Goal: Information Seeking & Learning: Learn about a topic

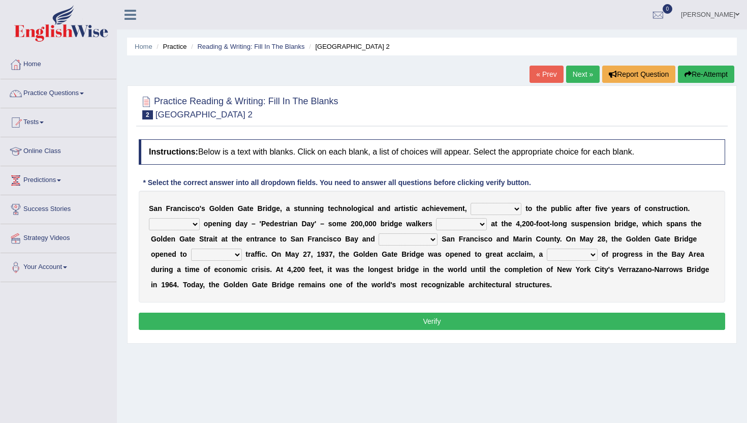
click at [484, 210] on select "opens closes appears equals" at bounding box center [496, 209] width 51 height 12
select select "opens"
click at [471, 203] on select "opens closes appears equals" at bounding box center [496, 209] width 51 height 12
click at [166, 225] on select "On During Since When" at bounding box center [174, 224] width 51 height 12
select select "On"
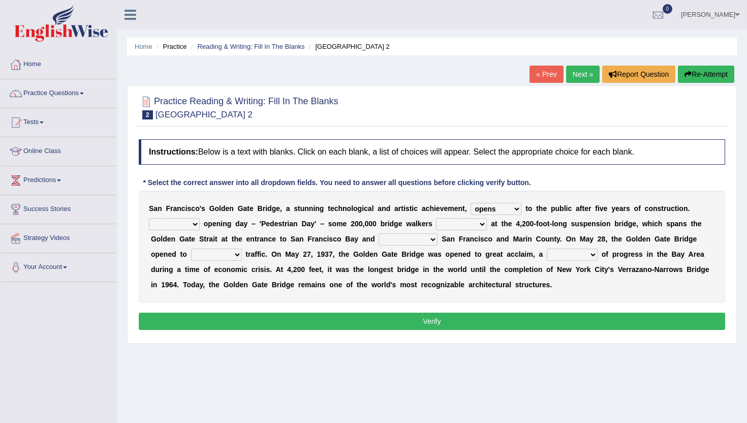
click at [149, 218] on select "On During Since When" at bounding box center [174, 224] width 51 height 12
click at [443, 222] on select "stationed looked marveled laughed" at bounding box center [461, 224] width 51 height 12
select select "looked"
click at [436, 218] on select "stationed looked marveled laughed" at bounding box center [461, 224] width 51 height 12
click at [391, 239] on select "separates connects channels differentiates" at bounding box center [408, 239] width 59 height 12
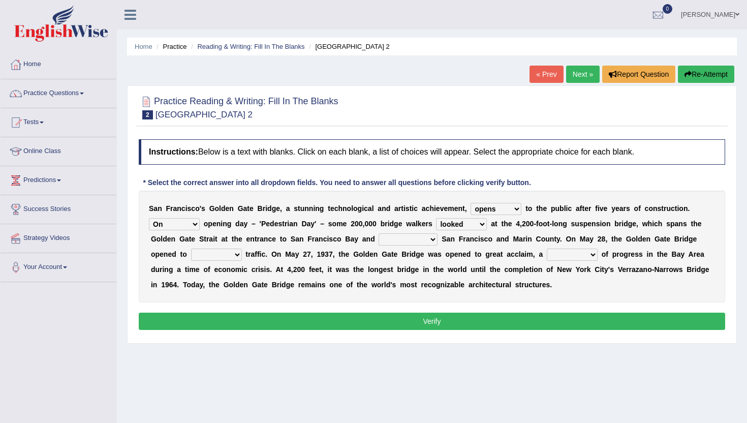
select select "connects"
click at [379, 233] on select "separates connects channels differentiates" at bounding box center [408, 239] width 59 height 12
click at [215, 256] on select "aquatic vehicular airborne watertight" at bounding box center [216, 255] width 51 height 12
select select "vehicular"
click at [191, 249] on select "aquatic vehicular airborne watertight" at bounding box center [216, 255] width 51 height 12
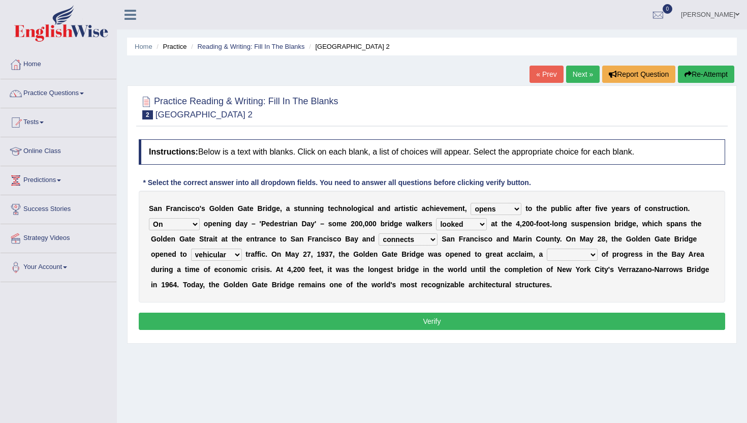
click at [547, 254] on b at bounding box center [545, 254] width 4 height 8
click at [560, 254] on select "denial symbol technique yield" at bounding box center [572, 255] width 51 height 12
select select "yield"
click at [548, 249] on select "denial symbol technique yield" at bounding box center [572, 255] width 51 height 12
click at [584, 318] on button "Verify" at bounding box center [432, 321] width 586 height 17
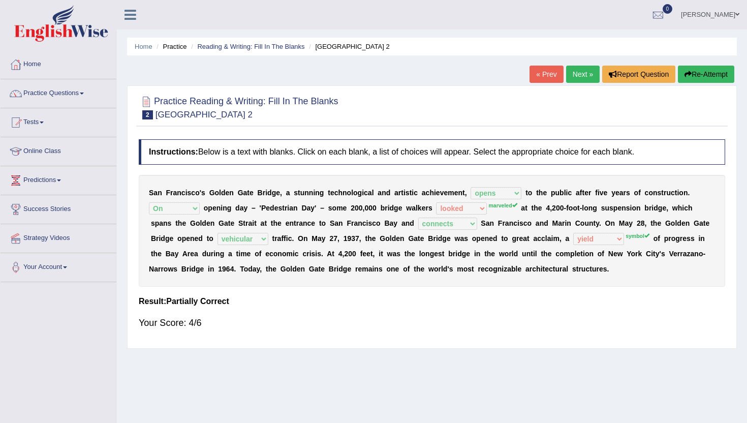
click at [574, 76] on link "Next »" at bounding box center [583, 74] width 34 height 17
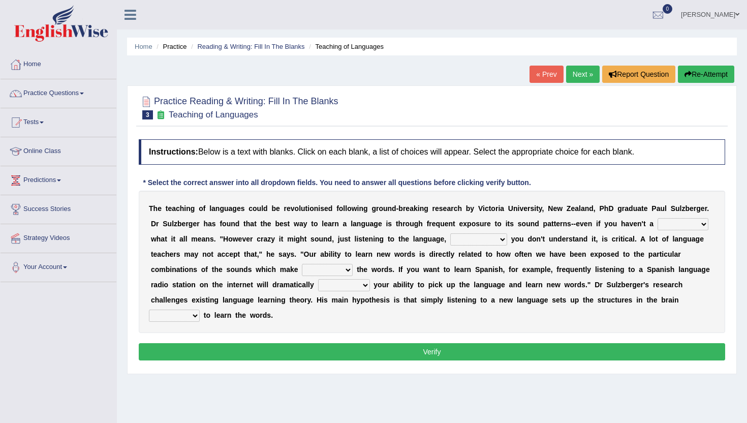
click at [671, 227] on select "dew claw clue due" at bounding box center [683, 224] width 51 height 12
select select "clue"
click at [658, 218] on select "dew claw clue due" at bounding box center [683, 224] width 51 height 12
click at [481, 237] on select "but also all together even though if so" at bounding box center [478, 239] width 57 height 12
click at [450, 233] on select "but also all together even though if so" at bounding box center [478, 239] width 57 height 12
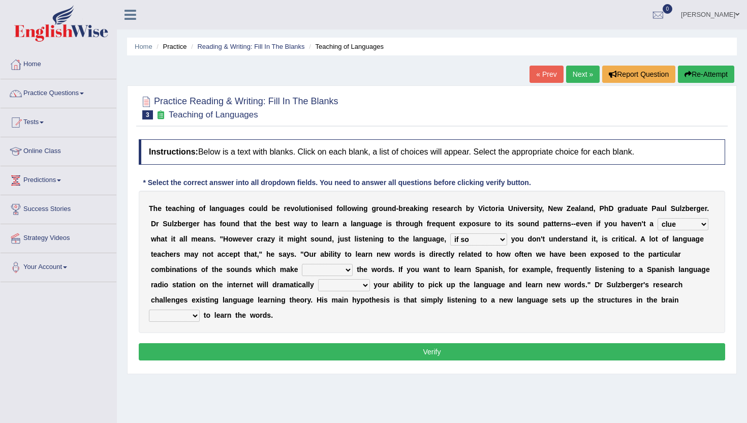
click at [467, 242] on select "but also all together even though if so" at bounding box center [478, 239] width 57 height 12
select select "but also"
click at [450, 233] on select "but also all together even though if so" at bounding box center [478, 239] width 57 height 12
click at [335, 267] on select "down up of on" at bounding box center [327, 270] width 51 height 12
select select "up"
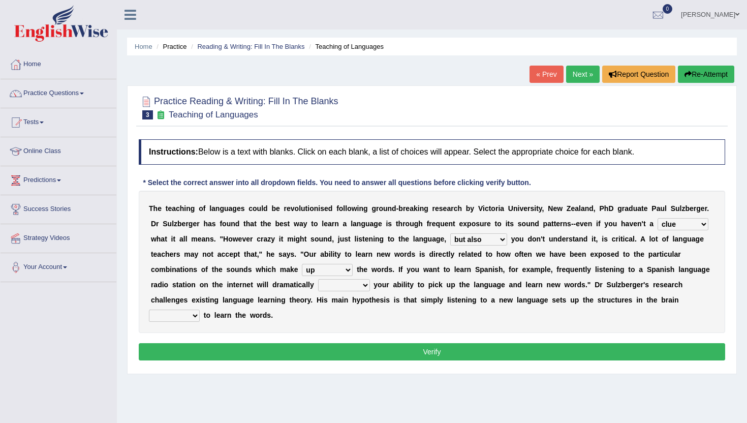
click at [302, 264] on select "down up of on" at bounding box center [327, 270] width 51 height 12
click at [333, 271] on select "down up of on" at bounding box center [327, 270] width 51 height 12
click at [334, 286] on select "evaluate exaggerate describe boost" at bounding box center [344, 285] width 52 height 12
select select "evaluate"
click at [318, 279] on select "evaluate exaggerate describe boost" at bounding box center [344, 285] width 52 height 12
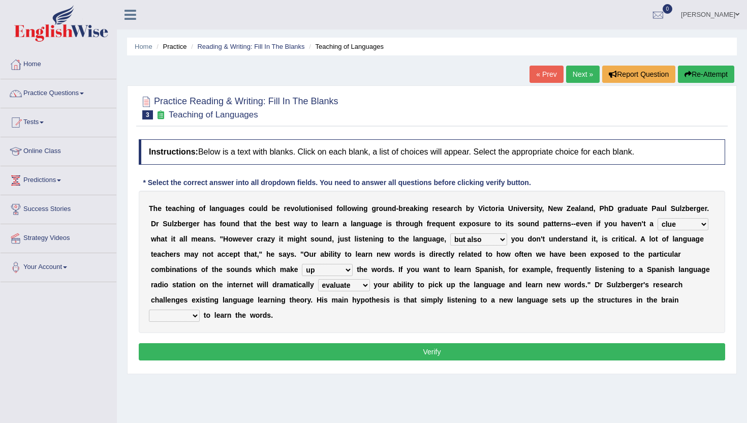
click at [176, 319] on select "requiring required directed to require" at bounding box center [174, 316] width 51 height 12
select select "requiring"
click at [149, 310] on select "requiring required directed to require" at bounding box center [174, 316] width 51 height 12
click at [182, 356] on button "Verify" at bounding box center [432, 351] width 586 height 17
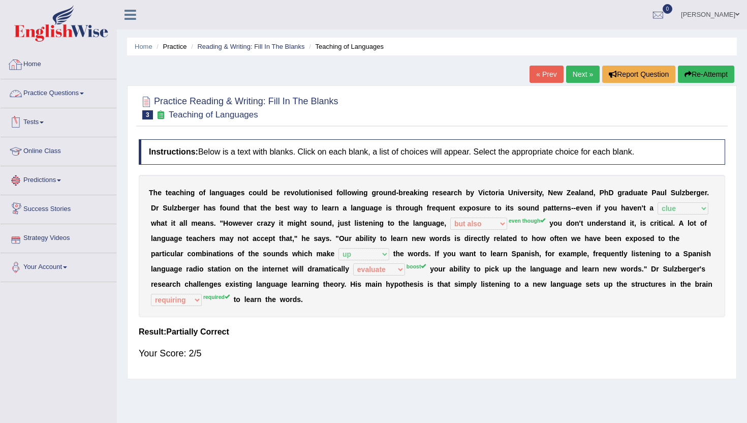
click at [42, 63] on link "Home" at bounding box center [59, 62] width 116 height 25
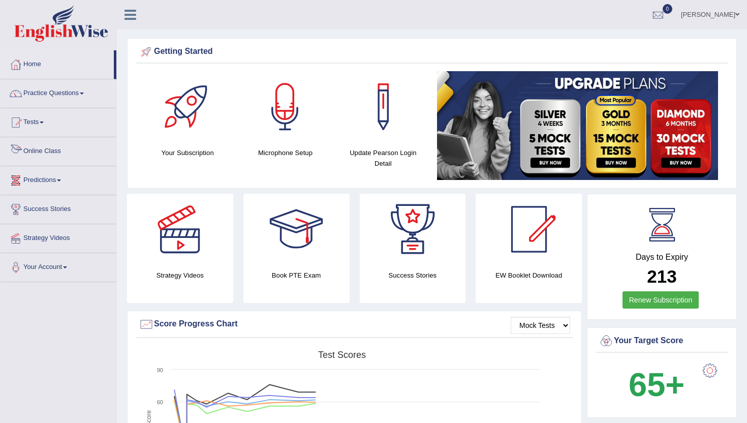
click at [50, 149] on link "Online Class" at bounding box center [59, 149] width 116 height 25
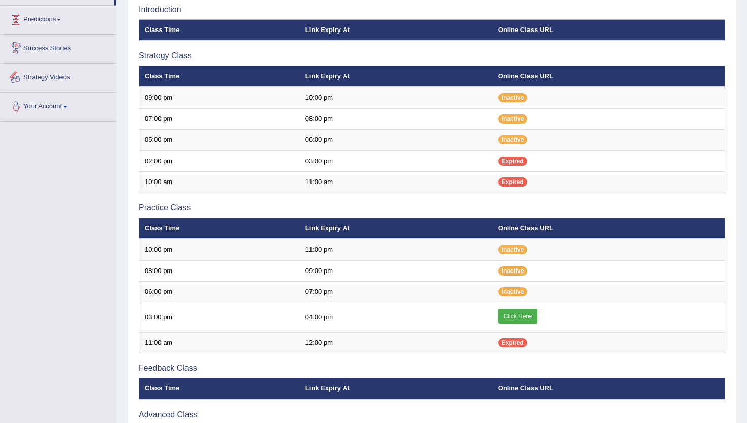
scroll to position [163, 0]
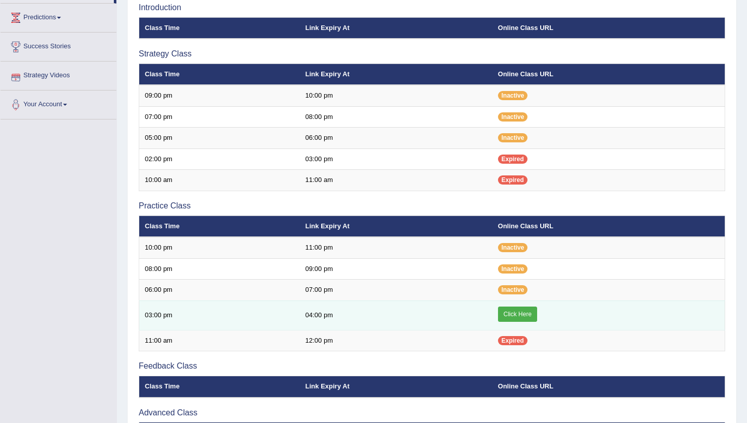
click at [523, 315] on link "Click Here" at bounding box center [517, 313] width 39 height 15
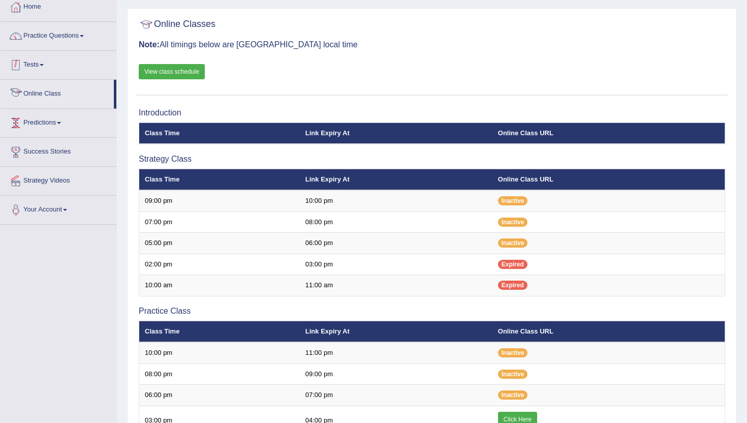
scroll to position [41, 0]
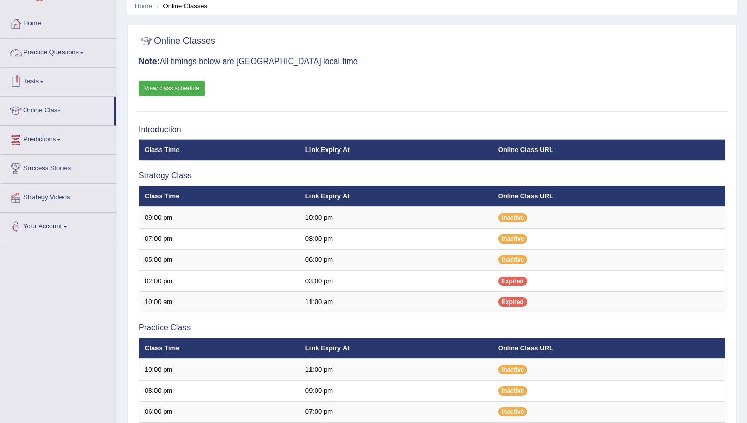
click at [87, 48] on link "Practice Questions" at bounding box center [59, 51] width 116 height 25
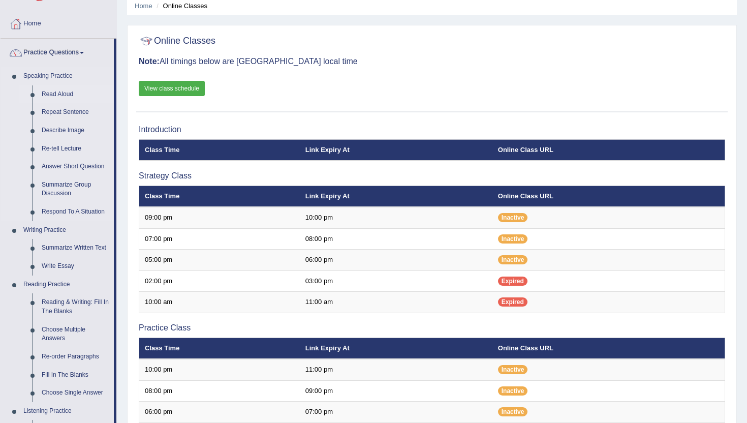
click at [61, 91] on link "Read Aloud" at bounding box center [75, 94] width 77 height 18
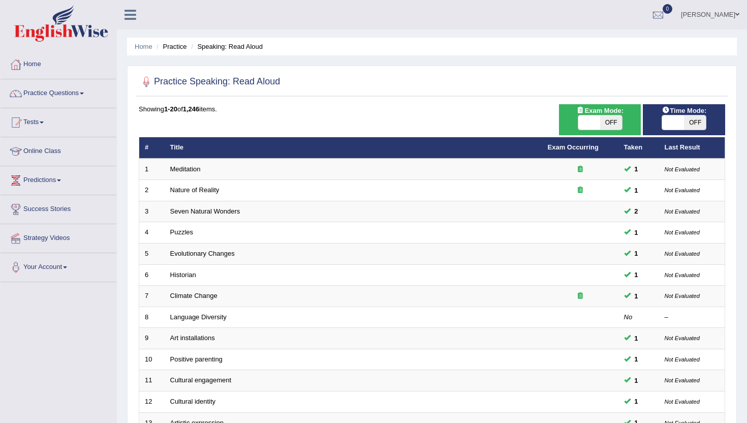
click at [584, 119] on span at bounding box center [589, 122] width 22 height 14
checkbox input "true"
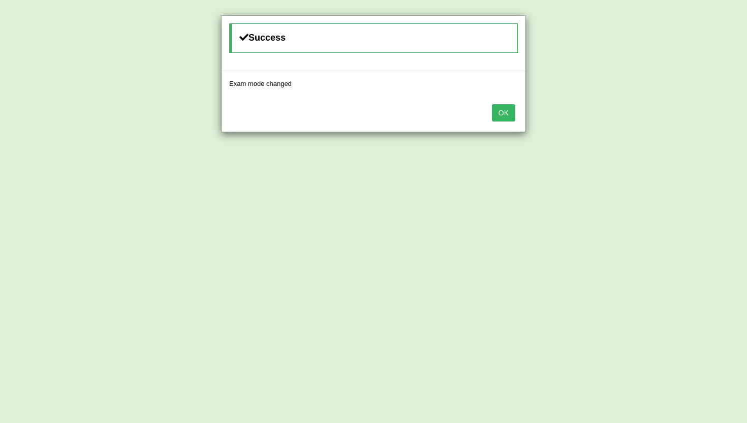
click at [499, 113] on button "OK" at bounding box center [503, 112] width 23 height 17
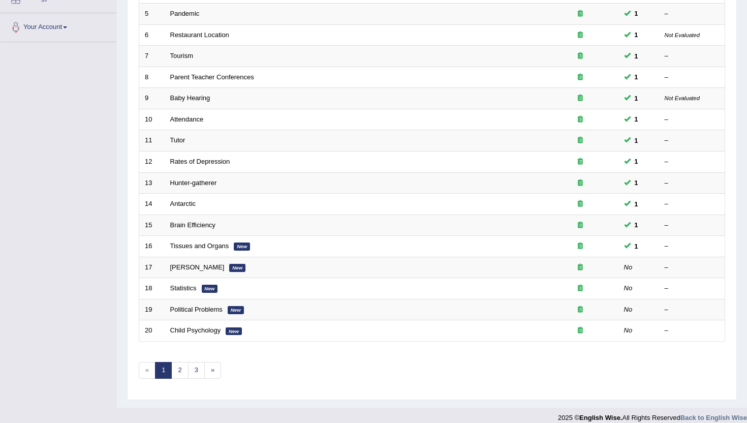
scroll to position [250, 0]
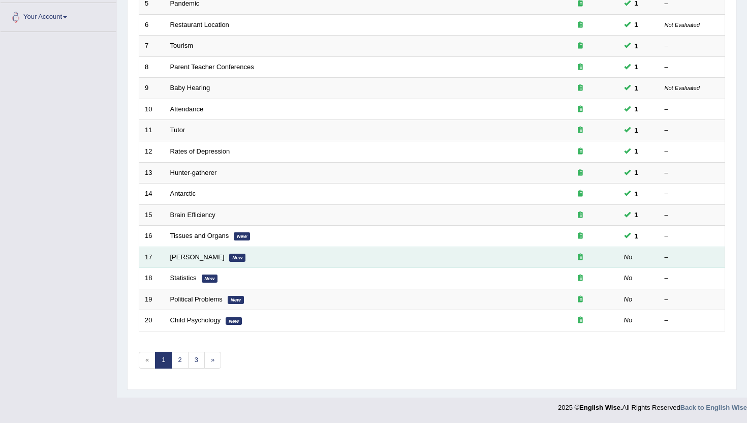
click at [217, 261] on td "William Shakespeare New" at bounding box center [354, 256] width 378 height 21
click at [216, 258] on link "William Shakespeare" at bounding box center [197, 257] width 54 height 8
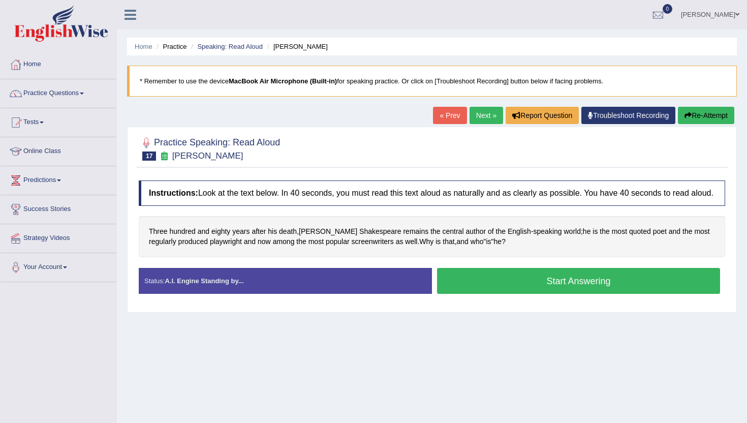
click at [525, 294] on button "Start Answering" at bounding box center [578, 281] width 283 height 26
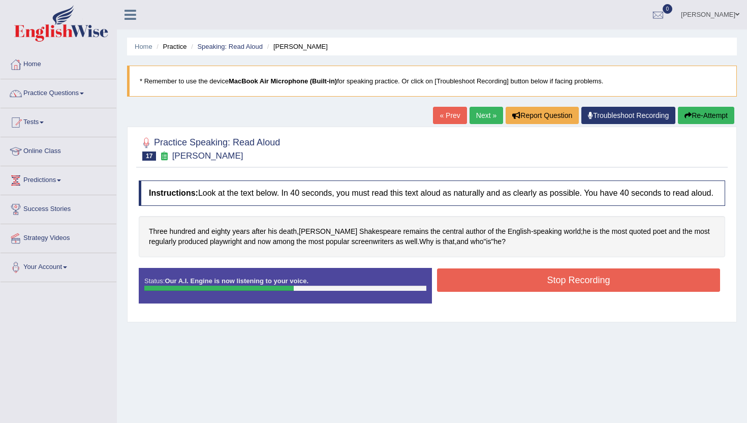
click at [525, 292] on button "Stop Recording" at bounding box center [578, 279] width 283 height 23
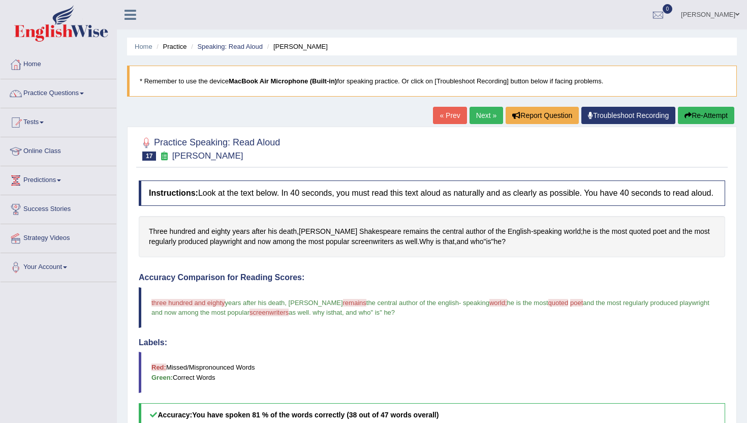
click at [480, 117] on link "Next »" at bounding box center [487, 115] width 34 height 17
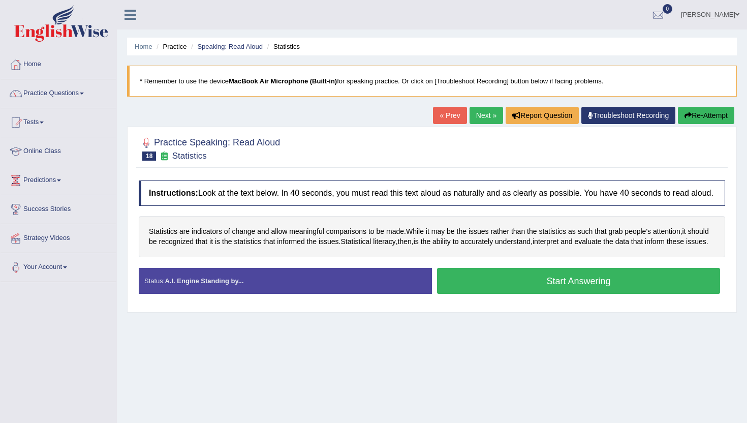
click at [465, 294] on button "Start Answering" at bounding box center [578, 281] width 283 height 26
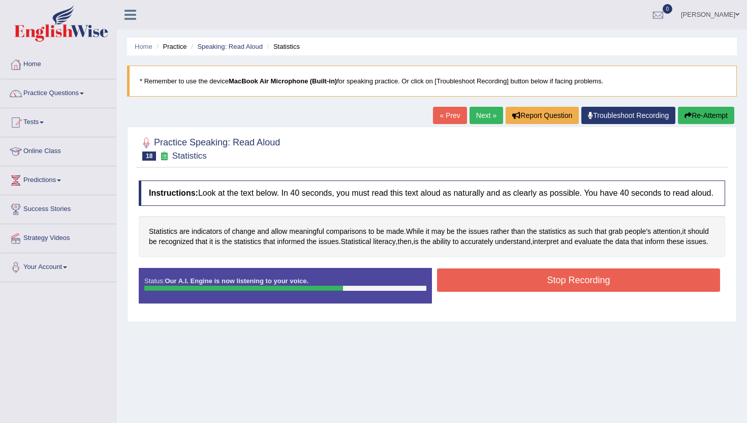
click at [465, 292] on button "Stop Recording" at bounding box center [578, 279] width 283 height 23
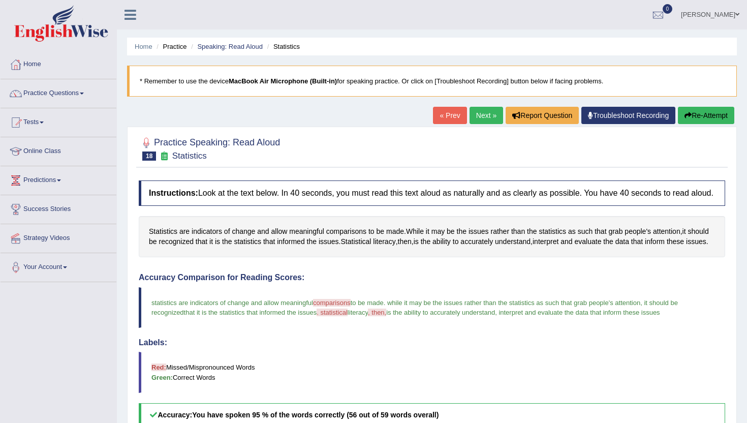
click at [478, 110] on link "Next »" at bounding box center [487, 115] width 34 height 17
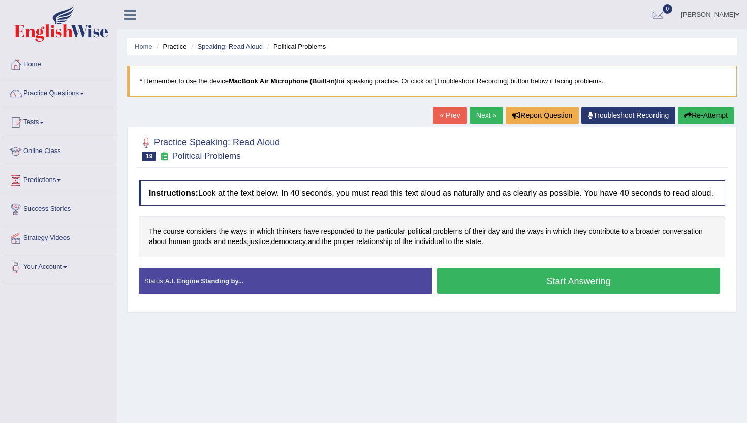
click at [509, 291] on button "Start Answering" at bounding box center [578, 281] width 283 height 26
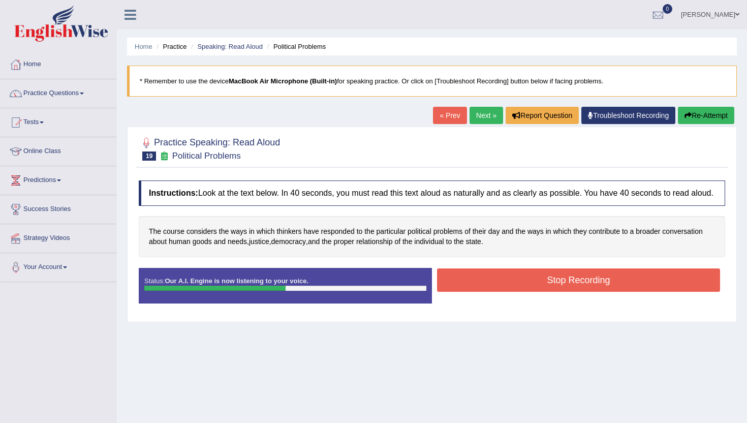
click at [506, 292] on button "Stop Recording" at bounding box center [578, 279] width 283 height 23
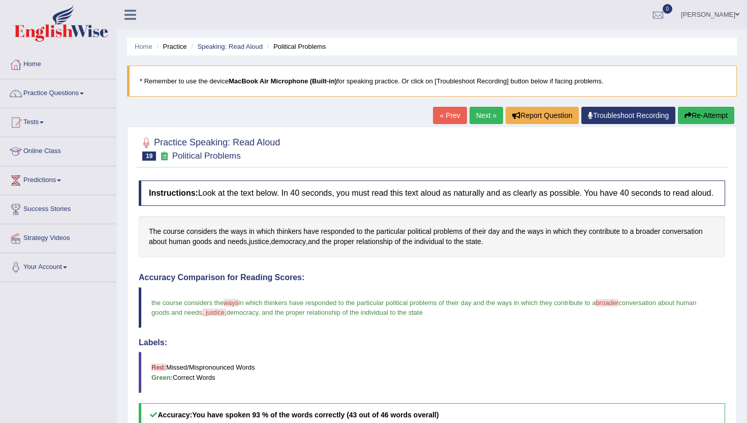
click at [479, 117] on link "Next »" at bounding box center [487, 115] width 34 height 17
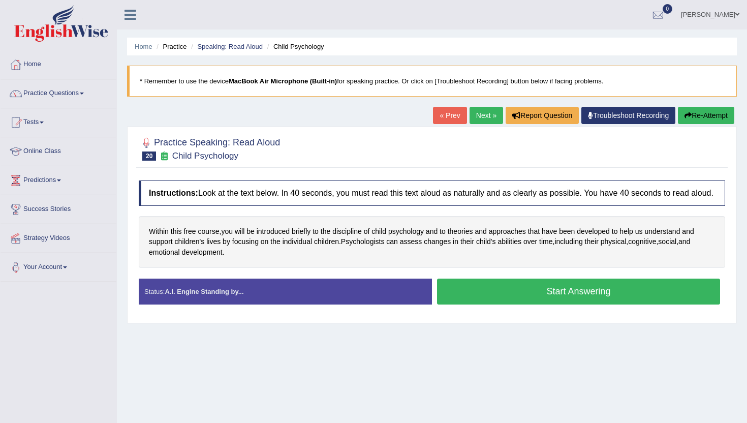
click at [536, 294] on button "Start Answering" at bounding box center [578, 292] width 283 height 26
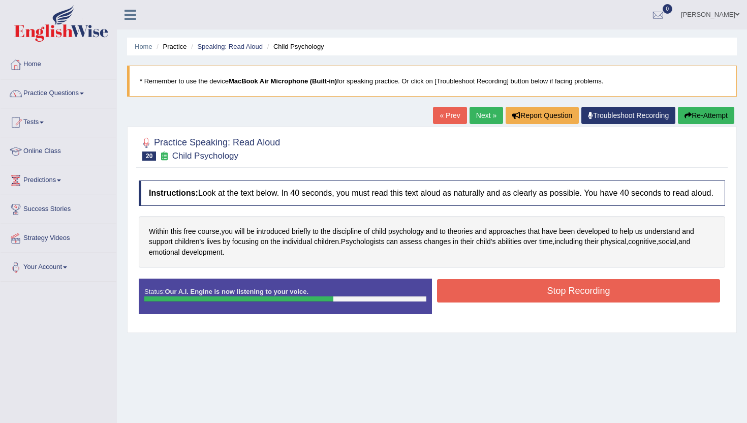
click at [536, 294] on button "Stop Recording" at bounding box center [578, 290] width 283 height 23
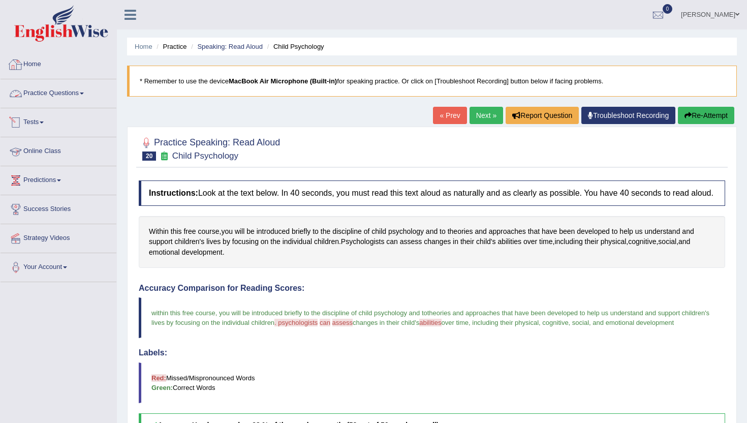
click at [56, 96] on link "Practice Questions" at bounding box center [59, 91] width 116 height 25
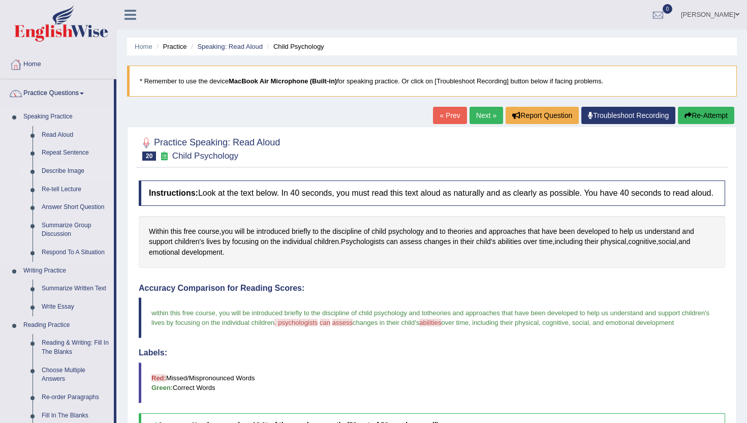
click at [60, 167] on link "Describe Image" at bounding box center [75, 171] width 77 height 18
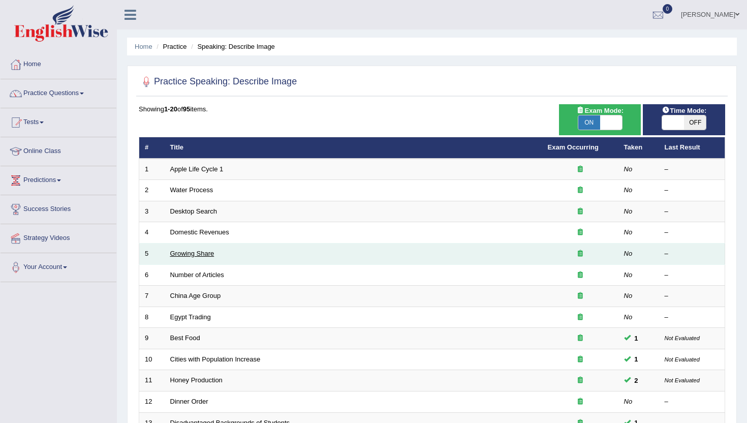
click at [195, 255] on link "Growing Share" at bounding box center [192, 254] width 44 height 8
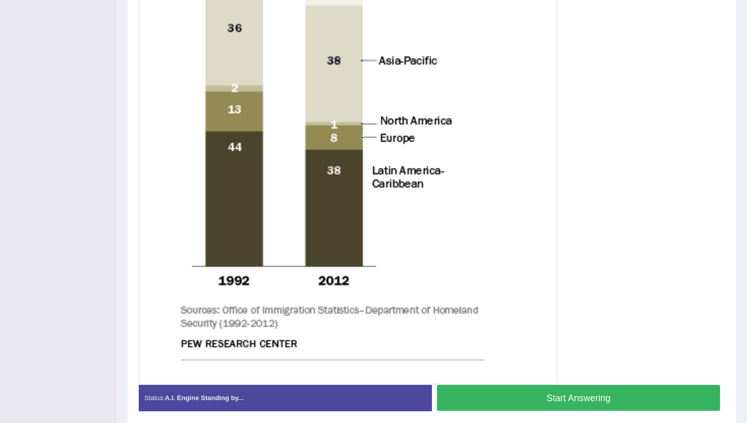
scroll to position [386, 0]
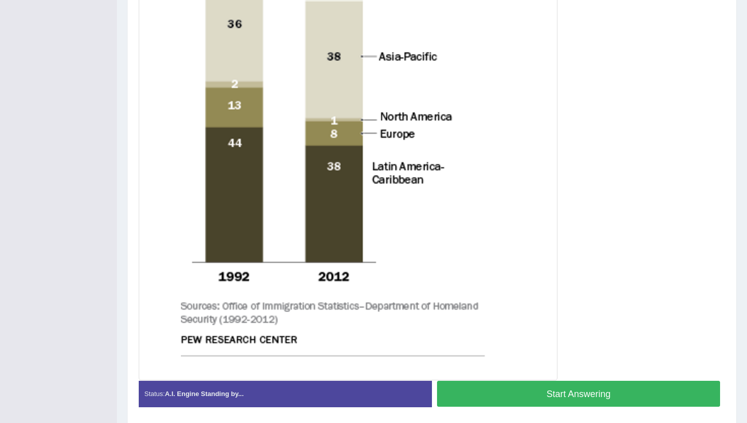
click at [455, 401] on button "Start Answering" at bounding box center [578, 394] width 283 height 26
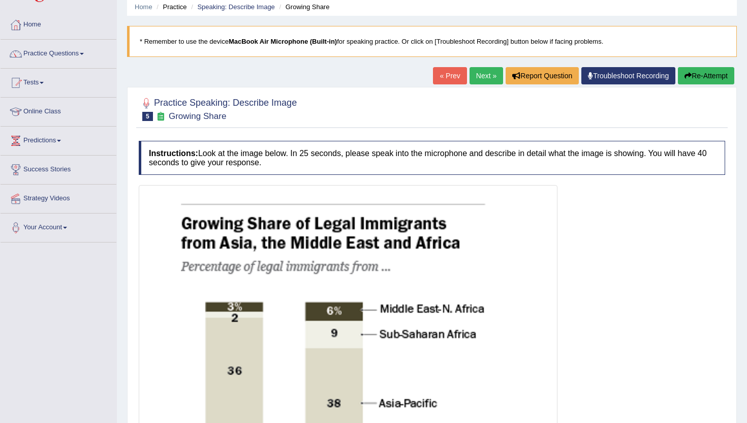
scroll to position [20, 0]
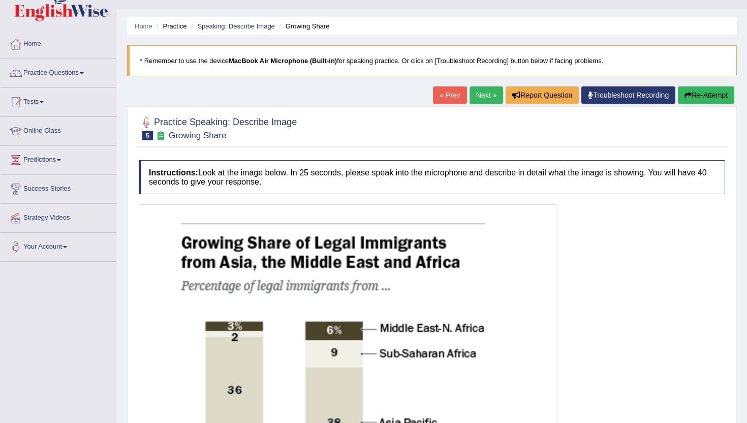
click at [486, 89] on link "Next »" at bounding box center [487, 94] width 34 height 17
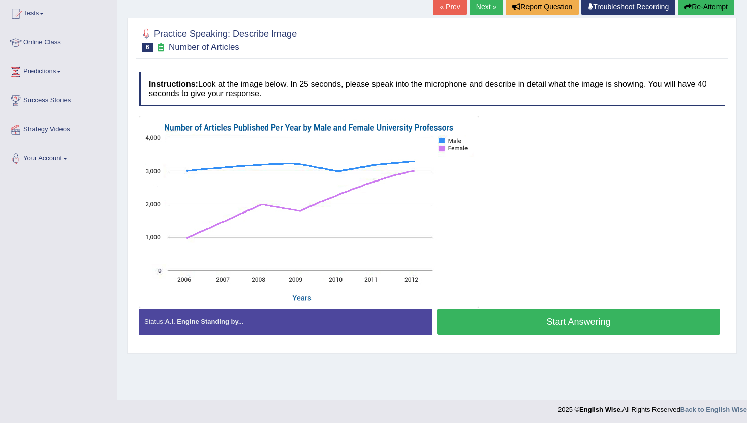
scroll to position [111, 0]
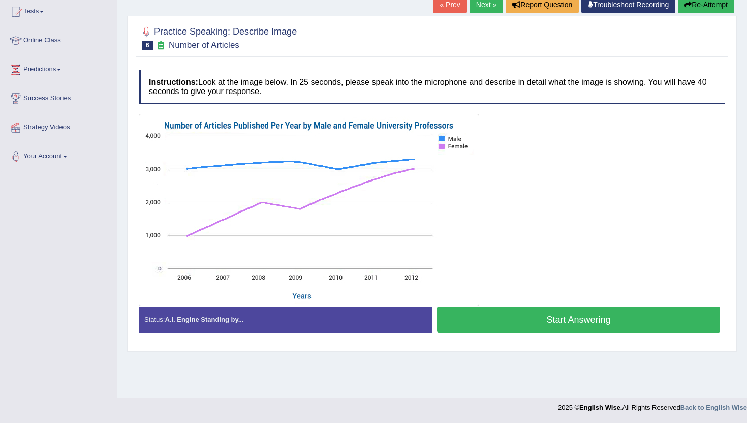
click at [439, 317] on button "Start Answering" at bounding box center [578, 319] width 283 height 26
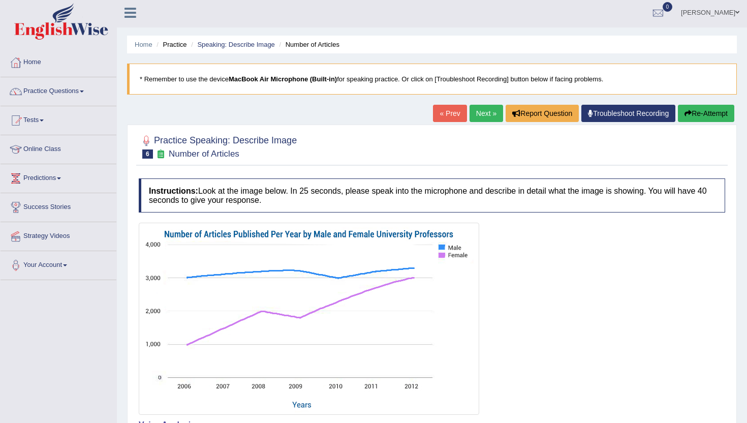
scroll to position [0, 0]
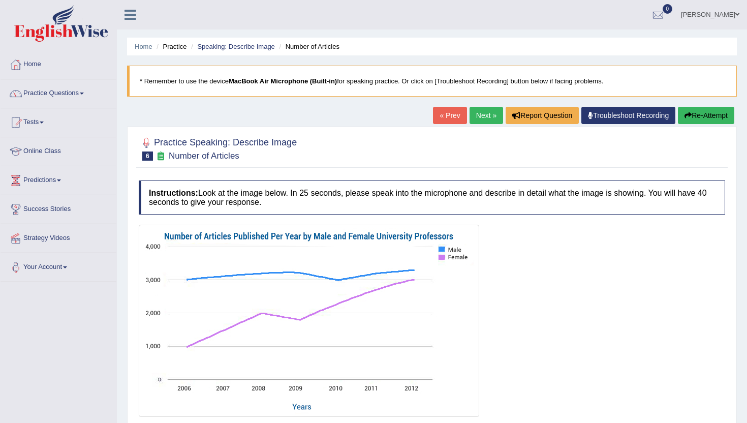
click at [486, 119] on link "Next »" at bounding box center [487, 115] width 34 height 17
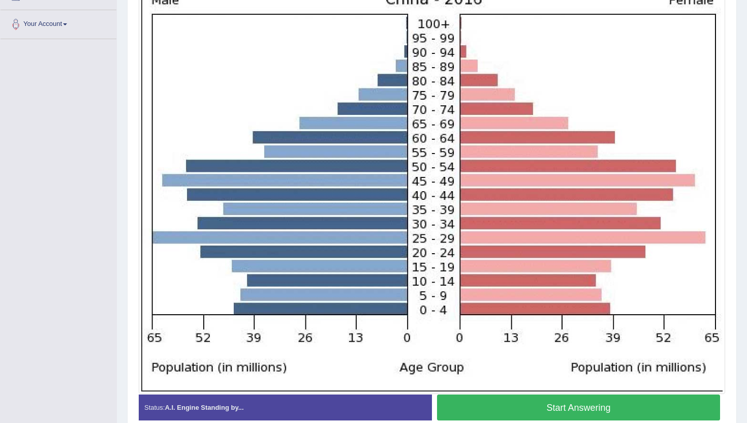
scroll to position [244, 0]
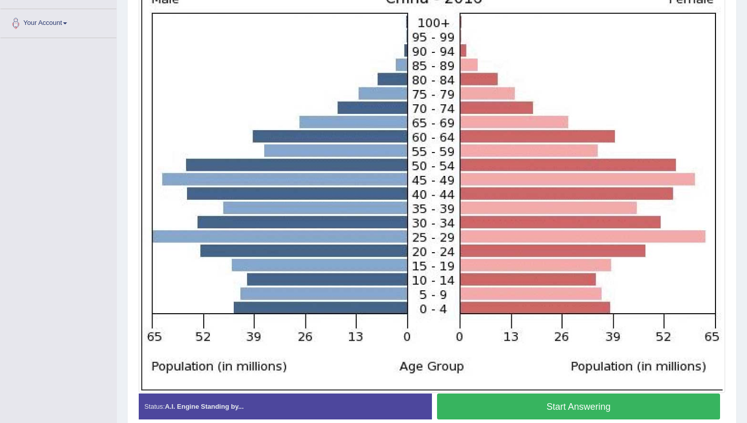
click at [573, 408] on button "Start Answering" at bounding box center [578, 406] width 283 height 26
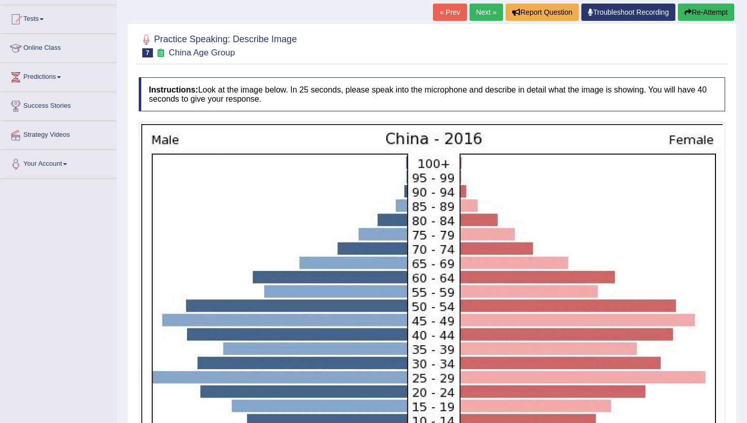
scroll to position [102, 0]
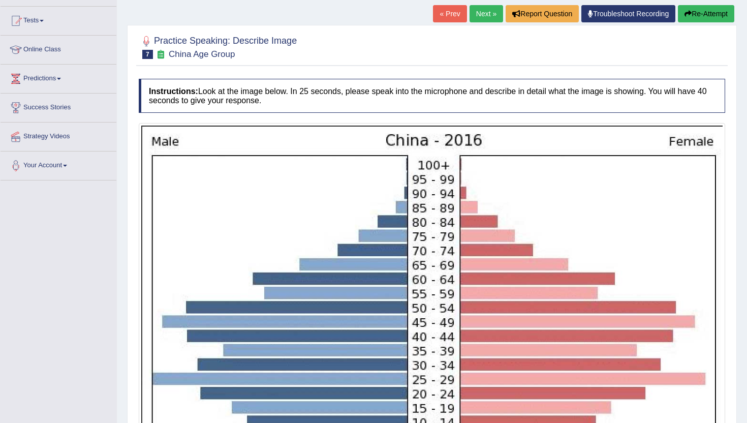
click at [705, 18] on button "Re-Attempt" at bounding box center [706, 13] width 56 height 17
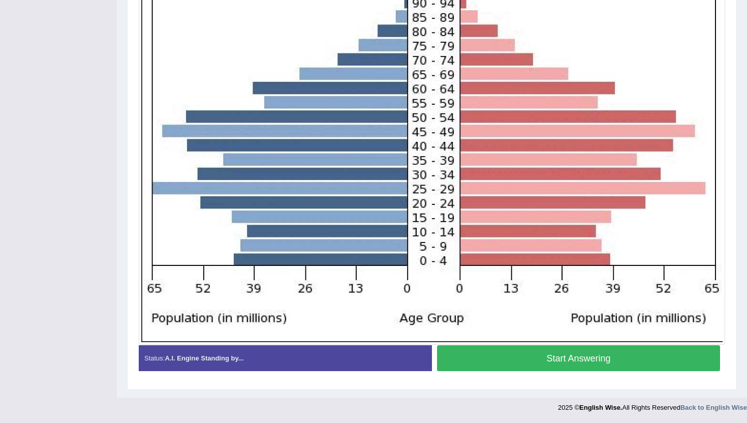
scroll to position [305, 0]
click at [508, 365] on button "Start Answering" at bounding box center [578, 358] width 283 height 26
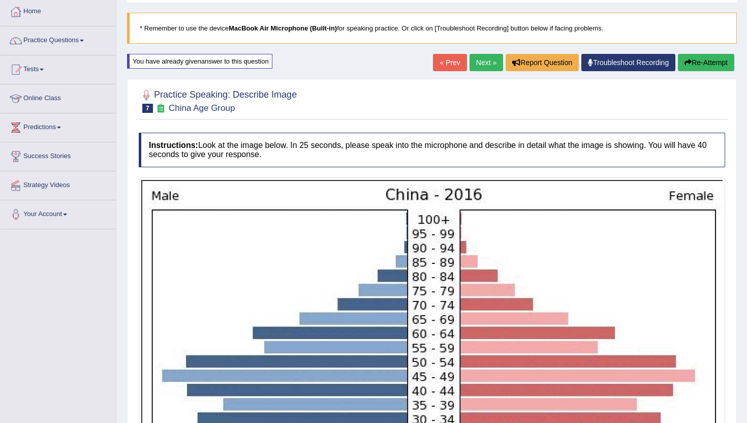
scroll to position [13, 0]
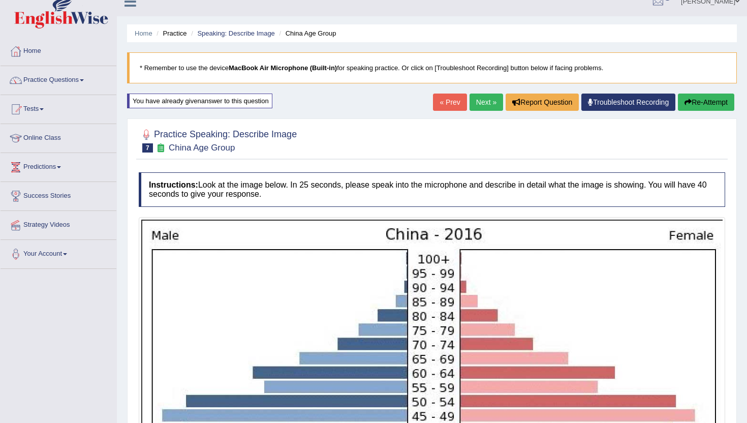
click at [477, 104] on link "Next »" at bounding box center [487, 102] width 34 height 17
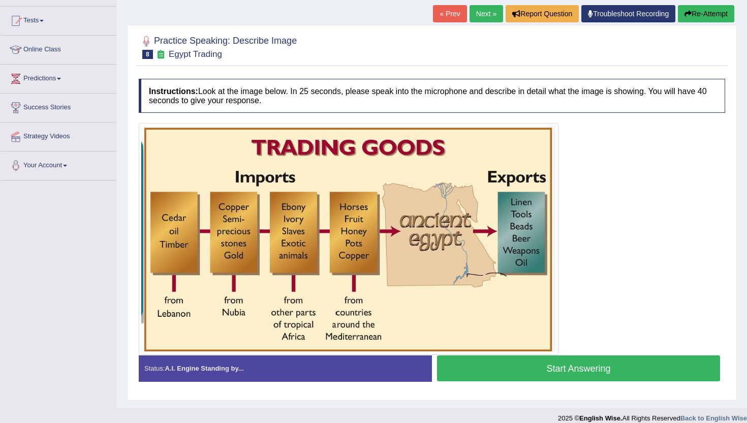
scroll to position [112, 0]
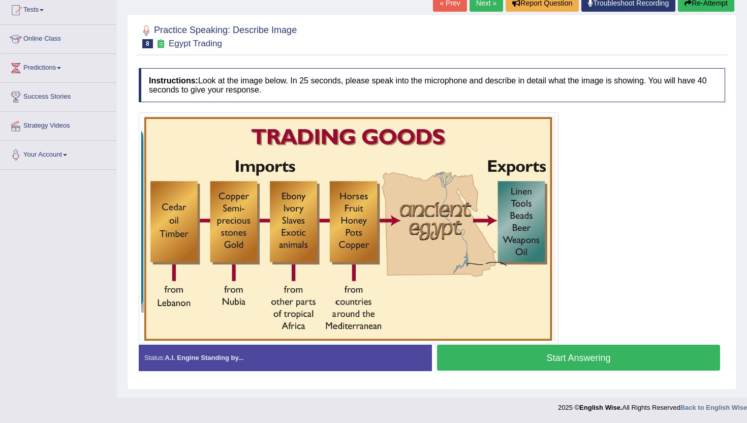
click at [474, 352] on button "Start Answering" at bounding box center [578, 358] width 283 height 26
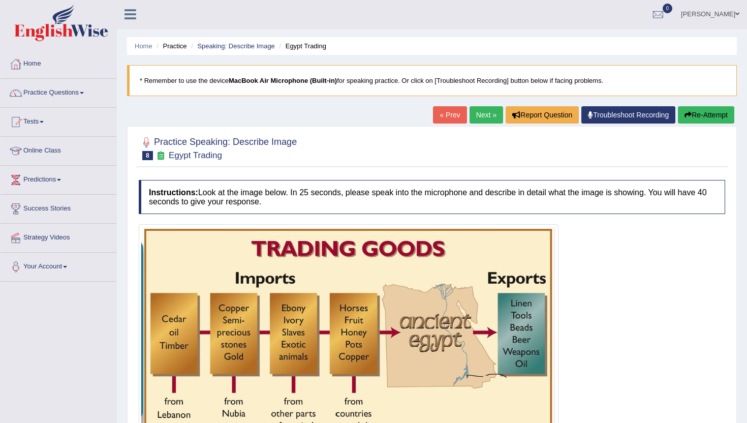
scroll to position [0, 0]
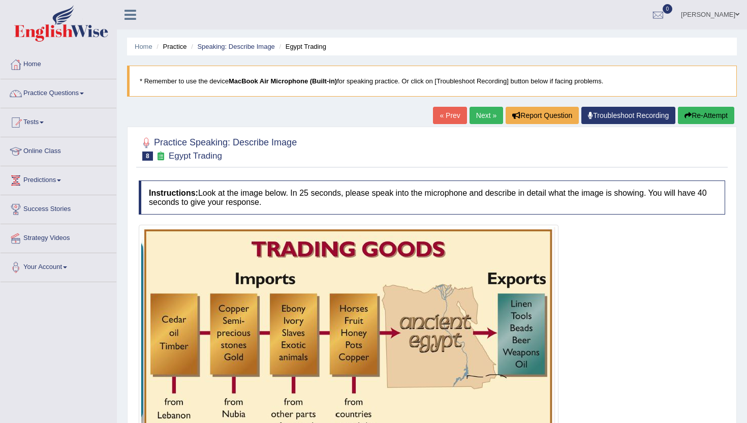
click at [484, 111] on link "Next »" at bounding box center [487, 115] width 34 height 17
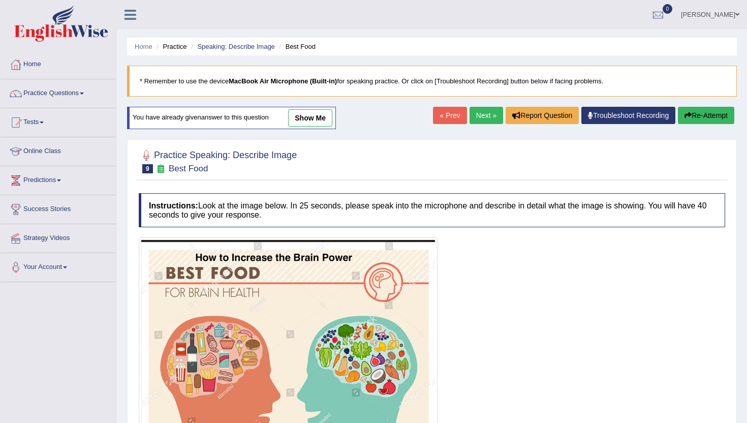
click at [477, 115] on link "Next »" at bounding box center [487, 115] width 34 height 17
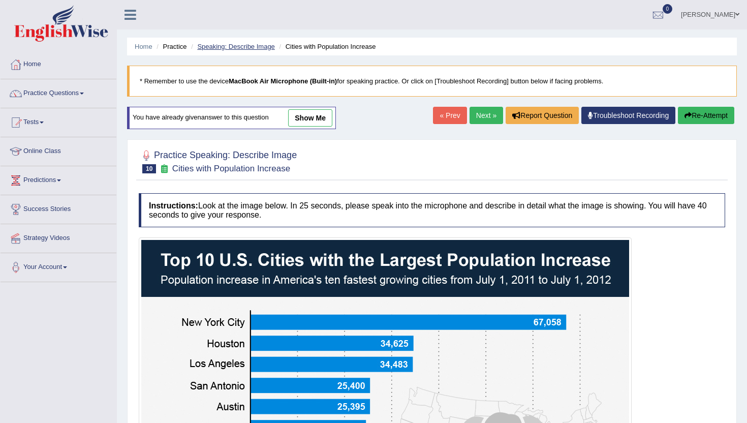
click at [238, 47] on link "Speaking: Describe Image" at bounding box center [235, 47] width 77 height 8
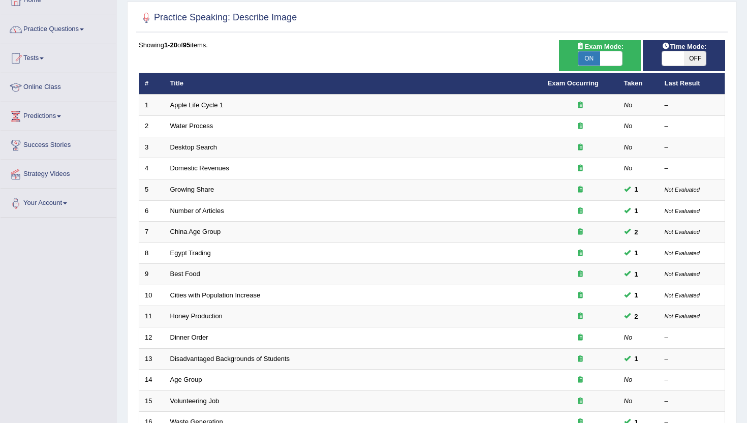
scroll to position [102, 0]
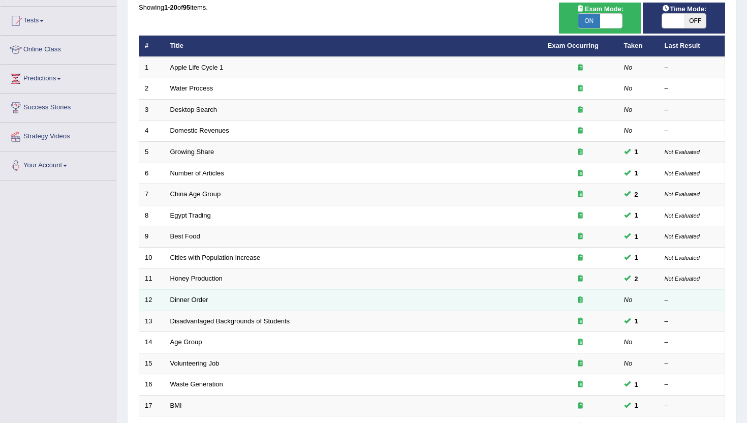
click at [173, 307] on td "Dinner Order" at bounding box center [354, 299] width 378 height 21
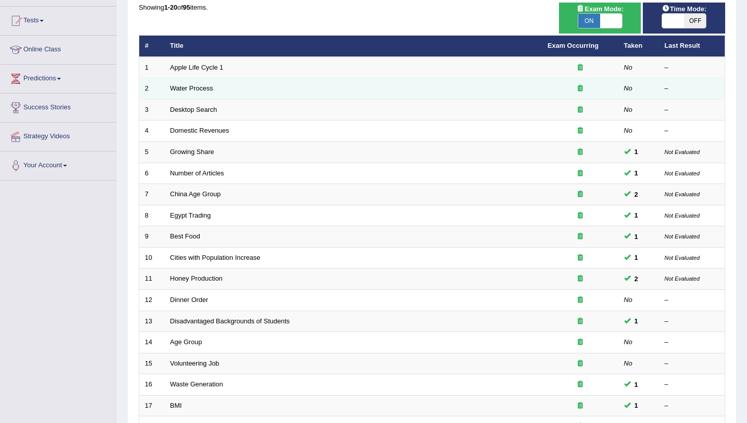
click at [194, 96] on td "Water Process" at bounding box center [354, 88] width 378 height 21
click at [194, 92] on link "Water Process" at bounding box center [191, 88] width 43 height 8
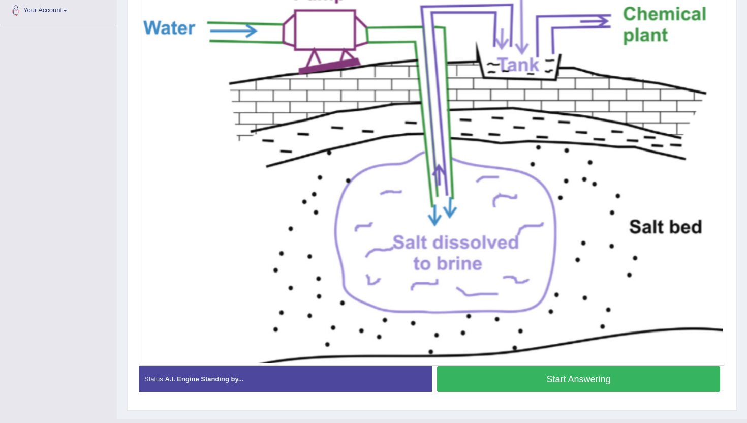
scroll to position [258, 0]
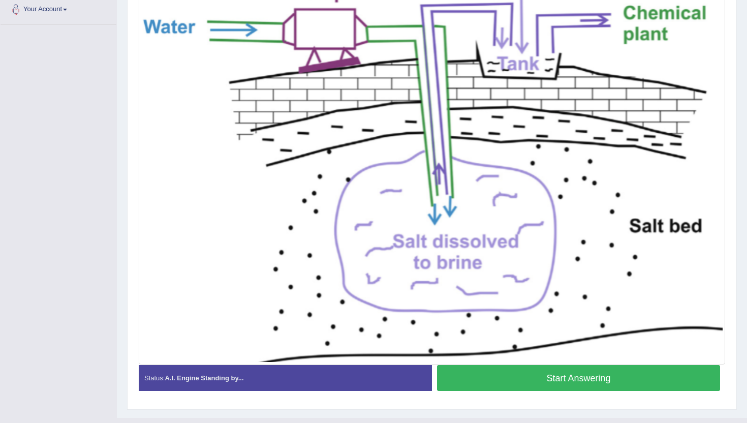
click at [493, 384] on button "Start Answering" at bounding box center [578, 378] width 283 height 26
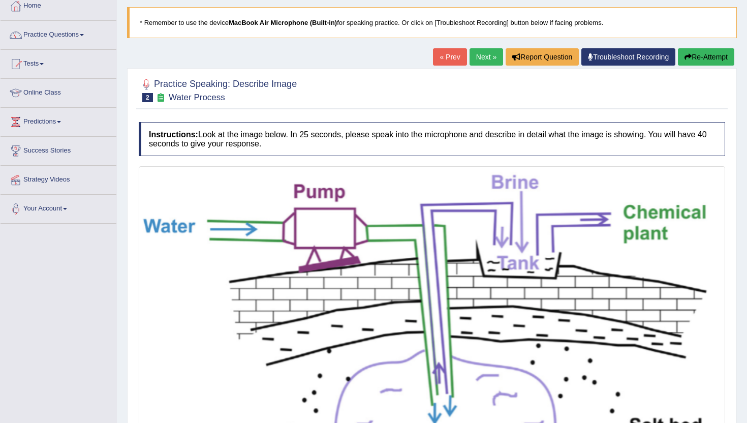
scroll to position [43, 0]
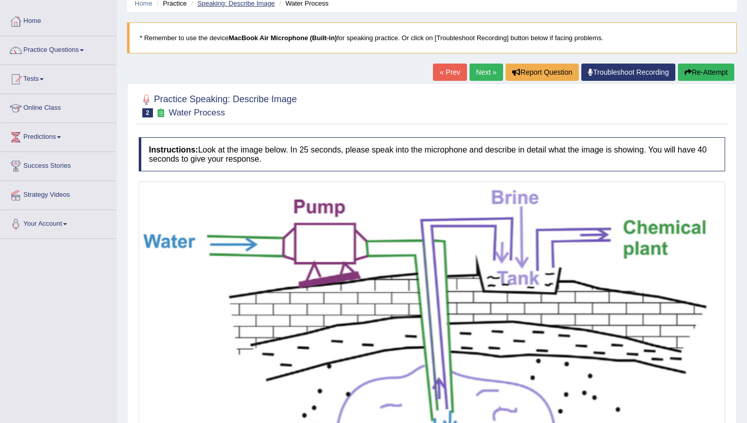
click at [203, 1] on link "Speaking: Describe Image" at bounding box center [235, 3] width 77 height 8
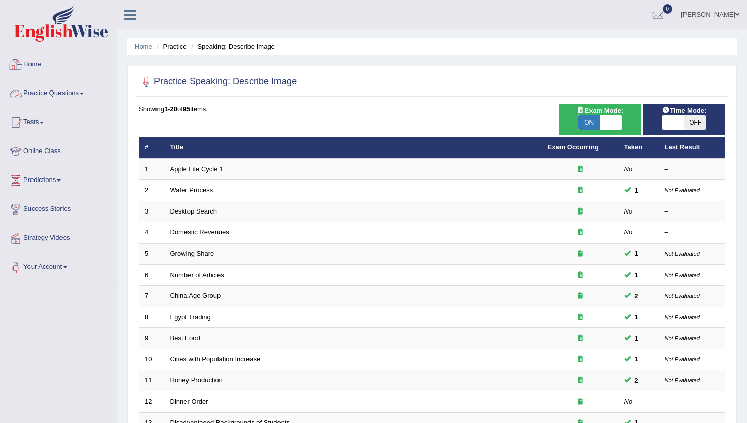
click at [50, 92] on link "Practice Questions" at bounding box center [59, 91] width 116 height 25
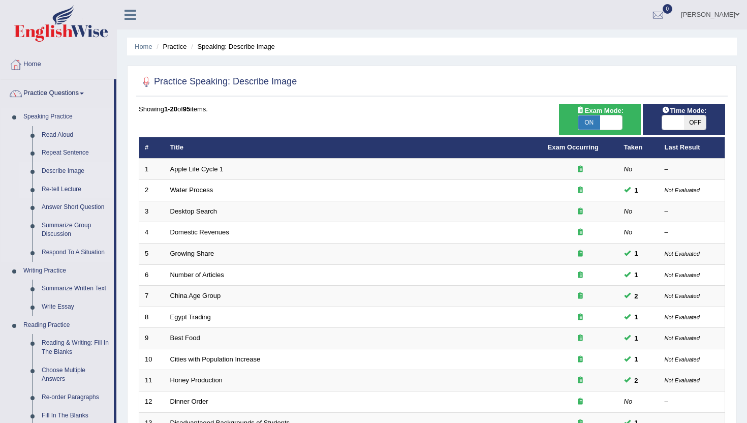
click at [52, 191] on link "Re-tell Lecture" at bounding box center [75, 189] width 77 height 18
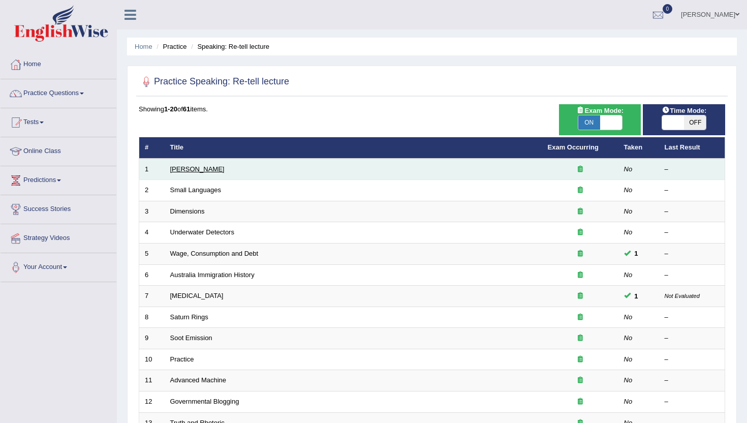
click at [191, 171] on link "[PERSON_NAME]" at bounding box center [197, 169] width 54 height 8
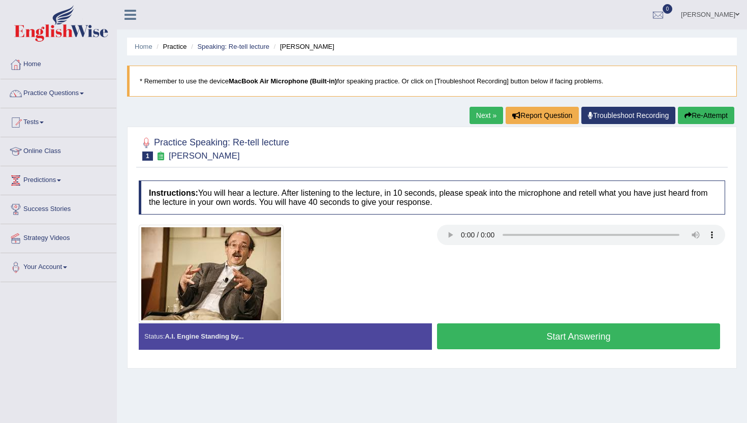
click at [561, 334] on button "Start Answering" at bounding box center [578, 336] width 283 height 26
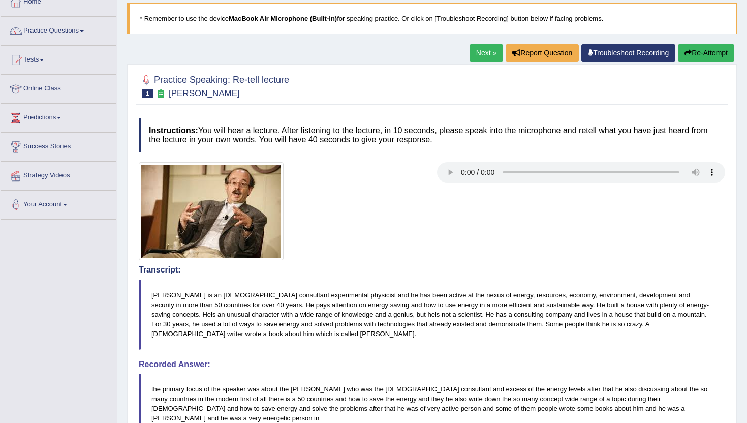
scroll to position [61, 0]
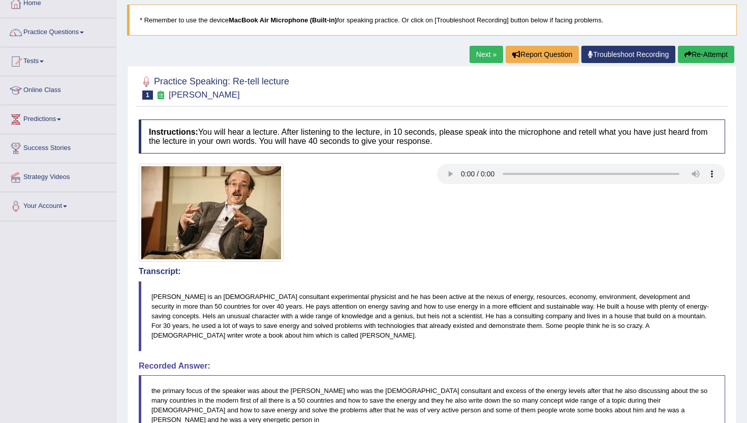
click at [482, 52] on link "Next »" at bounding box center [487, 54] width 34 height 17
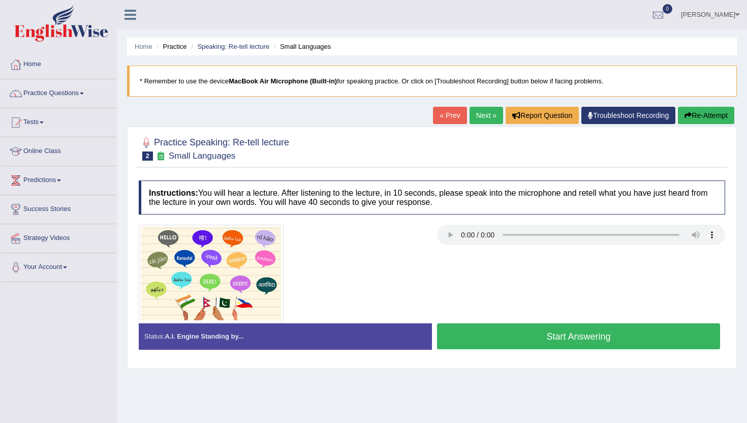
click at [572, 345] on button "Start Answering" at bounding box center [578, 336] width 283 height 26
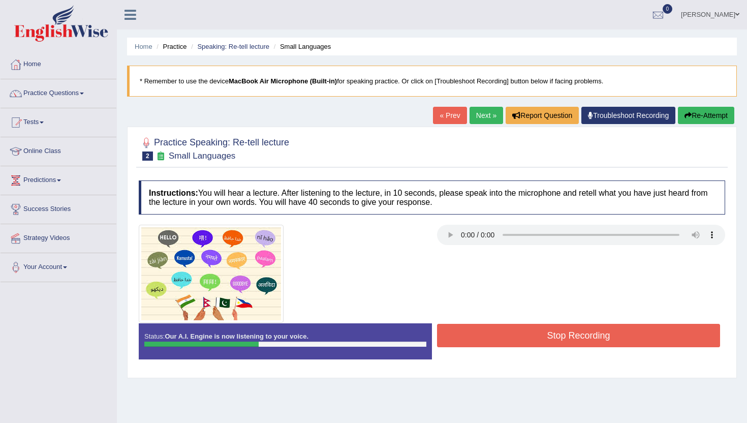
click at [572, 345] on button "Stop Recording" at bounding box center [578, 335] width 283 height 23
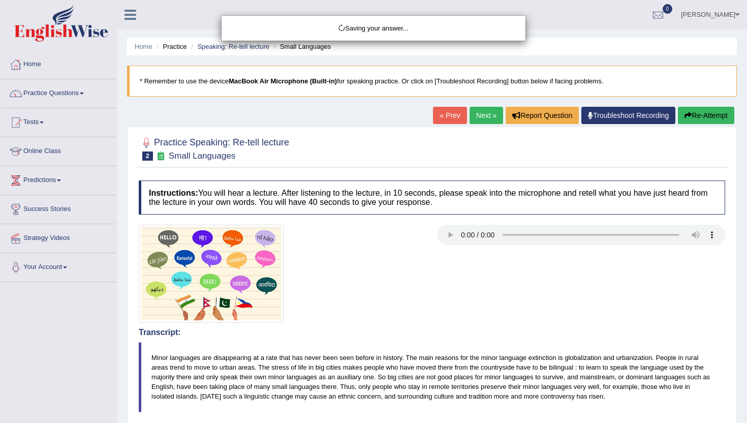
click at [701, 113] on div "Saving your answer..." at bounding box center [373, 211] width 747 height 423
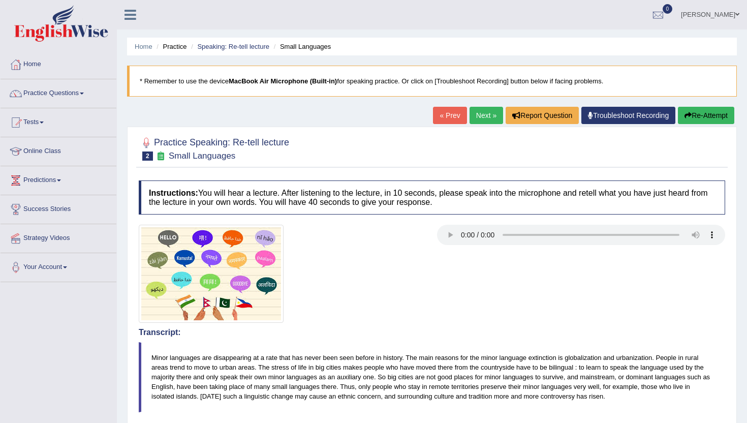
click at [701, 113] on button "Re-Attempt" at bounding box center [706, 115] width 56 height 17
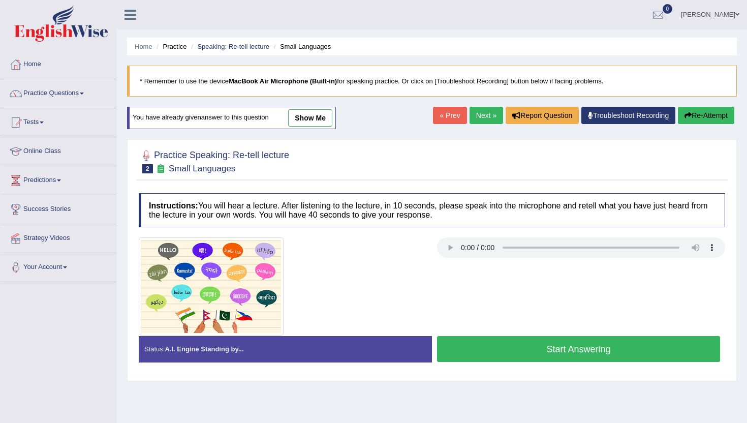
click at [449, 351] on button "Start Answering" at bounding box center [578, 349] width 283 height 26
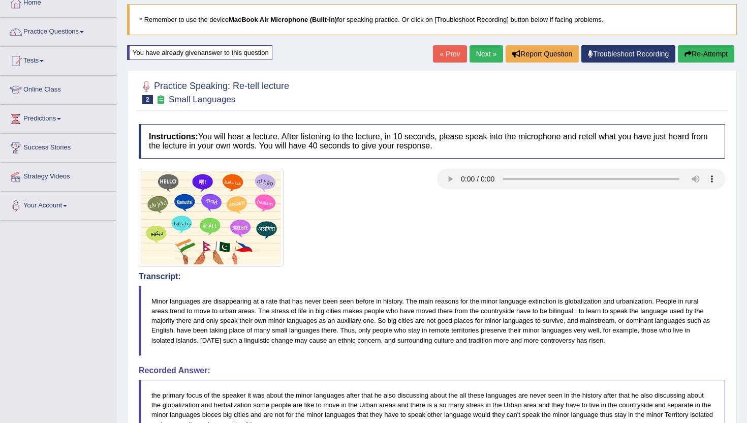
scroll to position [61, 0]
click at [482, 59] on link "Next »" at bounding box center [487, 54] width 34 height 17
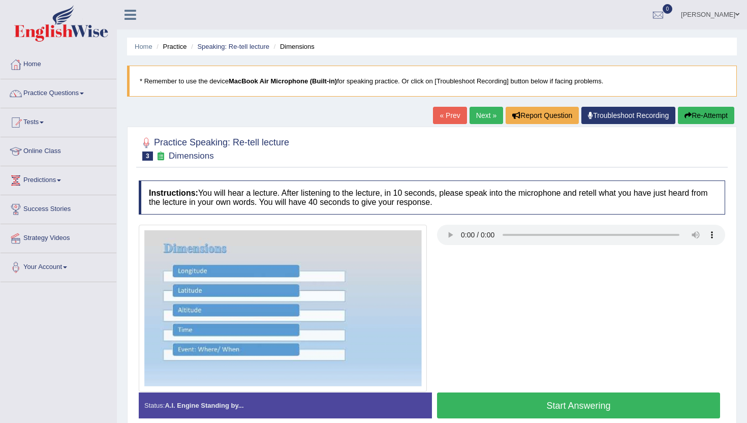
click at [538, 400] on button "Start Answering" at bounding box center [578, 405] width 283 height 26
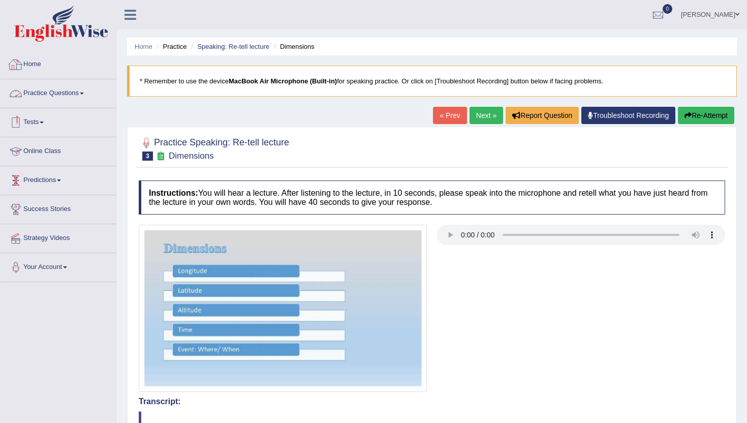
click at [34, 63] on link "Home" at bounding box center [59, 62] width 116 height 25
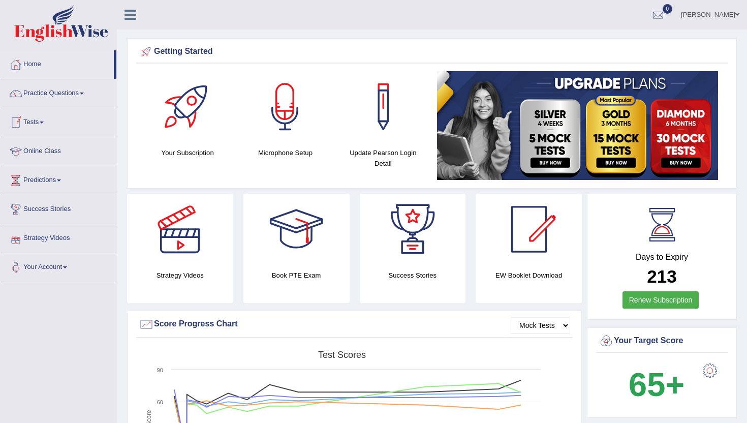
click at [40, 89] on link "Practice Questions" at bounding box center [59, 91] width 116 height 25
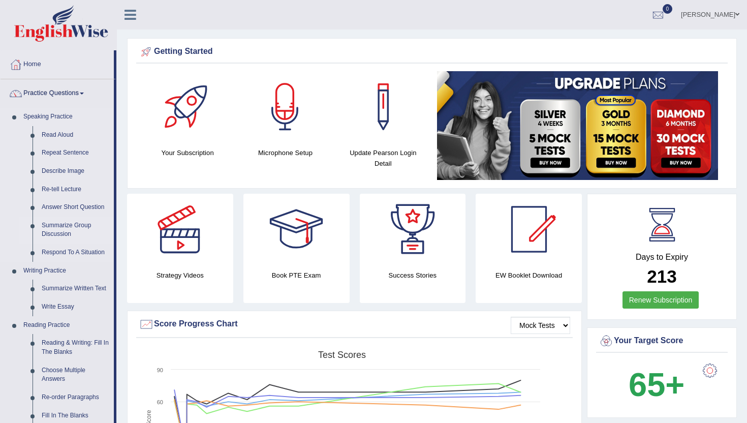
click at [70, 228] on link "Summarize Group Discussion" at bounding box center [75, 230] width 77 height 27
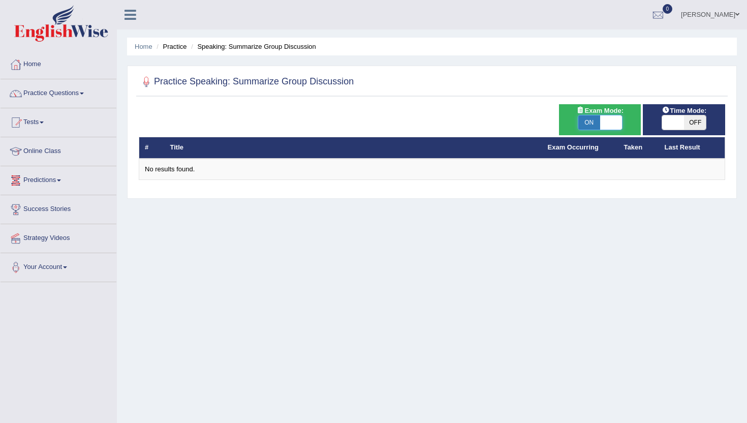
click at [606, 119] on span at bounding box center [611, 122] width 22 height 14
checkbox input "false"
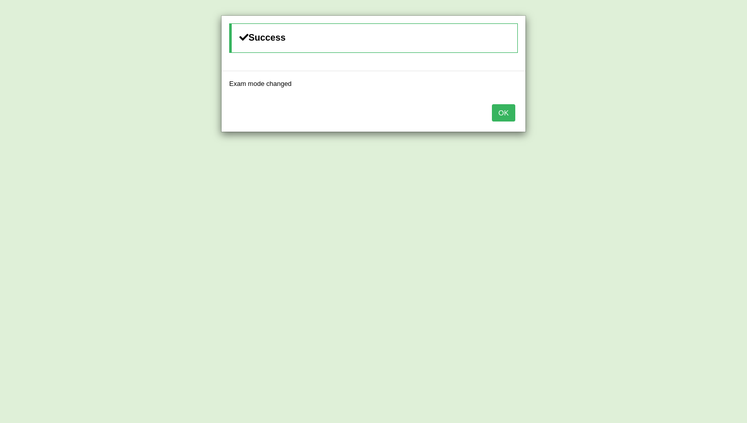
click at [502, 114] on button "OK" at bounding box center [503, 112] width 23 height 17
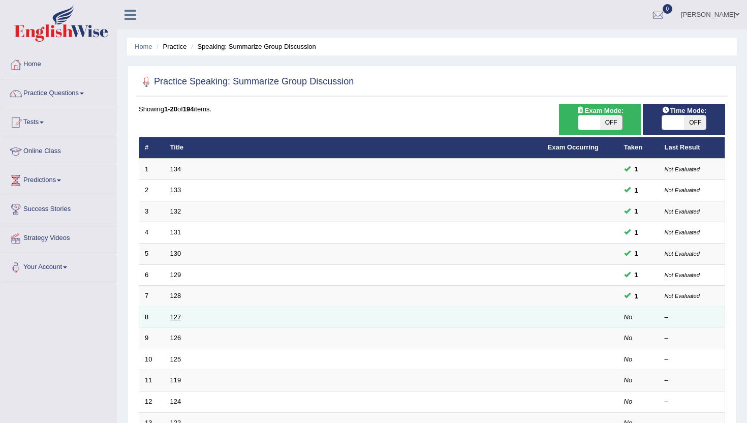
click at [173, 315] on link "127" at bounding box center [175, 317] width 11 height 8
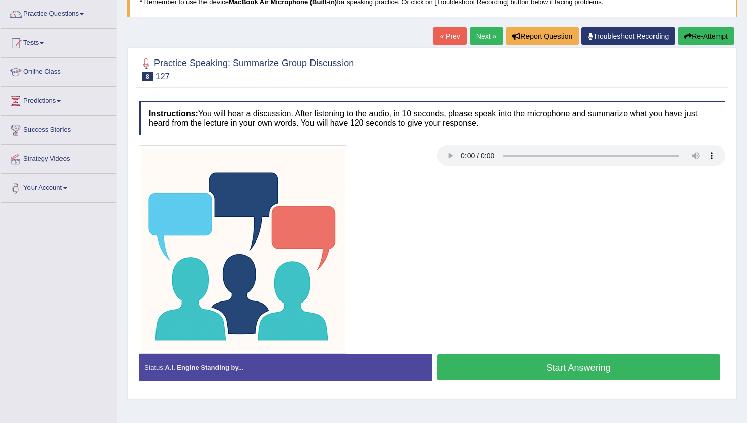
scroll to position [81, 0]
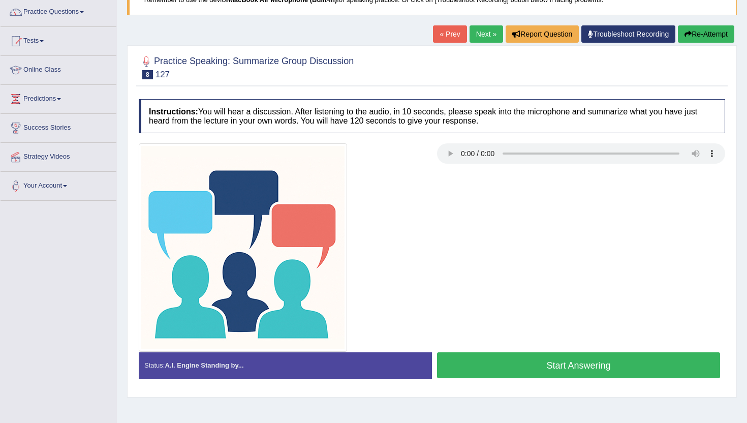
click at [455, 372] on button "Start Answering" at bounding box center [578, 365] width 283 height 26
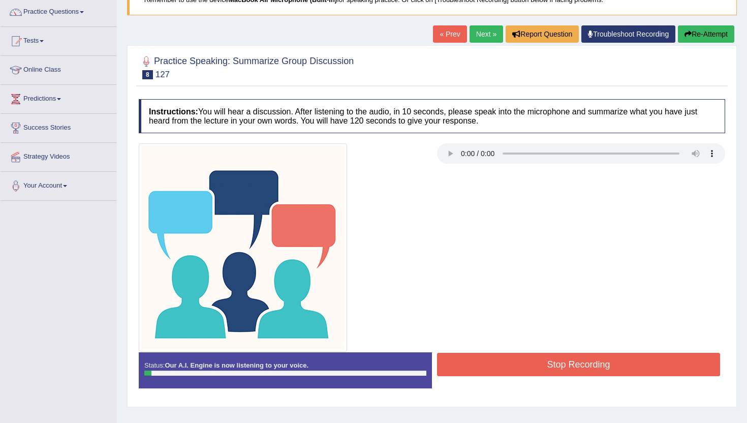
click at [455, 372] on button "Stop Recording" at bounding box center [578, 364] width 283 height 23
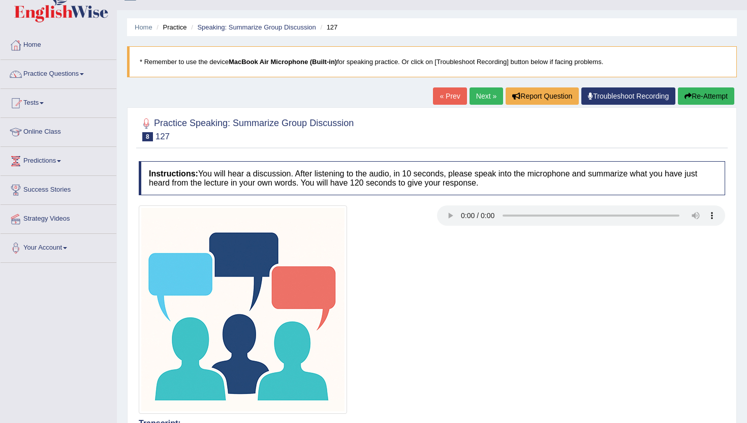
scroll to position [0, 0]
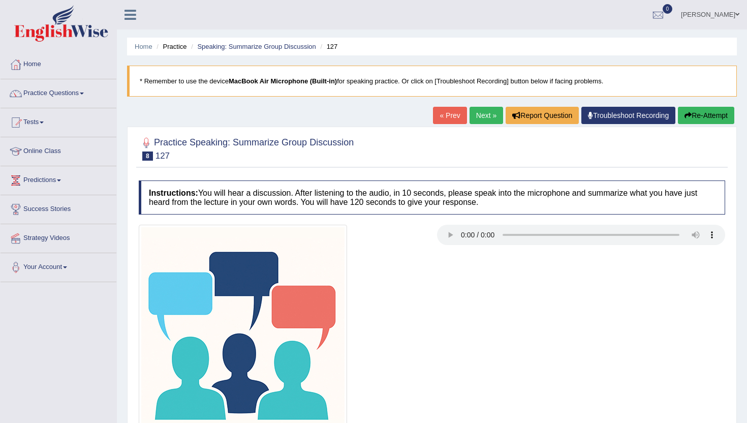
click at [701, 119] on button "Re-Attempt" at bounding box center [706, 115] width 56 height 17
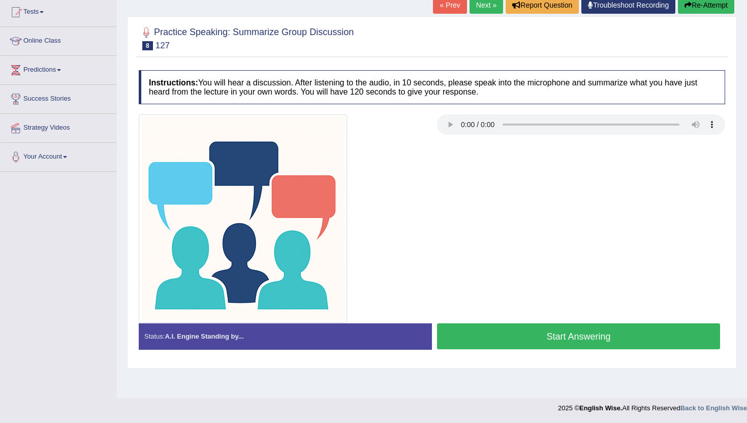
scroll to position [111, 0]
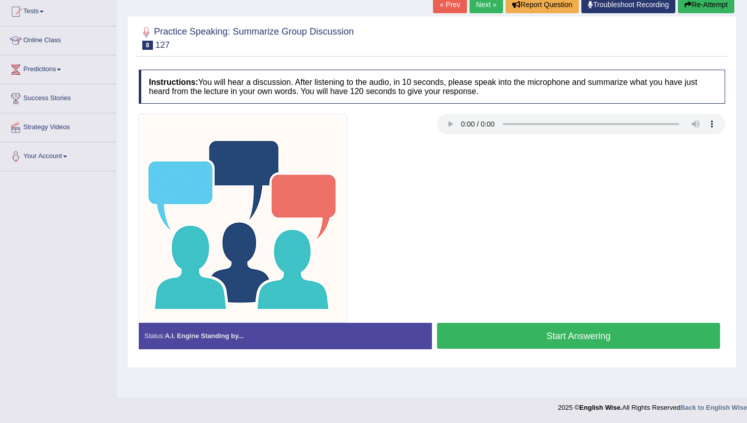
click at [466, 338] on button "Start Answering" at bounding box center [578, 336] width 283 height 26
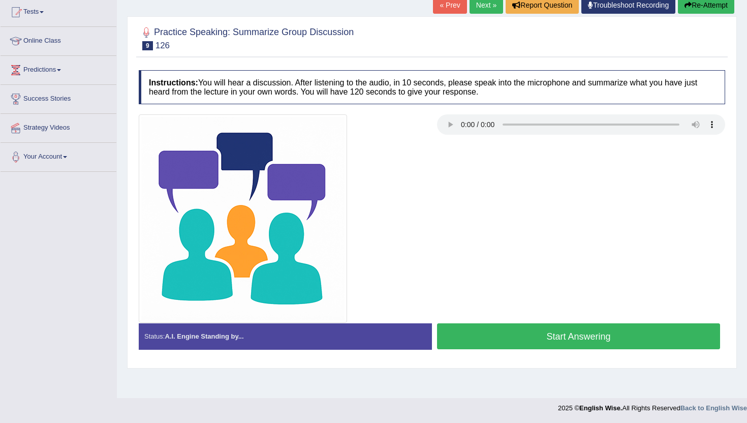
scroll to position [111, 0]
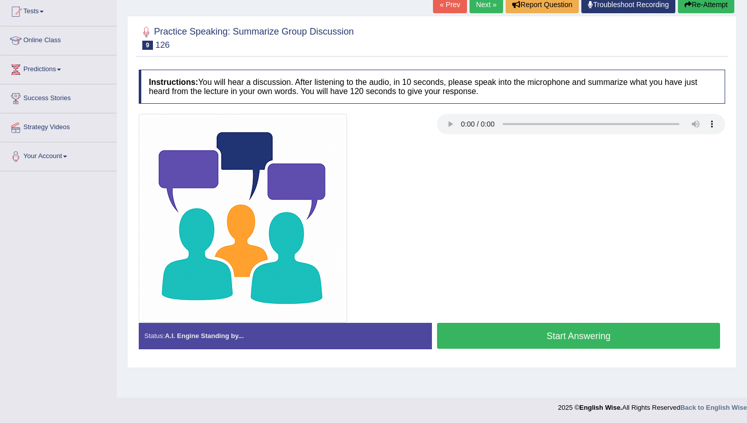
click at [482, 330] on button "Start Answering" at bounding box center [578, 336] width 283 height 26
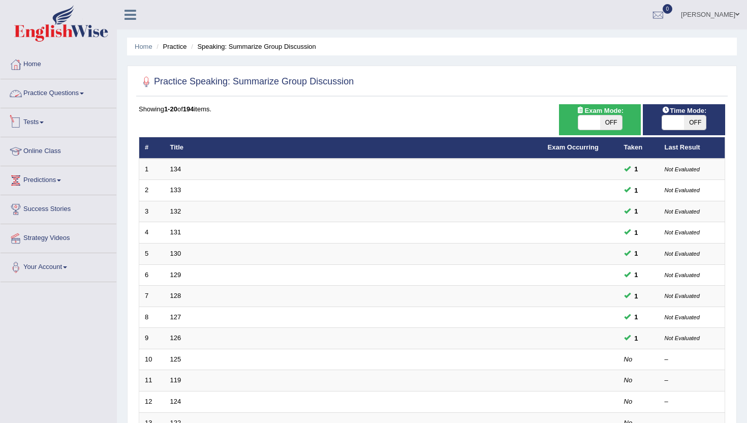
click at [49, 94] on link "Practice Questions" at bounding box center [59, 91] width 116 height 25
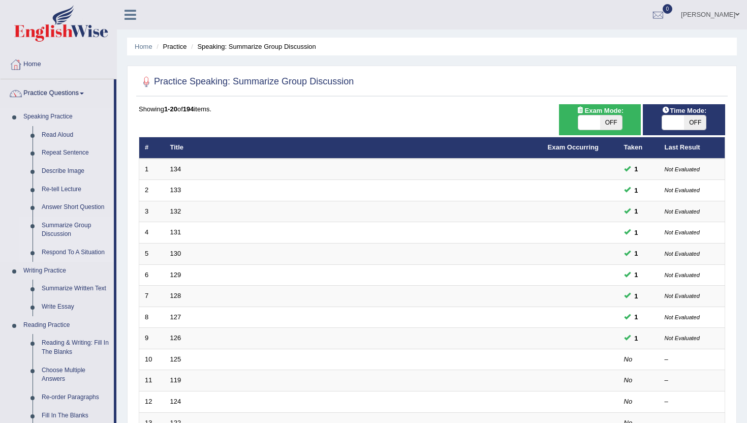
click at [61, 249] on link "Respond To A Situation" at bounding box center [75, 252] width 77 height 18
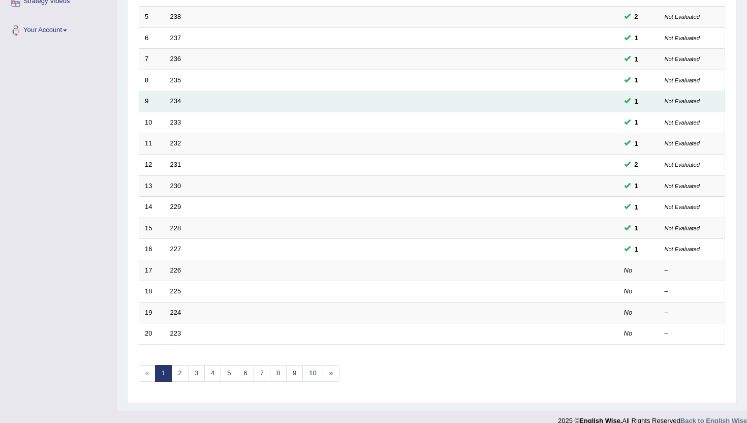
scroll to position [244, 0]
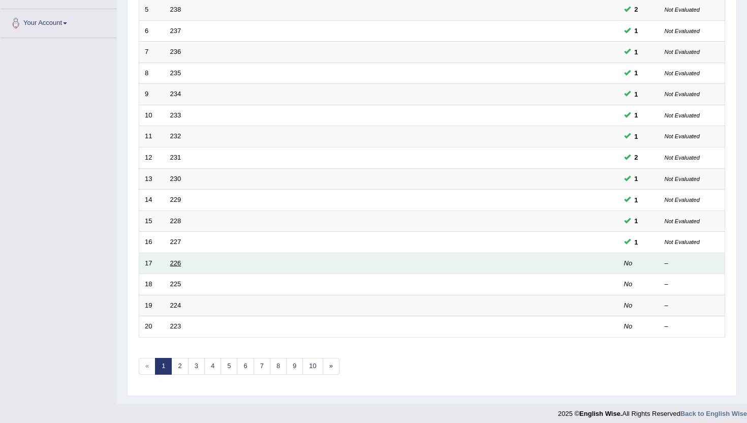
click at [173, 263] on link "226" at bounding box center [175, 263] width 11 height 8
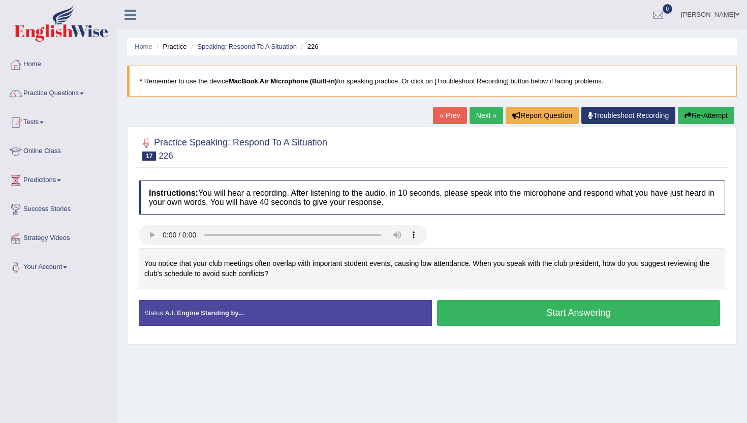
click at [499, 314] on button "Start Answering" at bounding box center [578, 313] width 283 height 26
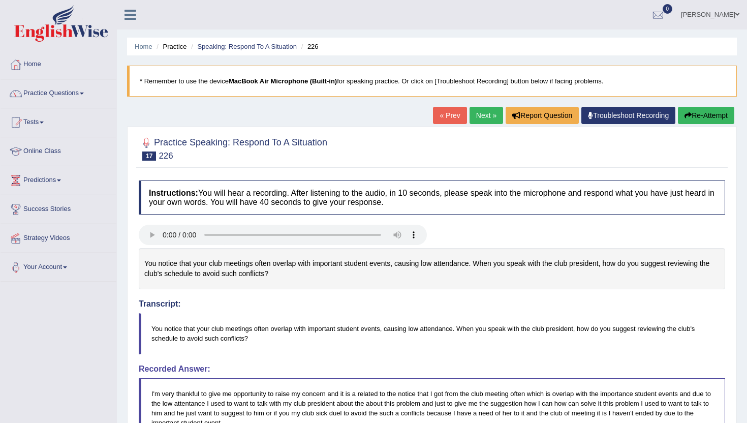
click at [479, 120] on link "Next »" at bounding box center [487, 115] width 34 height 17
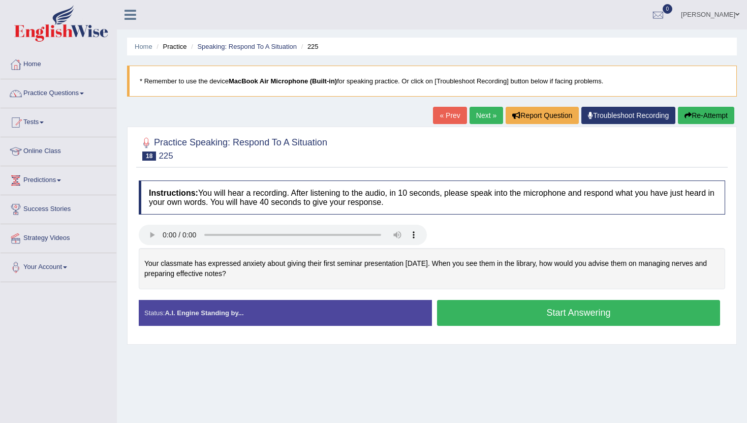
click at [475, 317] on button "Start Answering" at bounding box center [578, 313] width 283 height 26
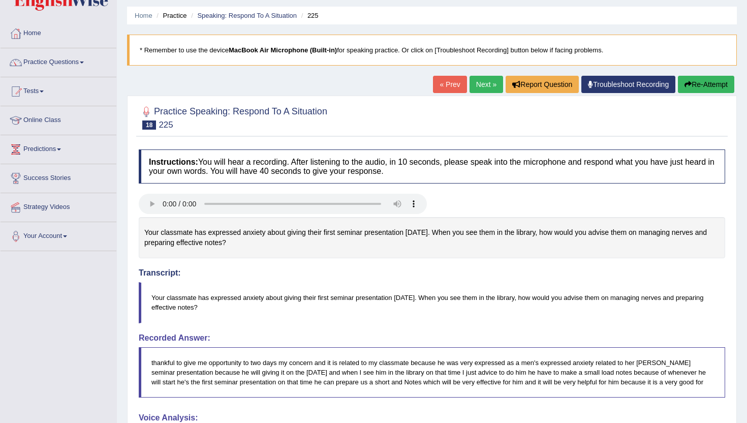
scroll to position [20, 0]
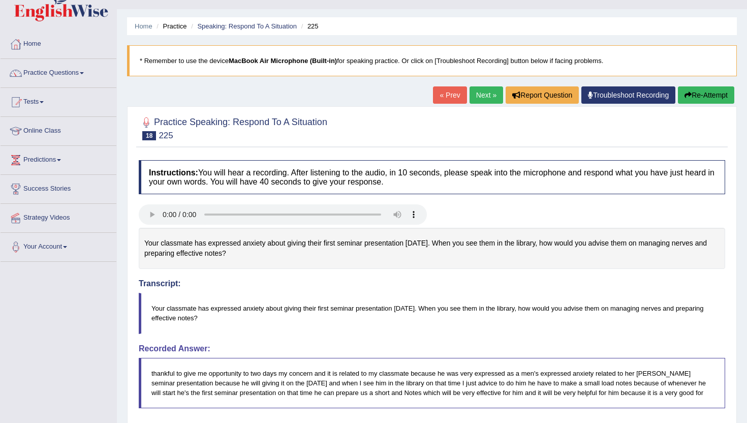
click at [482, 91] on link "Next »" at bounding box center [487, 94] width 34 height 17
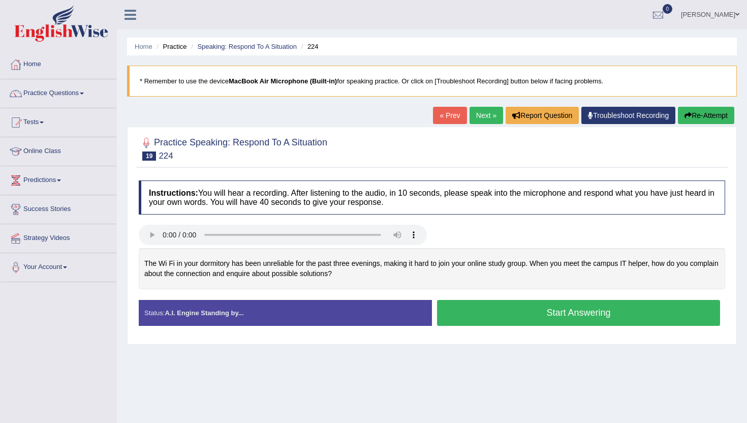
click at [455, 317] on button "Start Answering" at bounding box center [578, 313] width 283 height 26
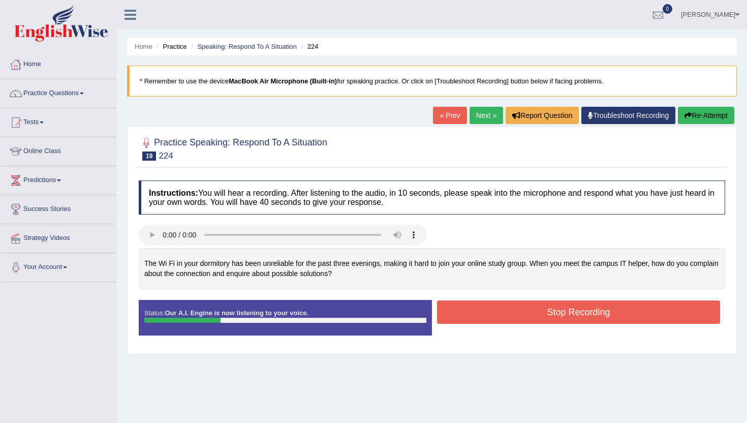
click at [707, 112] on button "Re-Attempt" at bounding box center [706, 115] width 56 height 17
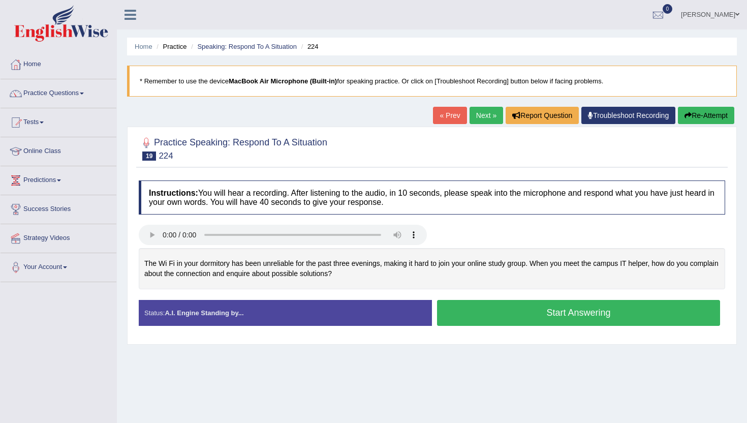
click at [562, 310] on button "Start Answering" at bounding box center [578, 313] width 283 height 26
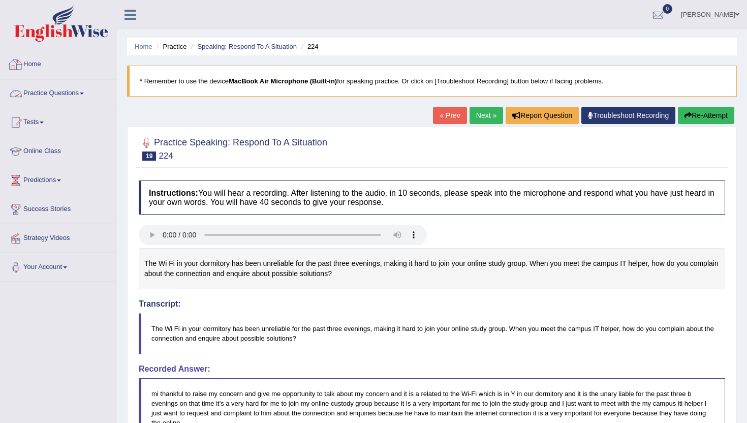
click at [41, 91] on link "Practice Questions" at bounding box center [59, 91] width 116 height 25
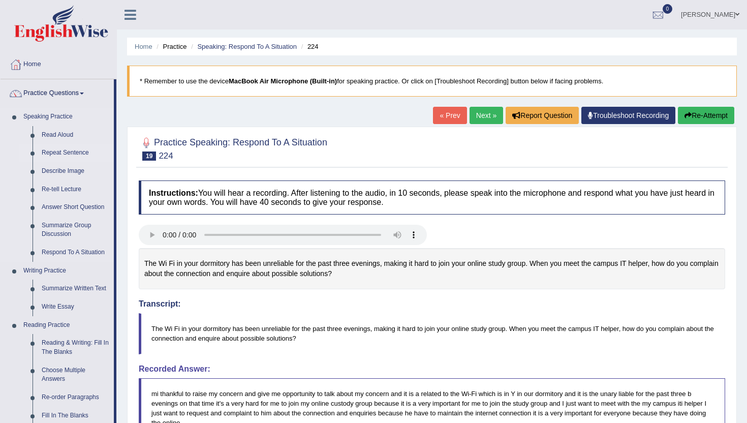
click at [71, 156] on link "Repeat Sentence" at bounding box center [75, 153] width 77 height 18
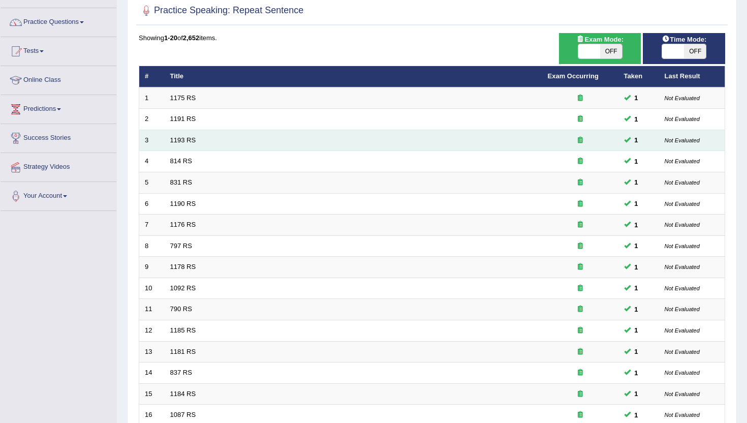
scroll to position [47, 0]
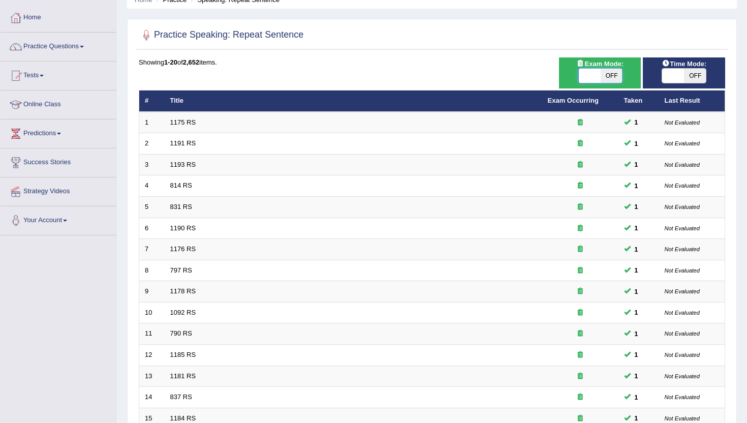
click at [590, 70] on span at bounding box center [590, 76] width 22 height 14
click at [616, 77] on span "OFF" at bounding box center [611, 76] width 22 height 14
checkbox input "true"
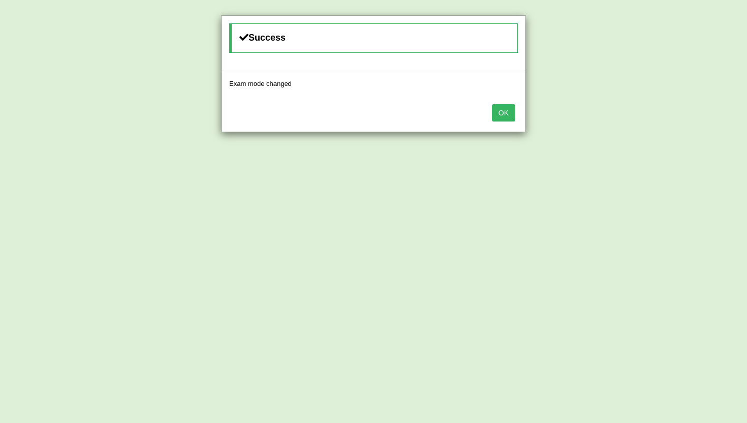
click at [507, 110] on button "OK" at bounding box center [503, 112] width 23 height 17
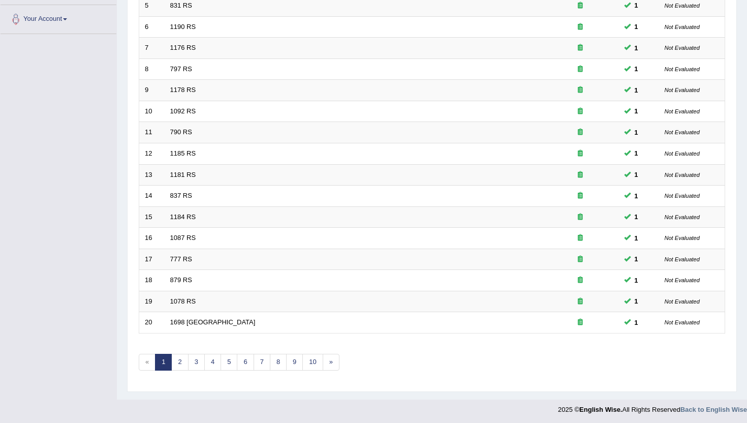
scroll to position [250, 0]
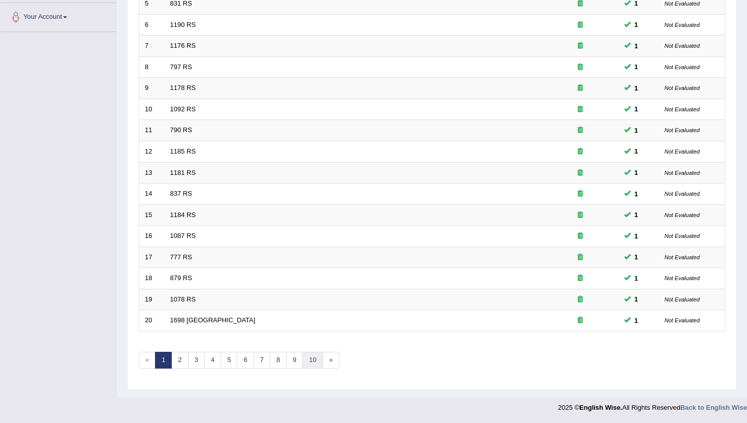
click at [315, 362] on link "10" at bounding box center [312, 360] width 20 height 17
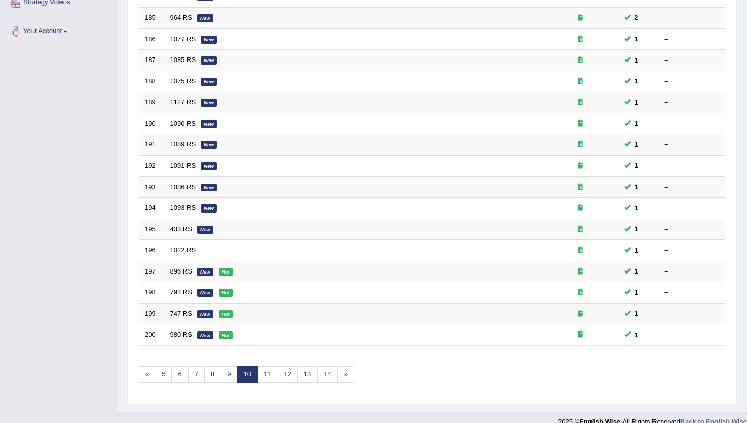
scroll to position [244, 0]
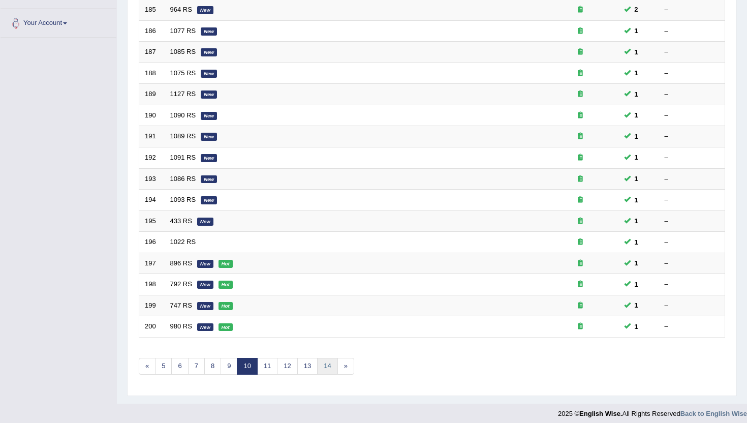
click at [327, 362] on link "14" at bounding box center [327, 366] width 20 height 17
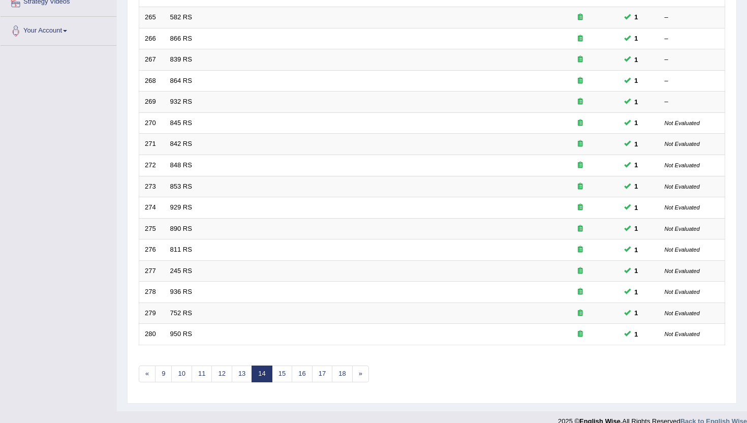
scroll to position [250, 0]
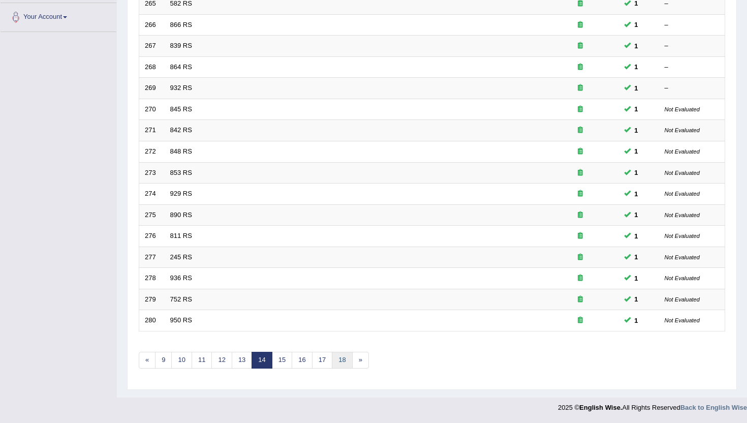
click at [339, 360] on link "18" at bounding box center [342, 360] width 20 height 17
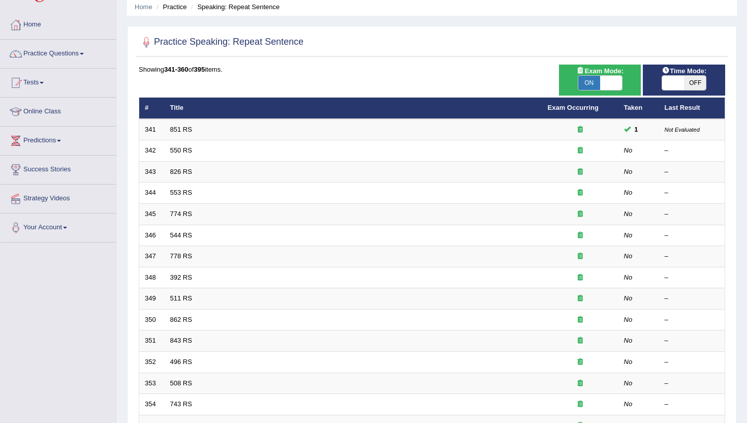
scroll to position [41, 0]
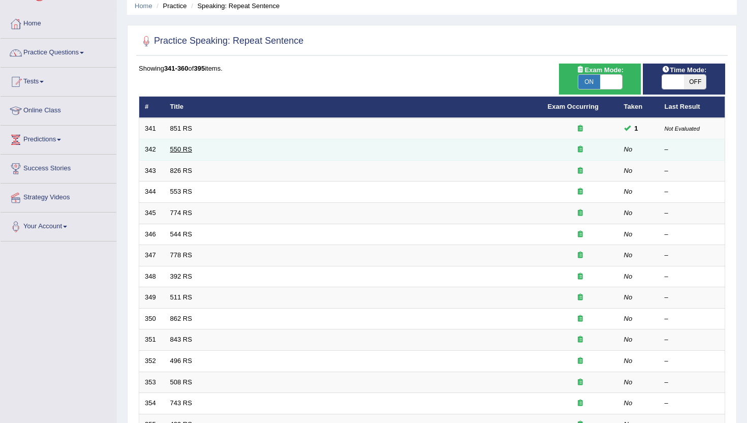
click at [180, 150] on link "550 RS" at bounding box center [181, 149] width 22 height 8
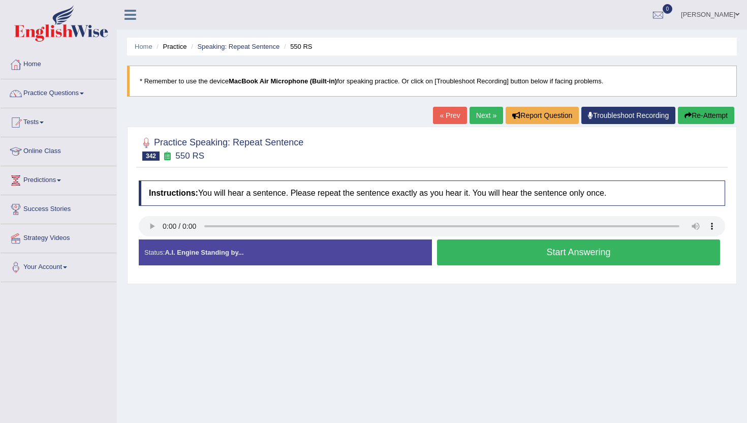
click at [449, 251] on button "Start Answering" at bounding box center [578, 252] width 283 height 26
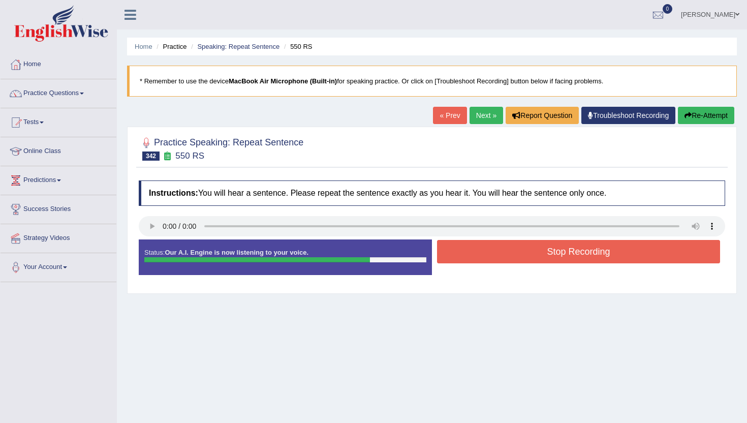
click at [449, 251] on button "Stop Recording" at bounding box center [578, 251] width 283 height 23
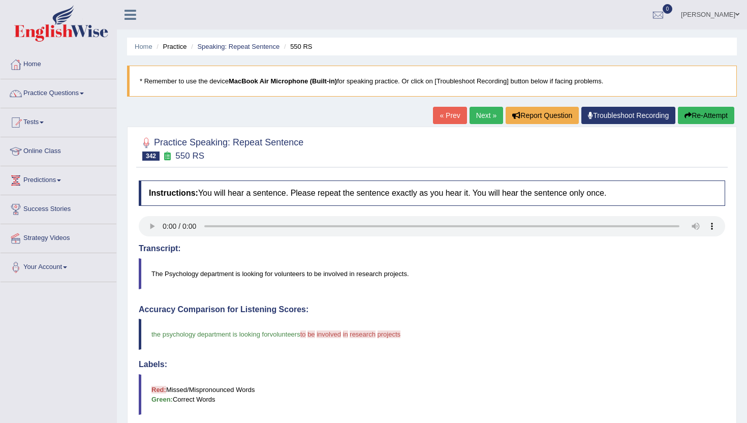
click at [478, 121] on link "Next »" at bounding box center [487, 115] width 34 height 17
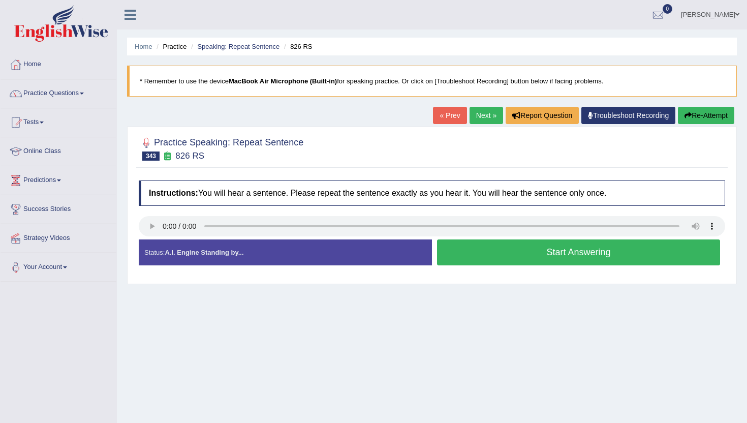
click at [457, 259] on button "Start Answering" at bounding box center [578, 252] width 283 height 26
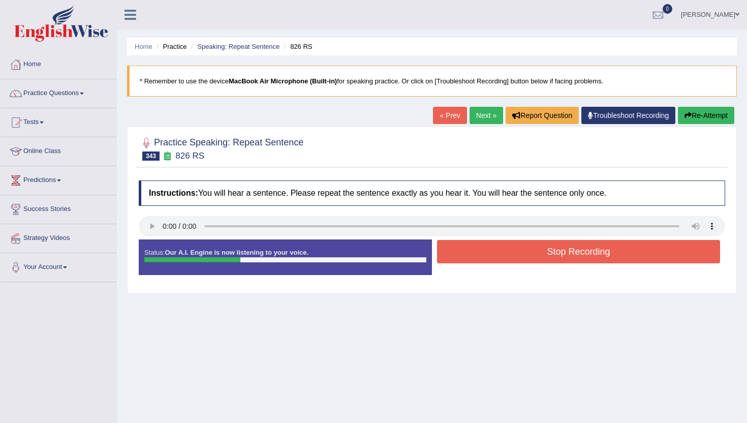
click at [457, 259] on button "Stop Recording" at bounding box center [578, 251] width 283 height 23
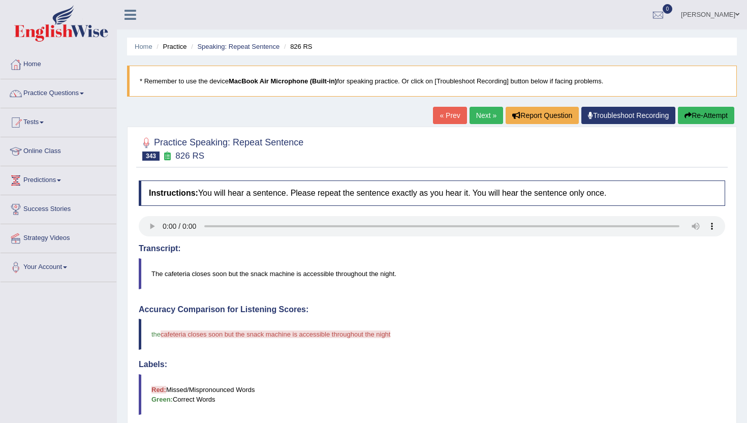
click at [481, 109] on link "Next »" at bounding box center [487, 115] width 34 height 17
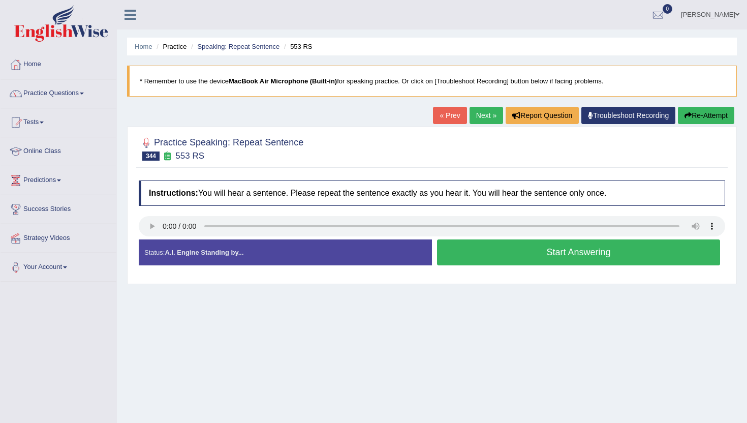
click at [493, 266] on div "Start Answering" at bounding box center [578, 253] width 293 height 28
click at [493, 249] on button "Start Answering" at bounding box center [578, 252] width 283 height 26
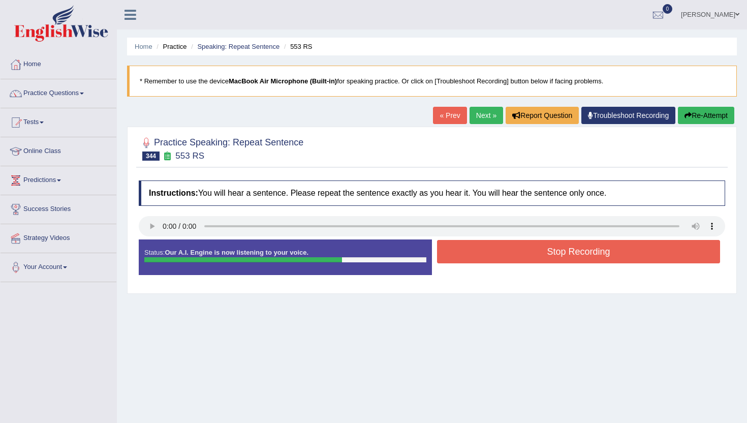
click at [493, 250] on button "Stop Recording" at bounding box center [578, 251] width 283 height 23
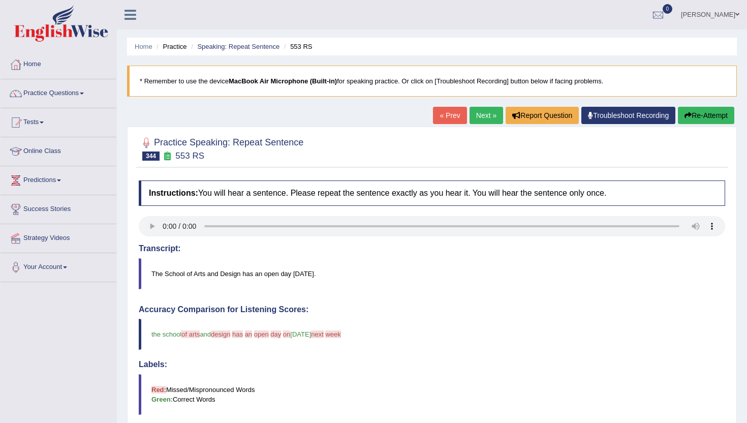
click at [478, 120] on link "Next »" at bounding box center [487, 115] width 34 height 17
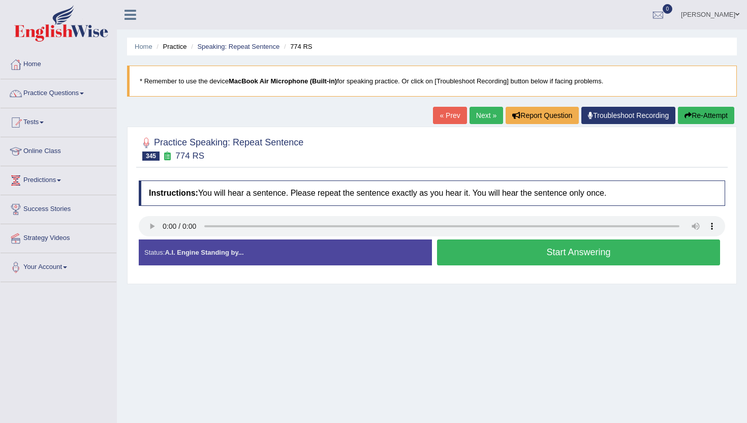
click at [473, 255] on button "Start Answering" at bounding box center [578, 252] width 283 height 26
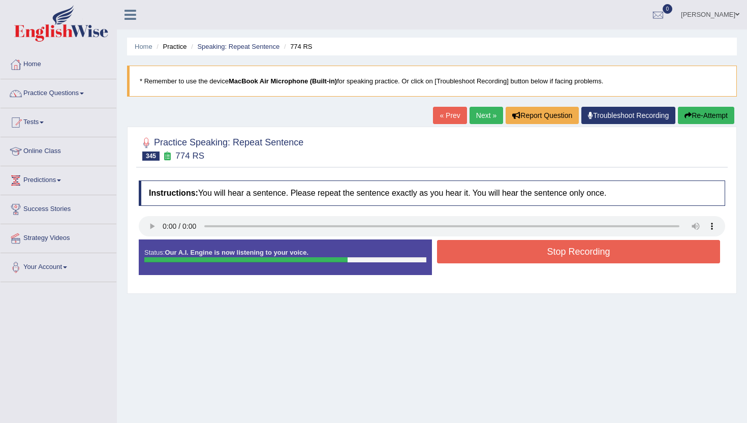
click at [473, 255] on button "Stop Recording" at bounding box center [578, 251] width 283 height 23
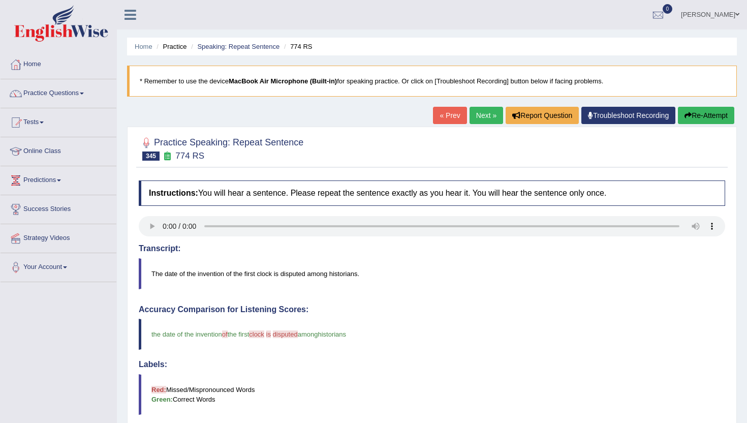
click at [474, 115] on link "Next »" at bounding box center [487, 115] width 34 height 17
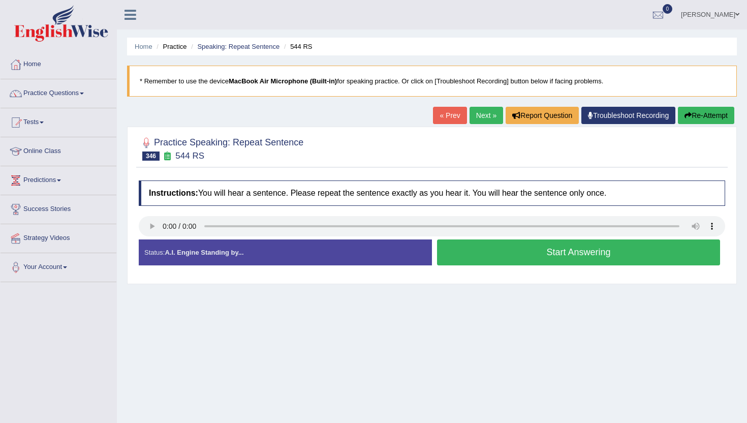
click at [481, 267] on div "Start Answering" at bounding box center [578, 253] width 293 height 28
click at [482, 245] on button "Start Answering" at bounding box center [578, 252] width 283 height 26
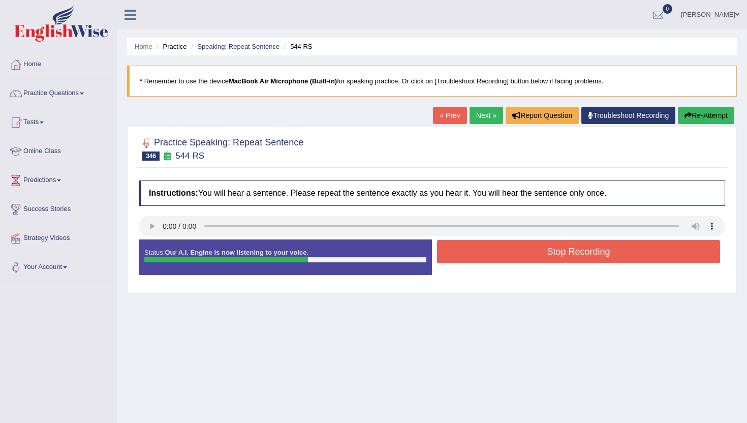
click at [482, 246] on button "Stop Recording" at bounding box center [578, 251] width 283 height 23
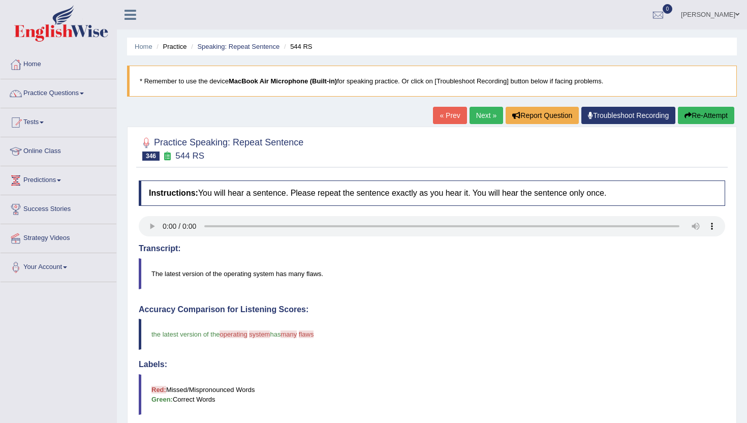
click at [485, 114] on link "Next »" at bounding box center [487, 115] width 34 height 17
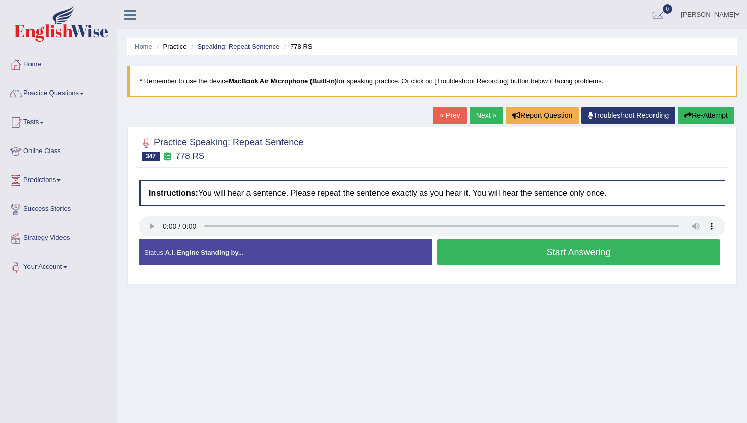
click at [455, 254] on button "Start Answering" at bounding box center [578, 252] width 283 height 26
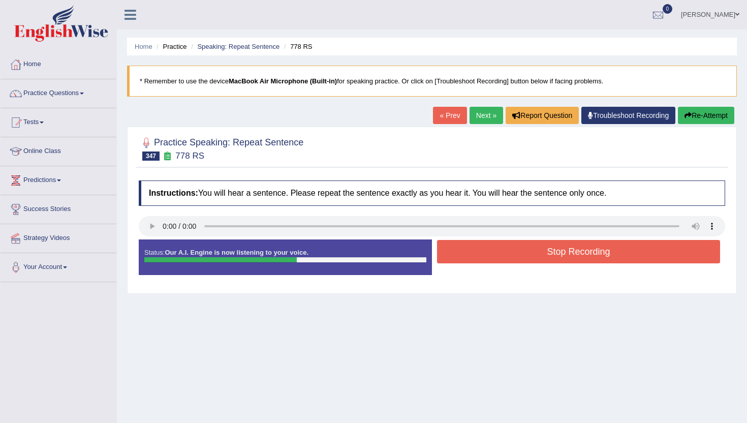
click at [455, 255] on button "Stop Recording" at bounding box center [578, 251] width 283 height 23
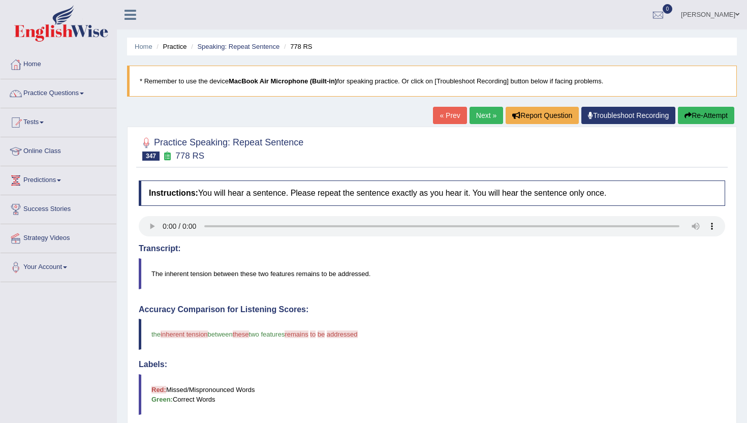
click at [489, 117] on link "Next »" at bounding box center [487, 115] width 34 height 17
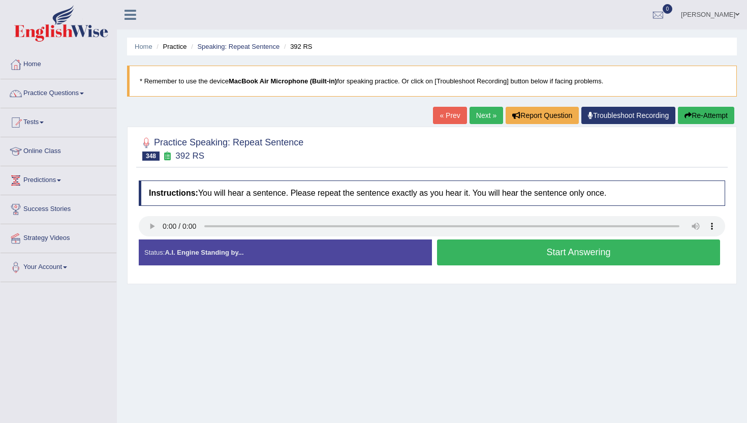
click at [464, 260] on button "Start Answering" at bounding box center [578, 252] width 283 height 26
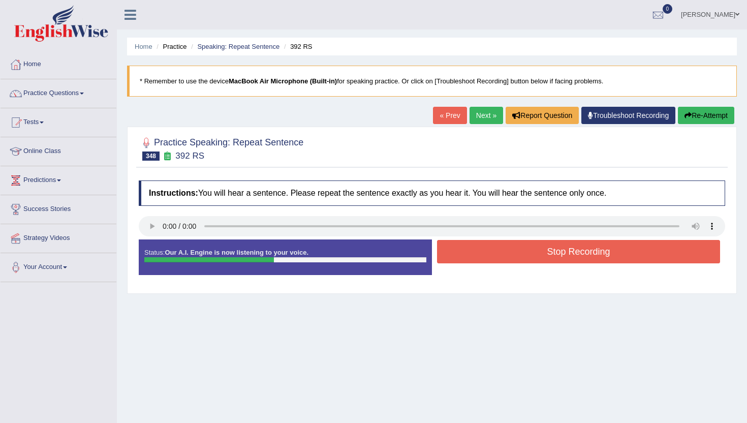
click at [464, 260] on button "Stop Recording" at bounding box center [578, 251] width 283 height 23
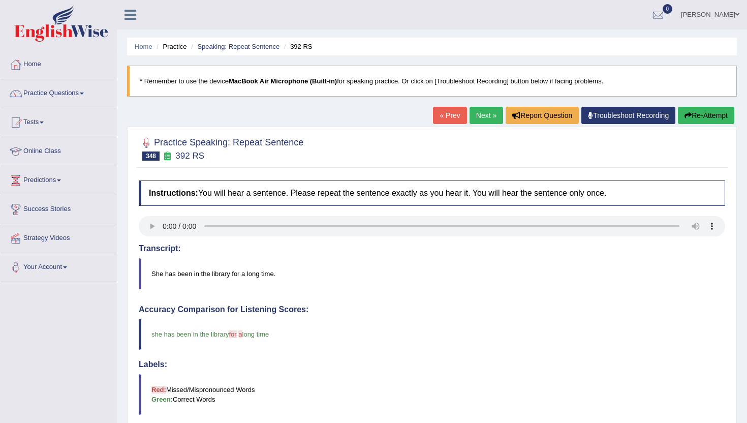
click at [470, 107] on link "Next »" at bounding box center [487, 115] width 34 height 17
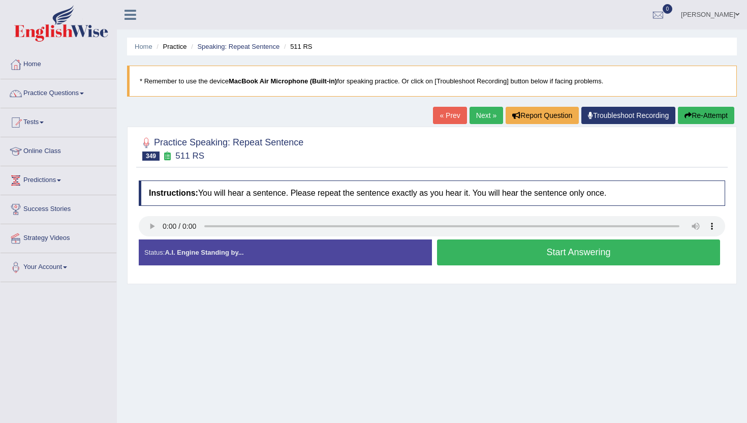
click at [521, 250] on button "Start Answering" at bounding box center [578, 252] width 283 height 26
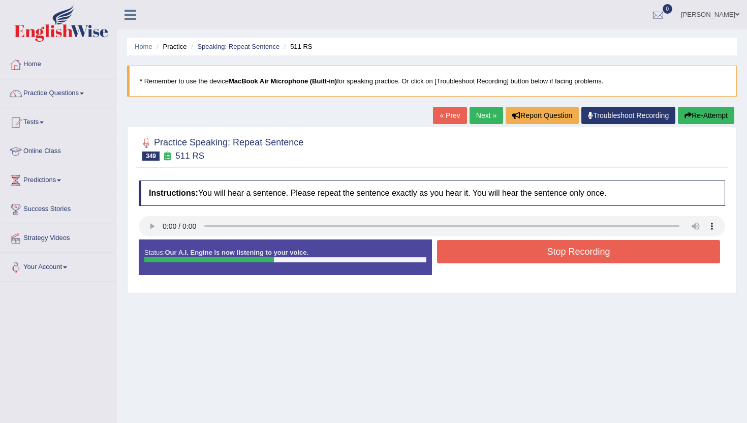
click at [521, 250] on button "Stop Recording" at bounding box center [578, 251] width 283 height 23
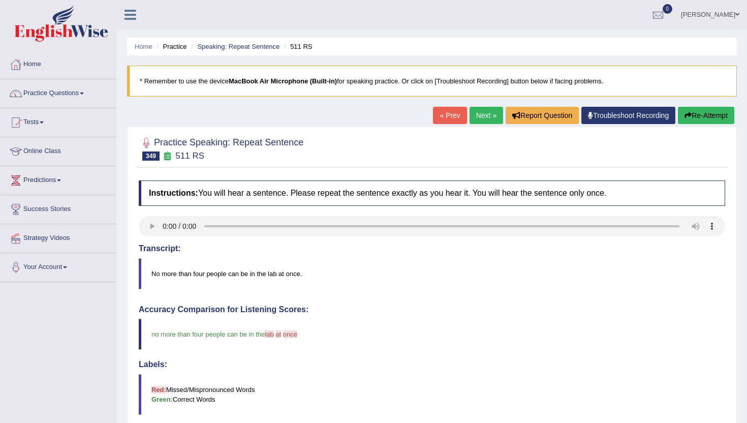
click at [481, 118] on link "Next »" at bounding box center [487, 115] width 34 height 17
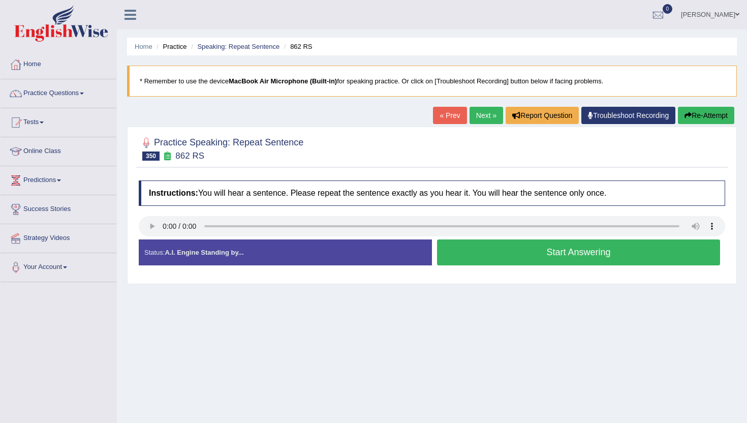
click at [476, 256] on button "Start Answering" at bounding box center [578, 252] width 283 height 26
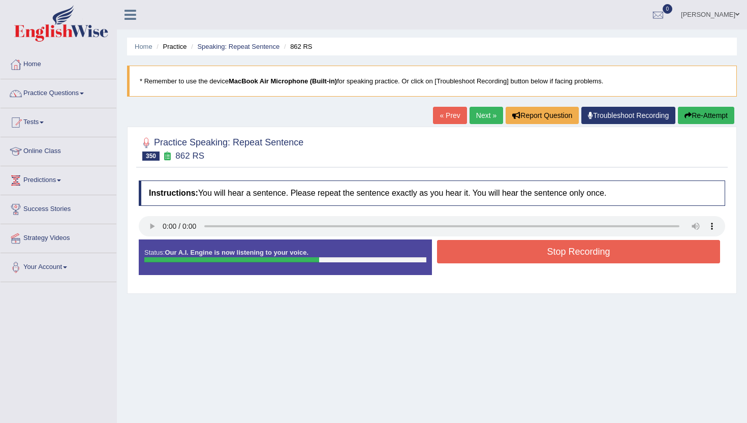
click at [476, 256] on button "Stop Recording" at bounding box center [578, 251] width 283 height 23
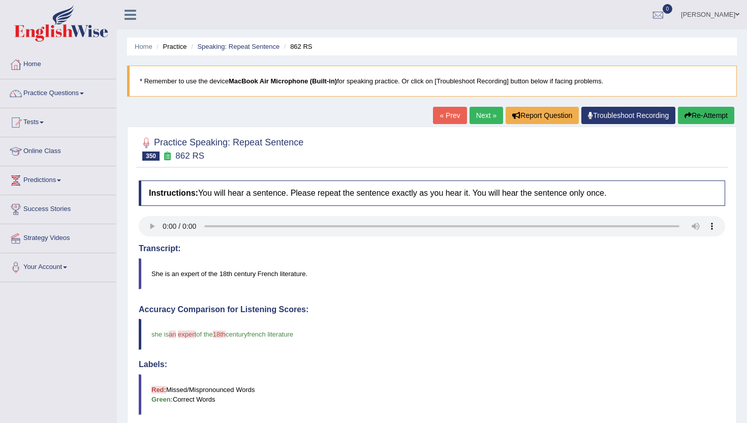
click at [477, 108] on link "Next »" at bounding box center [487, 115] width 34 height 17
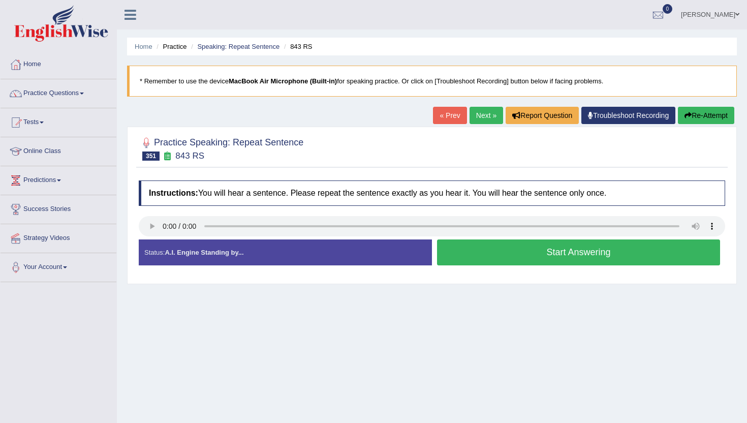
click at [517, 239] on button "Start Answering" at bounding box center [578, 252] width 283 height 26
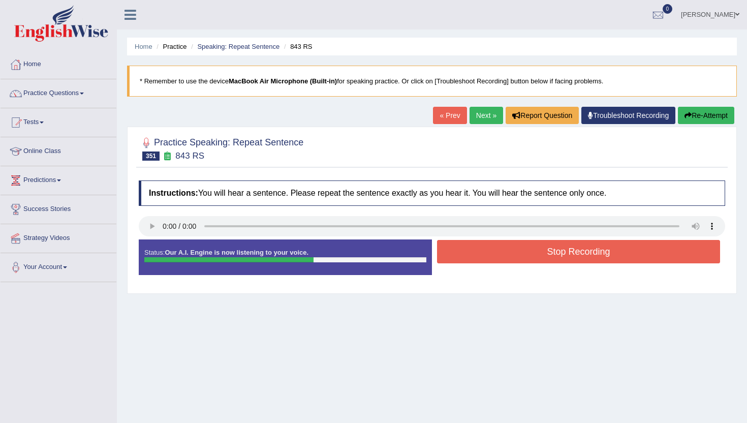
click at [518, 254] on button "Stop Recording" at bounding box center [578, 251] width 283 height 23
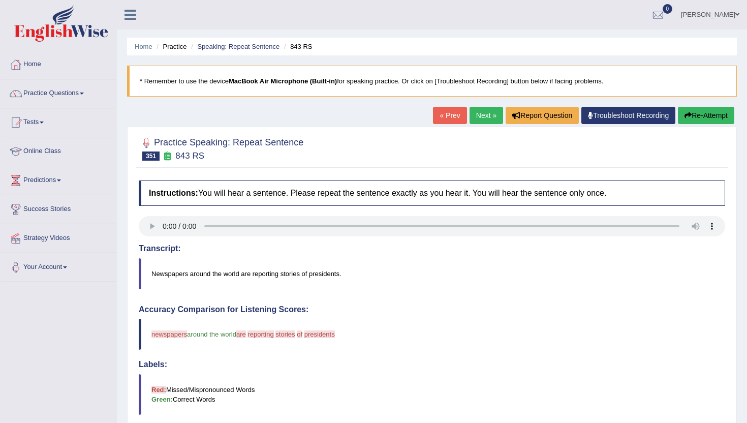
click at [483, 116] on link "Next »" at bounding box center [487, 115] width 34 height 17
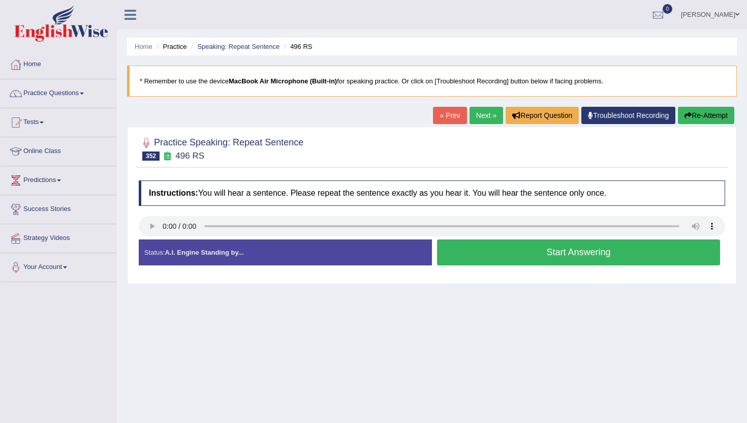
click at [584, 253] on button "Start Answering" at bounding box center [578, 252] width 283 height 26
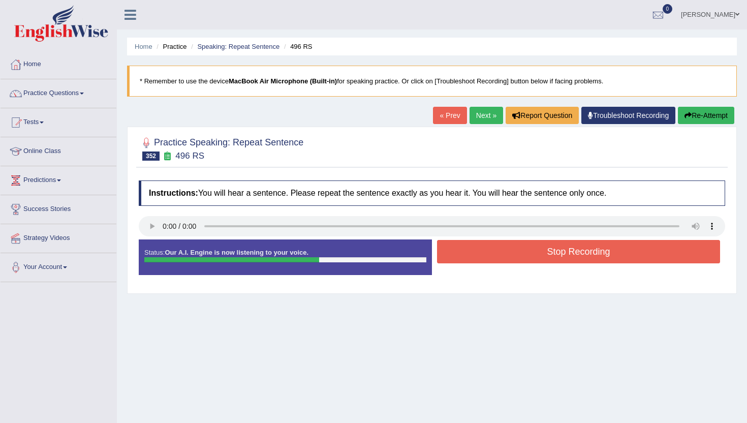
click at [584, 253] on button "Stop Recording" at bounding box center [578, 251] width 283 height 23
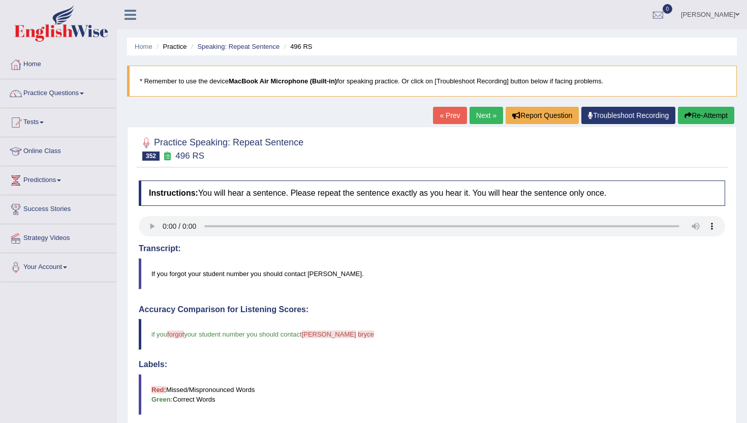
click at [483, 116] on link "Next »" at bounding box center [487, 115] width 34 height 17
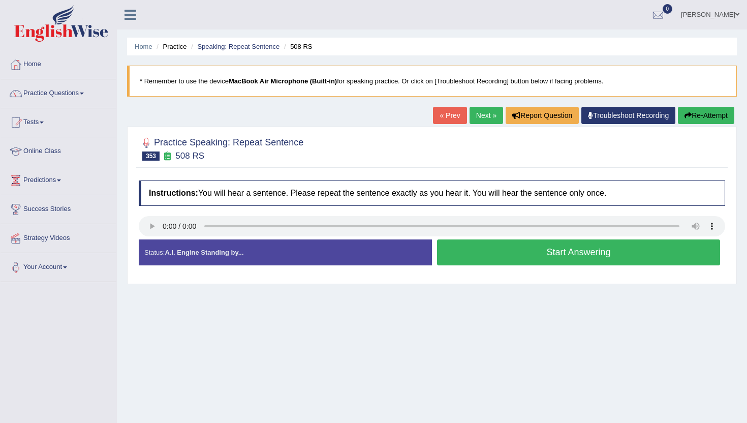
click at [446, 245] on button "Start Answering" at bounding box center [578, 252] width 283 height 26
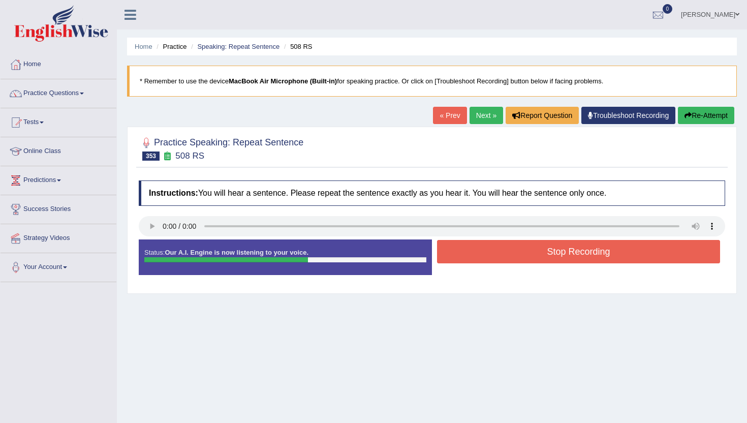
click at [446, 245] on button "Stop Recording" at bounding box center [578, 251] width 283 height 23
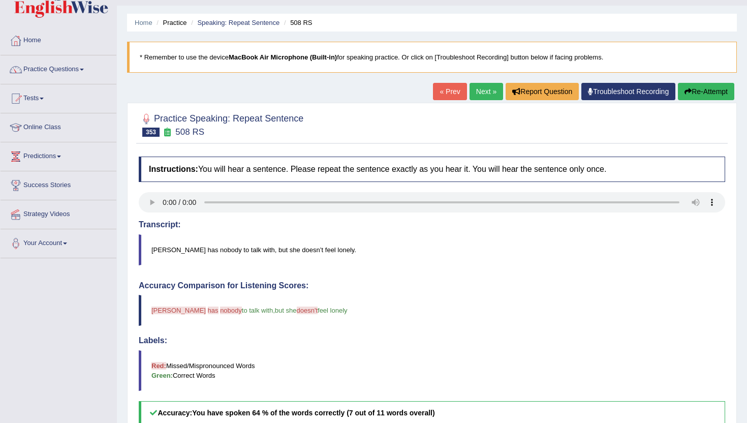
scroll to position [20, 0]
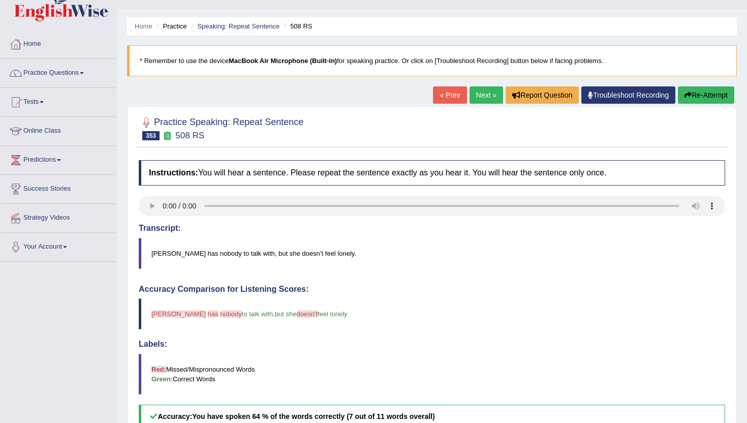
click at [480, 88] on link "Next »" at bounding box center [487, 94] width 34 height 17
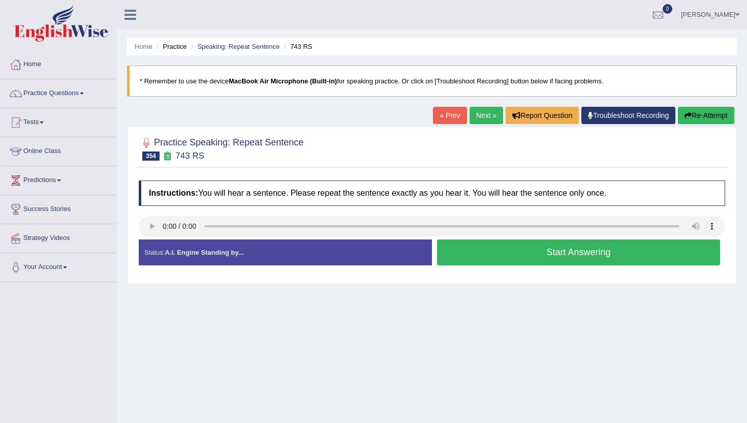
click at [460, 250] on button "Start Answering" at bounding box center [578, 252] width 283 height 26
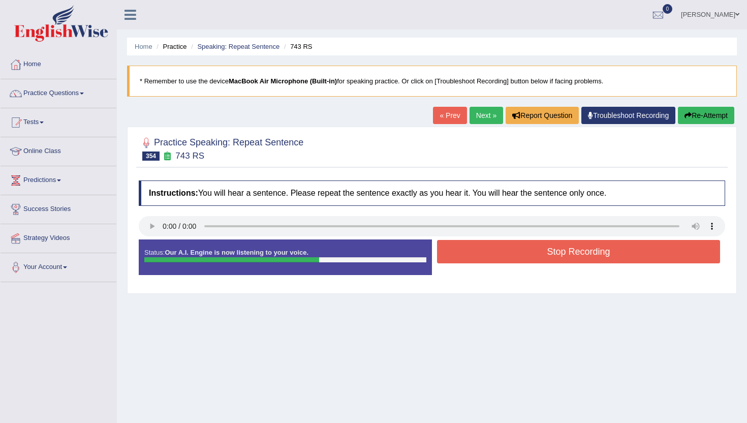
click at [460, 250] on button "Stop Recording" at bounding box center [578, 251] width 283 height 23
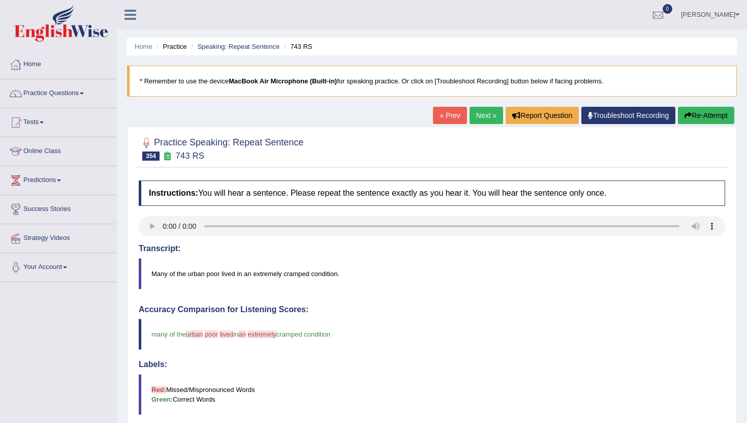
click at [486, 114] on link "Next »" at bounding box center [487, 115] width 34 height 17
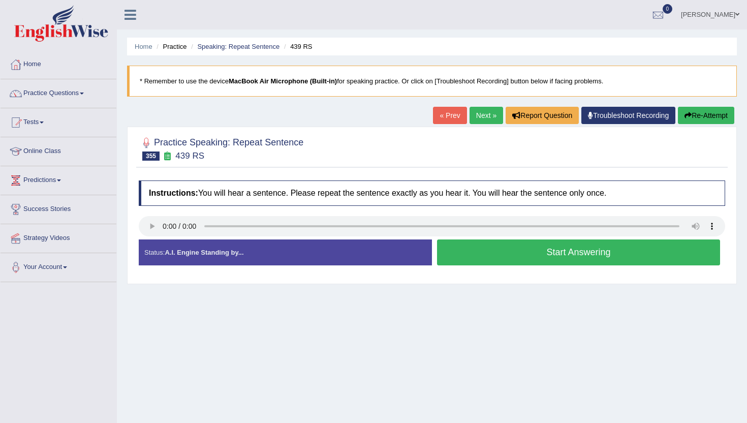
click at [521, 241] on button "Start Answering" at bounding box center [578, 252] width 283 height 26
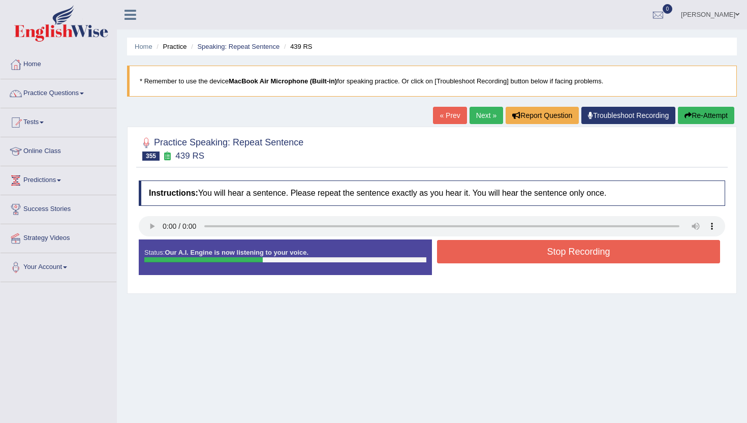
click at [523, 277] on div "Status: Our A.I. Engine is now listening to your voice. Start Answering Stop Re…" at bounding box center [432, 262] width 586 height 46
click at [524, 261] on button "Stop Recording" at bounding box center [578, 251] width 283 height 23
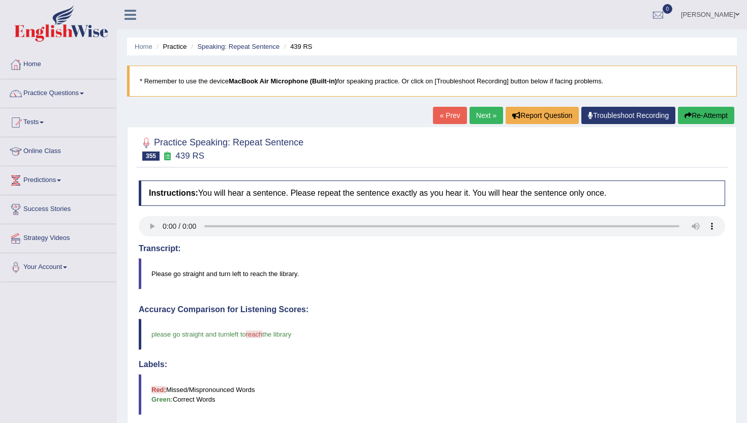
click at [477, 118] on link "Next »" at bounding box center [487, 115] width 34 height 17
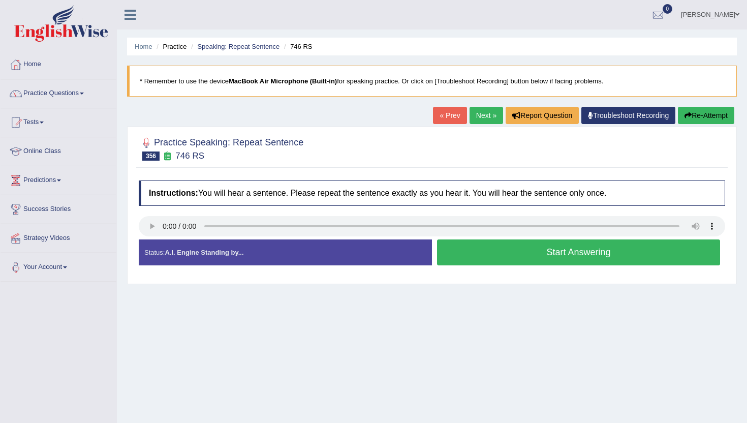
click at [471, 261] on button "Start Answering" at bounding box center [578, 252] width 283 height 26
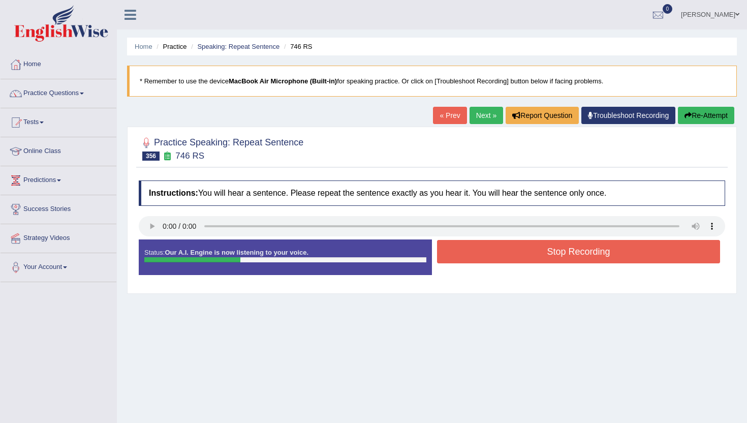
click at [471, 261] on button "Stop Recording" at bounding box center [578, 251] width 283 height 23
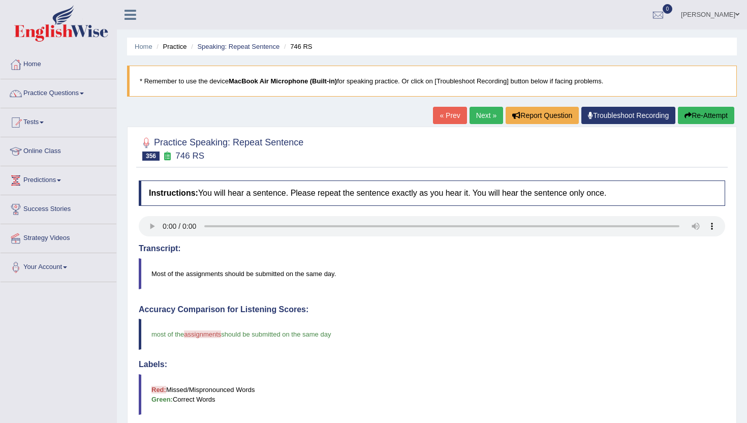
click at [475, 115] on link "Next »" at bounding box center [487, 115] width 34 height 17
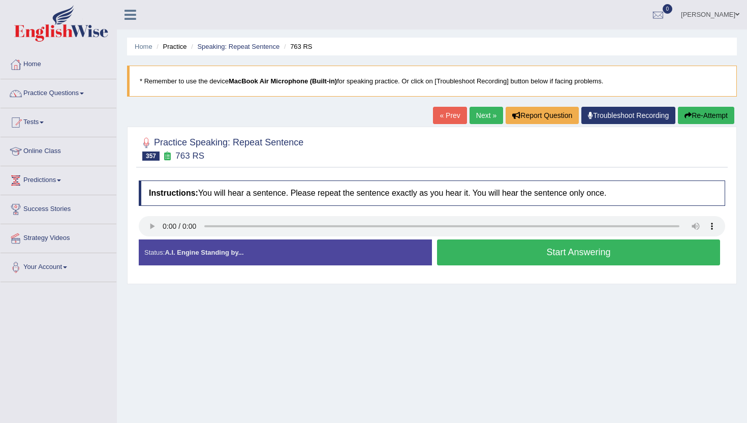
click at [537, 256] on button "Start Answering" at bounding box center [578, 252] width 283 height 26
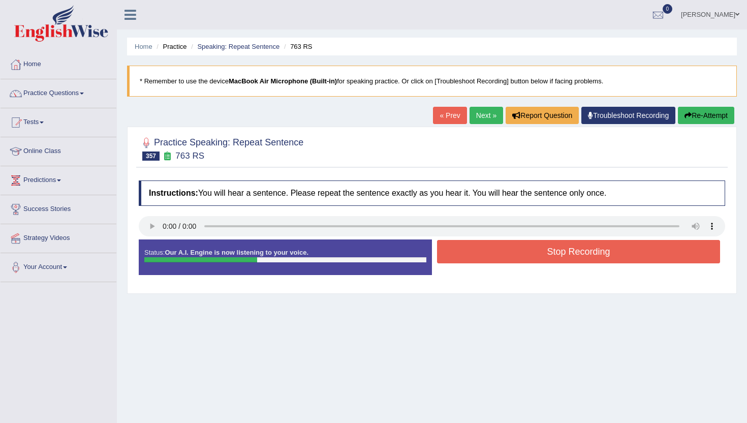
click at [537, 256] on button "Stop Recording" at bounding box center [578, 251] width 283 height 23
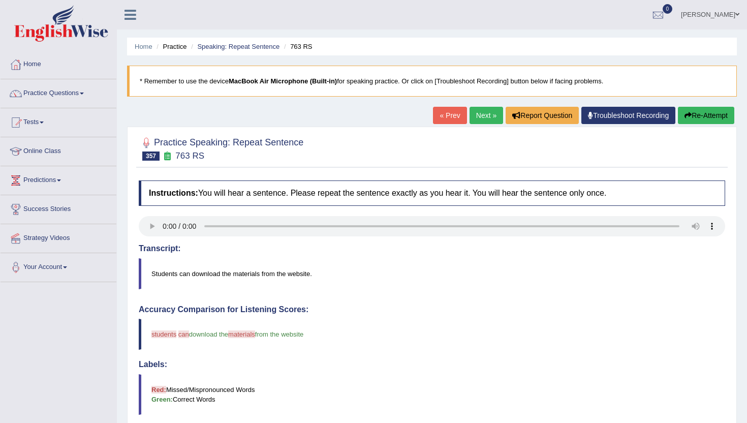
click at [482, 113] on link "Next »" at bounding box center [487, 115] width 34 height 17
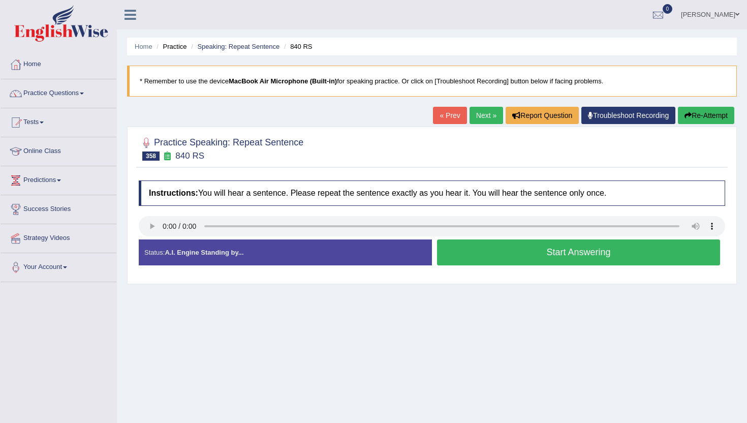
click at [582, 246] on button "Start Answering" at bounding box center [578, 252] width 283 height 26
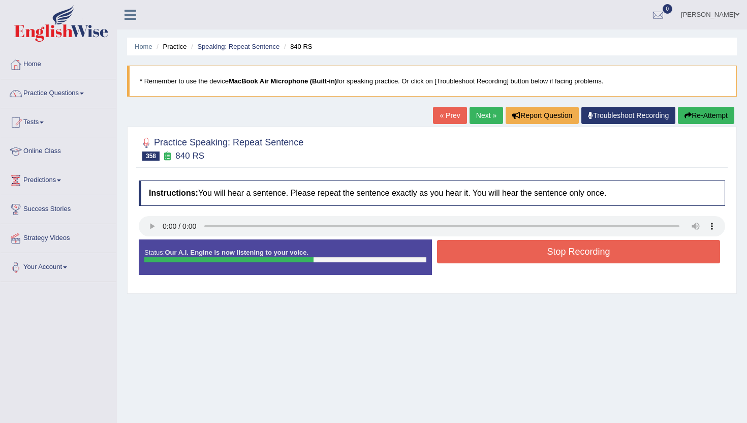
click at [582, 246] on button "Stop Recording" at bounding box center [578, 251] width 283 height 23
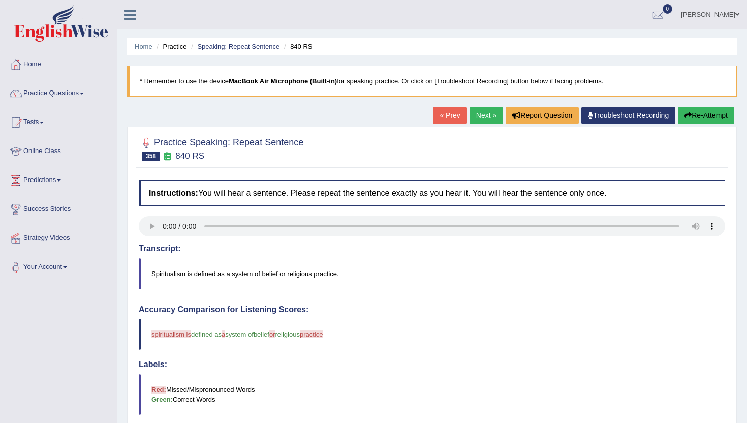
click at [470, 109] on link "Next »" at bounding box center [487, 115] width 34 height 17
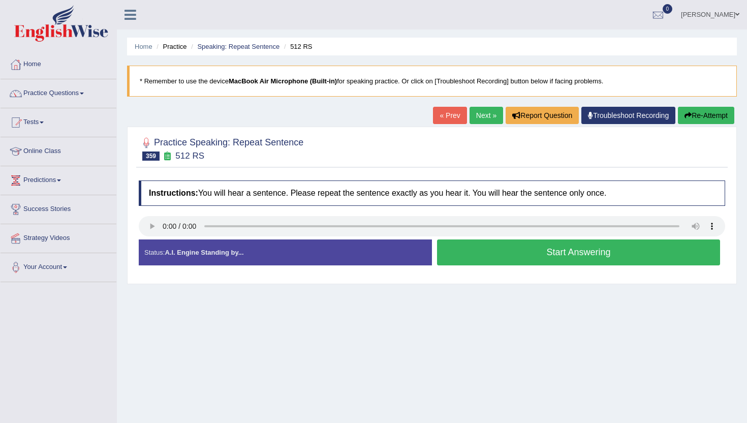
click at [470, 254] on button "Start Answering" at bounding box center [578, 252] width 283 height 26
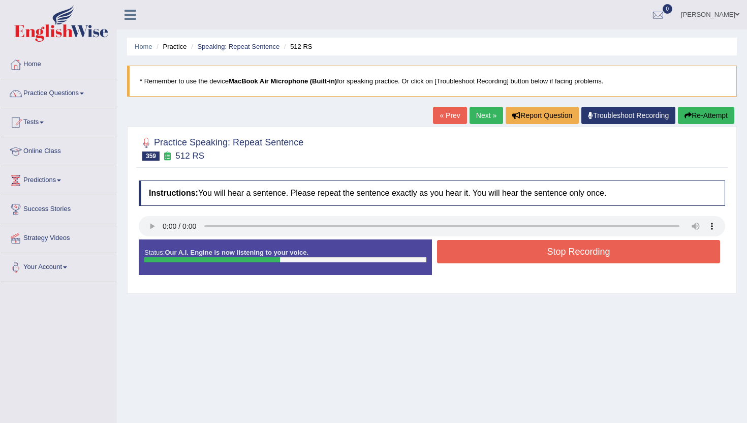
click at [470, 254] on button "Stop Recording" at bounding box center [578, 251] width 283 height 23
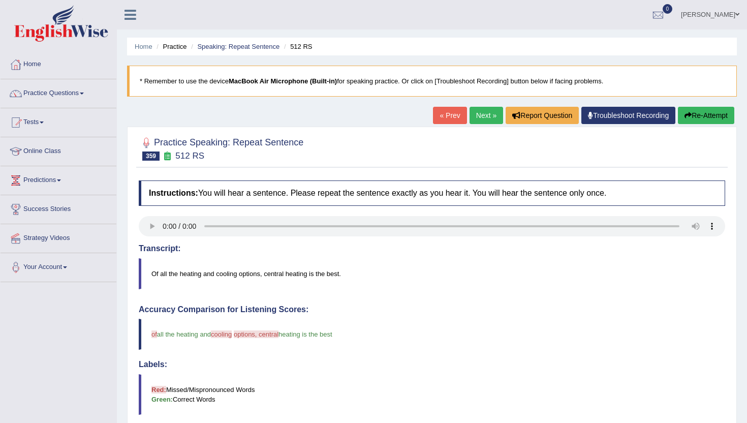
click at [479, 110] on link "Next »" at bounding box center [487, 115] width 34 height 17
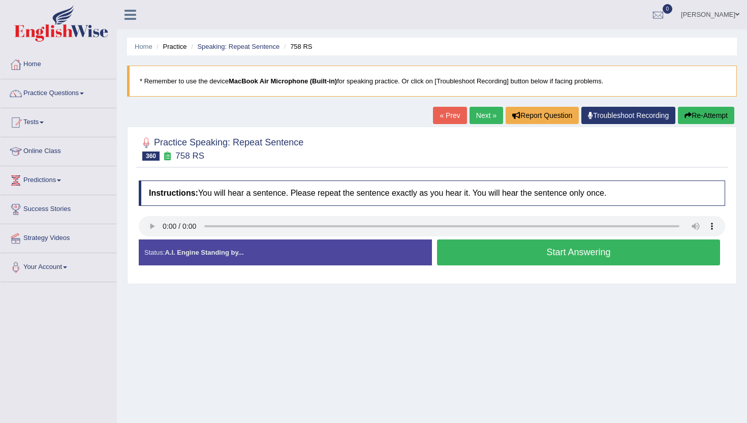
click at [542, 263] on button "Start Answering" at bounding box center [578, 252] width 283 height 26
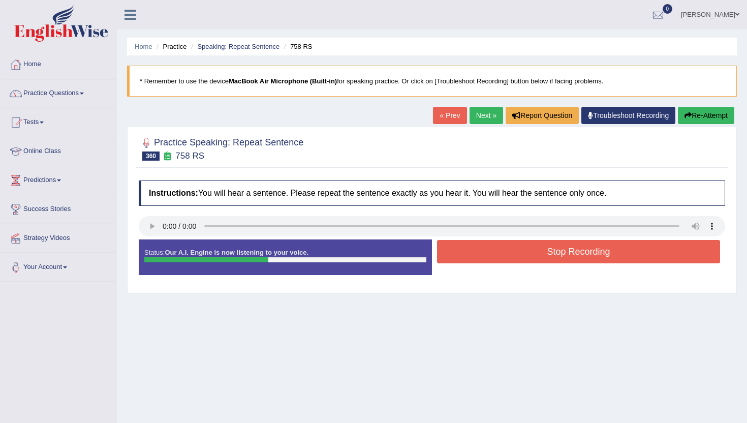
click at [542, 258] on button "Stop Recording" at bounding box center [578, 251] width 283 height 23
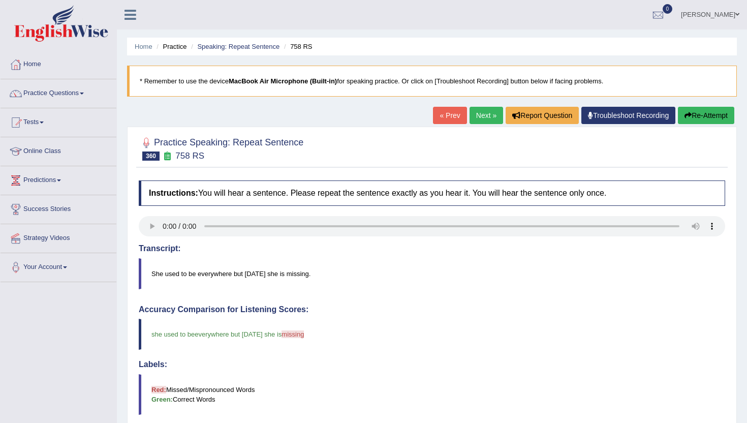
click at [478, 110] on link "Next »" at bounding box center [487, 115] width 34 height 17
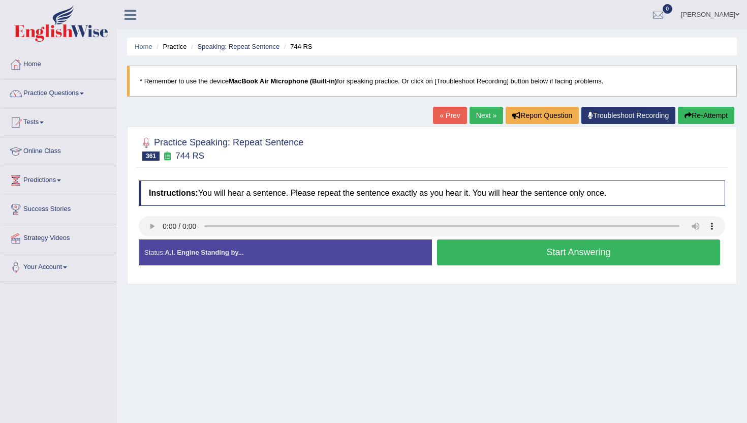
click at [451, 266] on div "Start Answering" at bounding box center [578, 253] width 293 height 28
click at [458, 254] on button "Start Answering" at bounding box center [578, 252] width 283 height 26
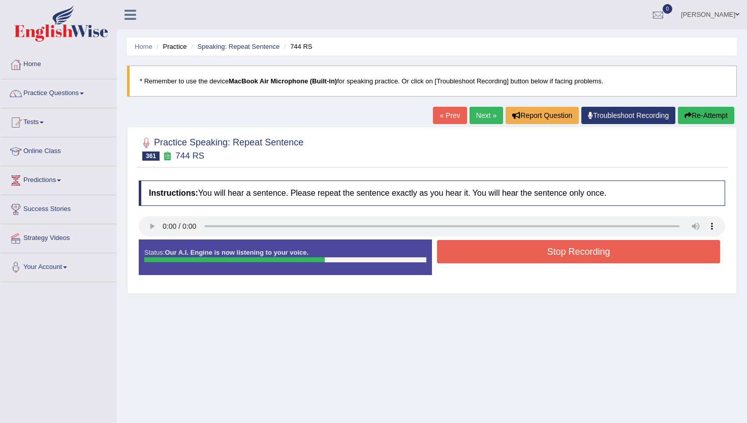
click at [458, 254] on button "Stop Recording" at bounding box center [578, 251] width 283 height 23
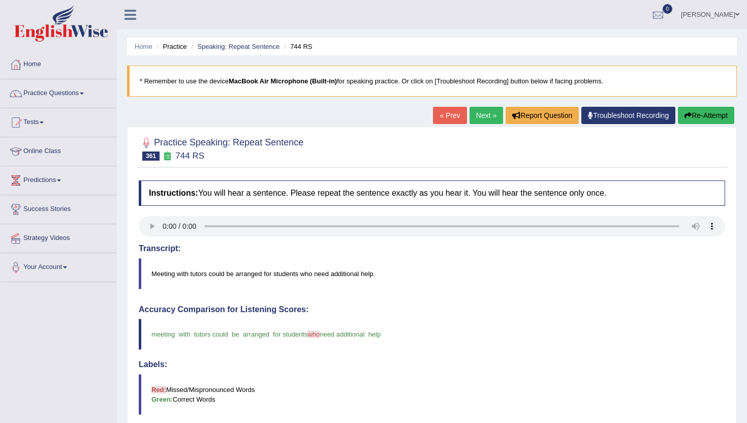
click at [476, 115] on link "Next »" at bounding box center [487, 115] width 34 height 17
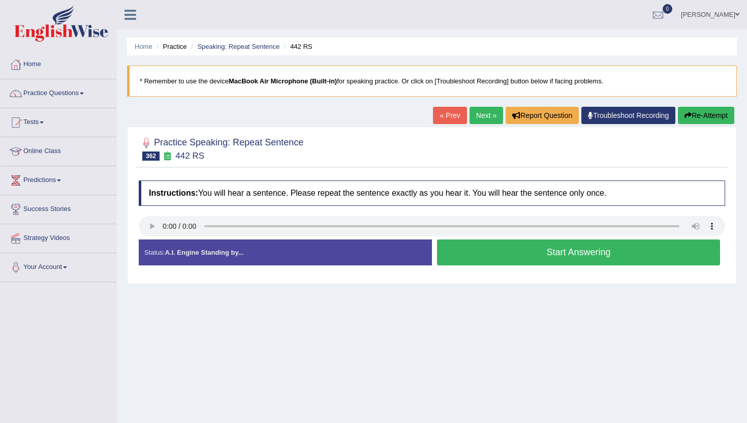
click at [452, 256] on button "Start Answering" at bounding box center [578, 252] width 283 height 26
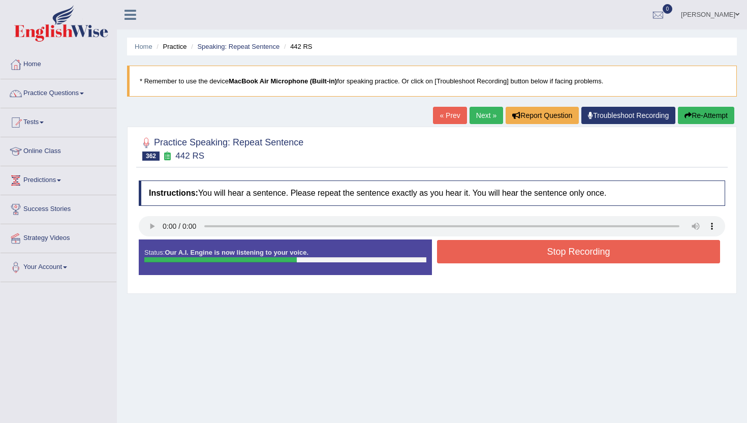
click at [452, 256] on button "Stop Recording" at bounding box center [578, 251] width 283 height 23
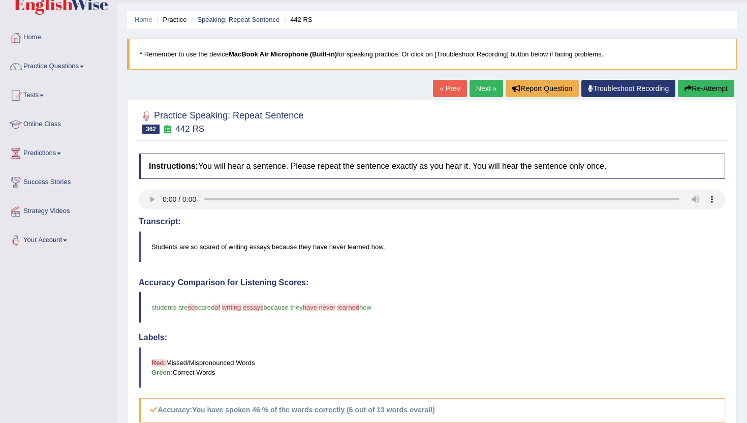
scroll to position [20, 0]
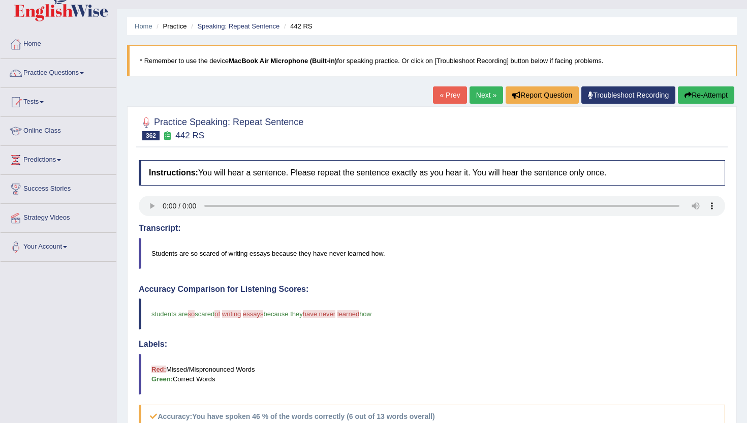
click at [474, 97] on link "Next »" at bounding box center [487, 94] width 34 height 17
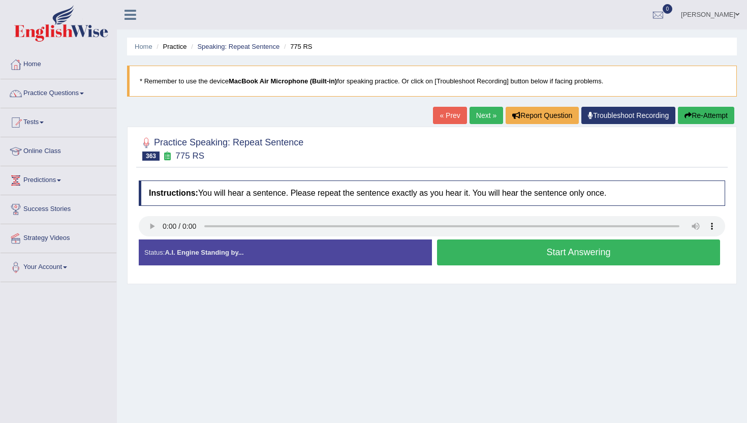
click at [457, 254] on button "Start Answering" at bounding box center [578, 252] width 283 height 26
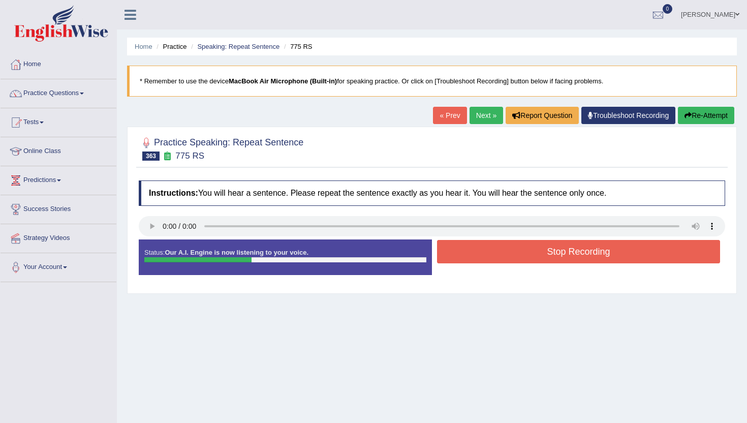
click at [457, 254] on button "Stop Recording" at bounding box center [578, 251] width 283 height 23
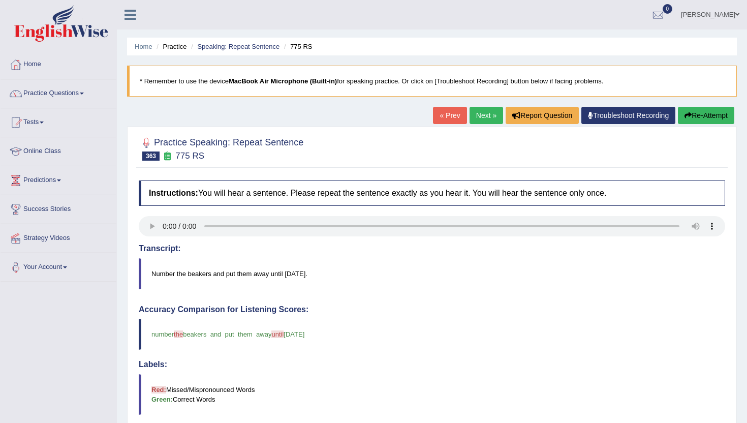
click at [474, 114] on link "Next »" at bounding box center [487, 115] width 34 height 17
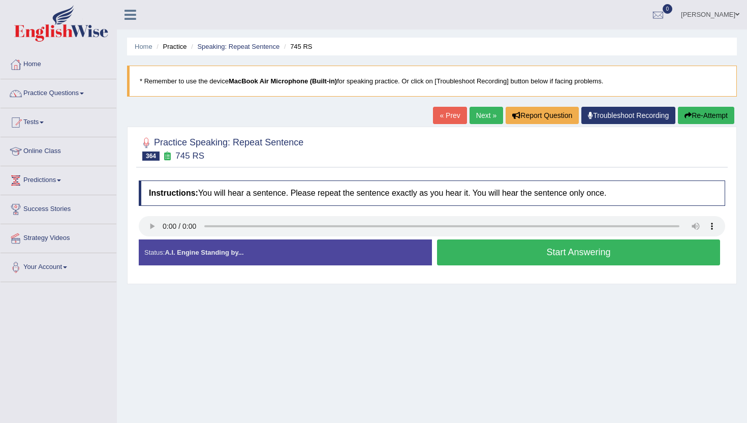
click at [172, 245] on div "Instructions: You will hear a sentence. Please repeat the sentence exactly as y…" at bounding box center [432, 226] width 592 height 103
click at [497, 256] on button "Start Answering" at bounding box center [578, 252] width 283 height 26
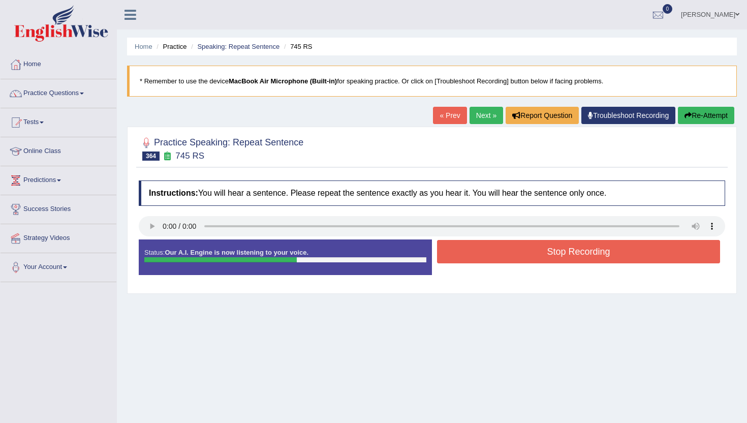
click at [497, 256] on button "Stop Recording" at bounding box center [578, 251] width 283 height 23
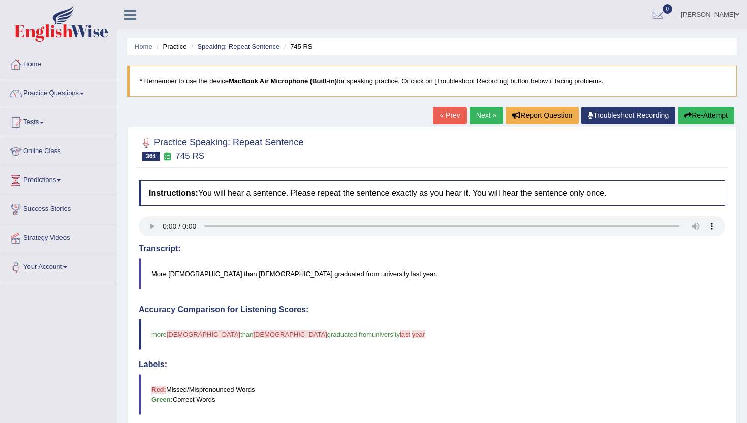
click at [473, 118] on link "Next »" at bounding box center [487, 115] width 34 height 17
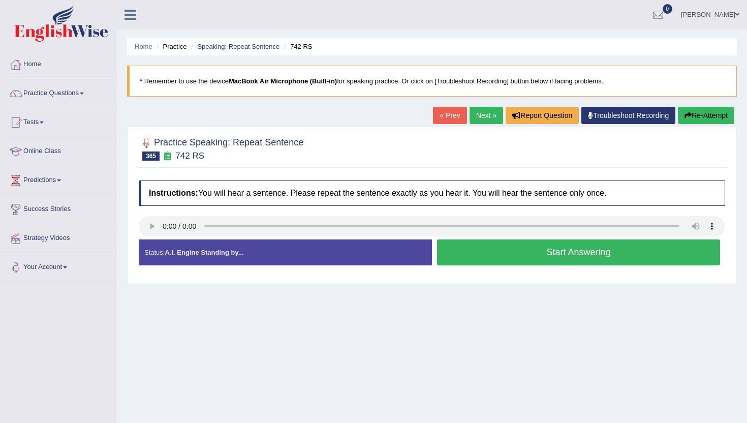
click at [529, 263] on button "Start Answering" at bounding box center [578, 252] width 283 height 26
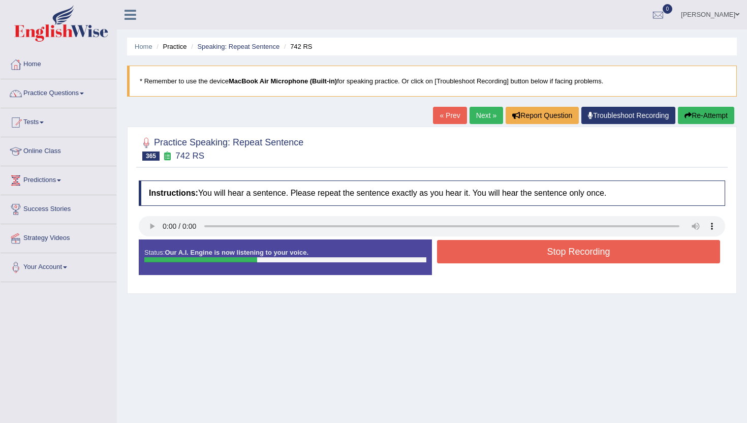
click at [529, 263] on button "Stop Recording" at bounding box center [578, 251] width 283 height 23
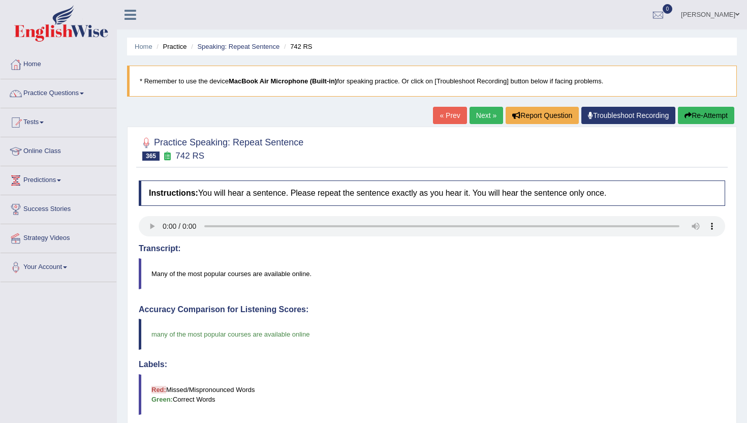
click at [470, 114] on link "Next »" at bounding box center [487, 115] width 34 height 17
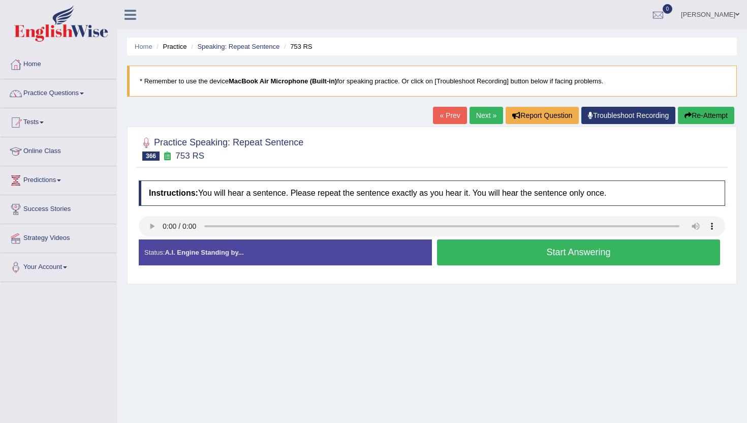
click at [460, 250] on button "Start Answering" at bounding box center [578, 252] width 283 height 26
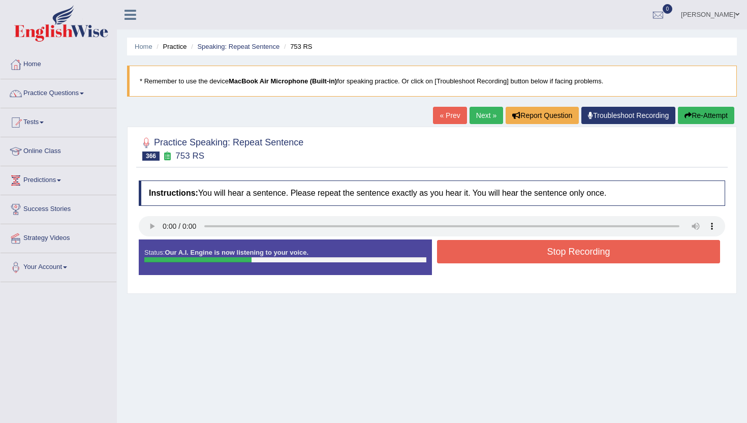
click at [460, 250] on button "Stop Recording" at bounding box center [578, 251] width 283 height 23
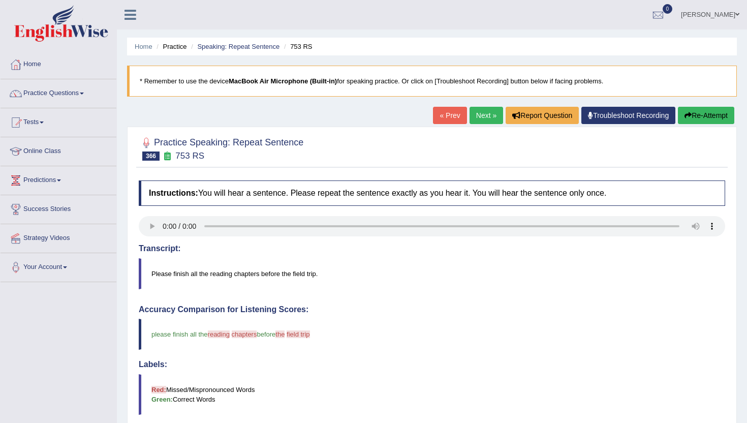
click at [484, 109] on link "Next »" at bounding box center [487, 115] width 34 height 17
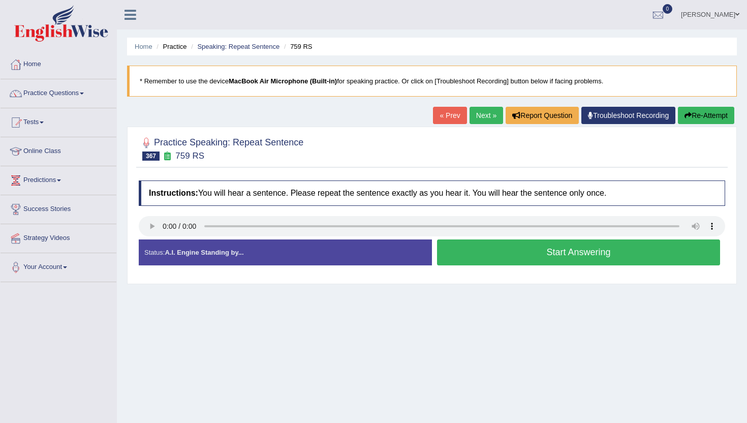
click at [544, 243] on button "Start Answering" at bounding box center [578, 252] width 283 height 26
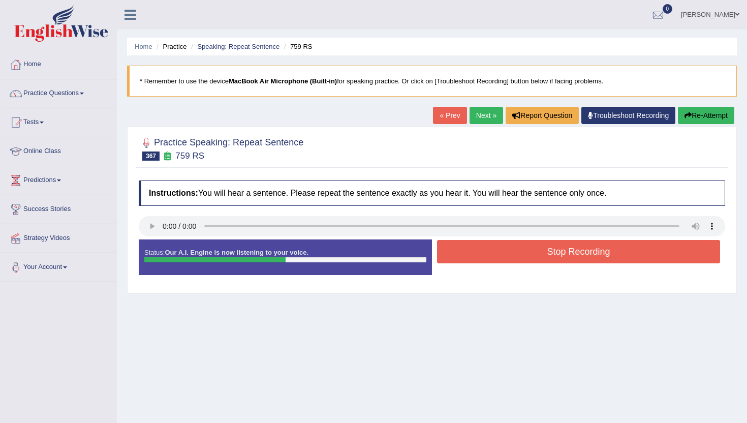
click at [544, 243] on button "Stop Recording" at bounding box center [578, 251] width 283 height 23
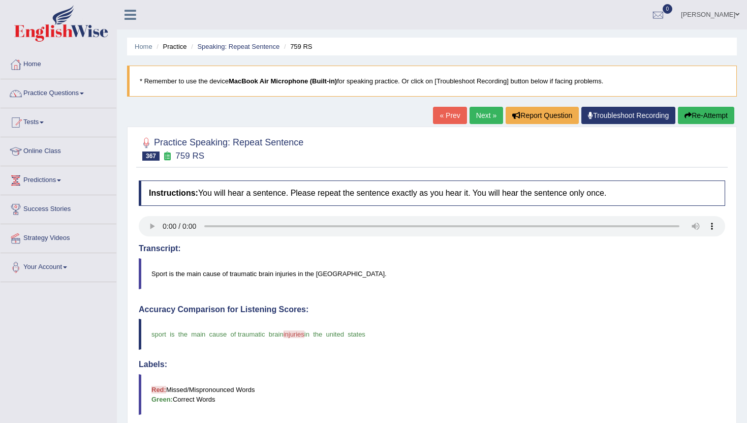
click at [481, 117] on link "Next »" at bounding box center [487, 115] width 34 height 17
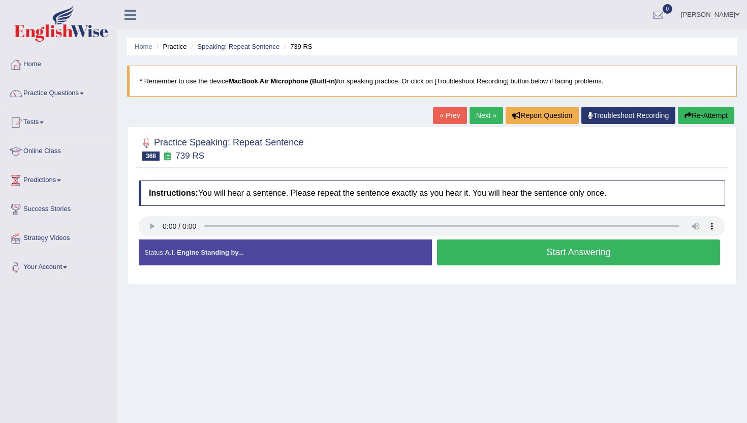
click at [487, 246] on button "Start Answering" at bounding box center [578, 252] width 283 height 26
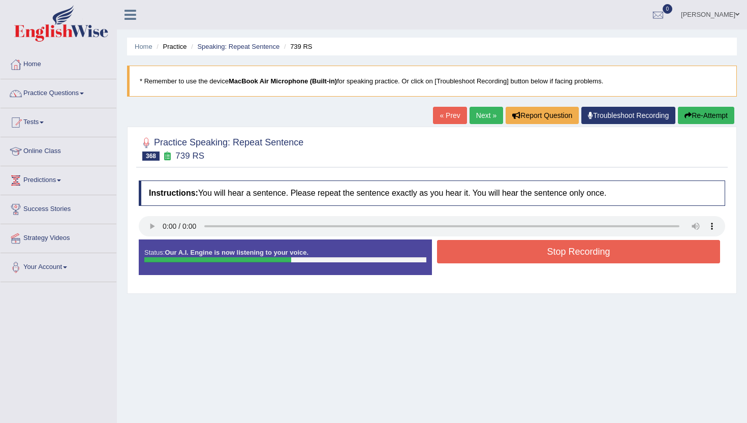
click at [485, 248] on button "Stop Recording" at bounding box center [578, 251] width 283 height 23
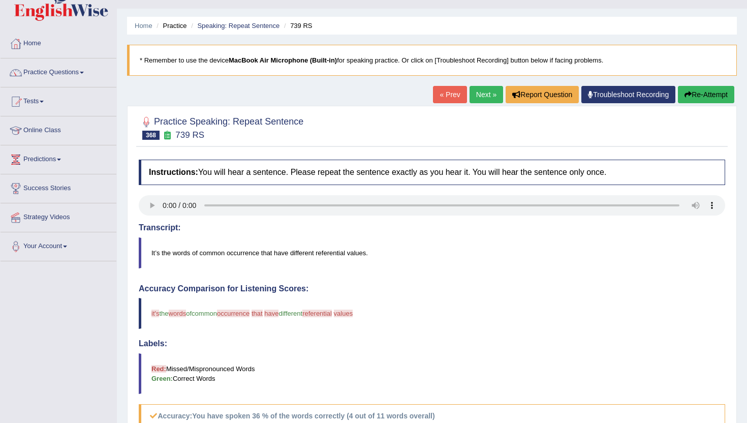
scroll to position [20, 0]
click at [482, 94] on link "Next »" at bounding box center [487, 94] width 34 height 17
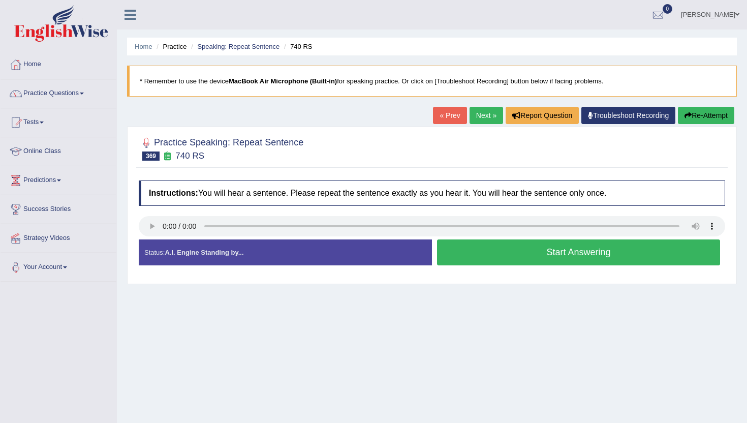
click at [470, 240] on button "Start Answering" at bounding box center [578, 252] width 283 height 26
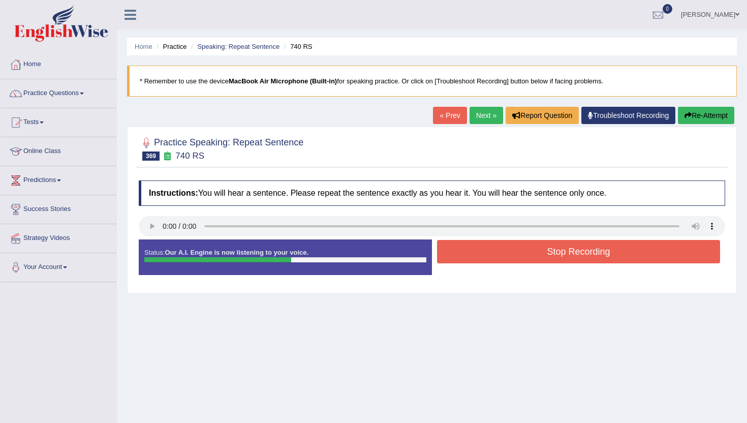
click at [470, 246] on button "Stop Recording" at bounding box center [578, 251] width 283 height 23
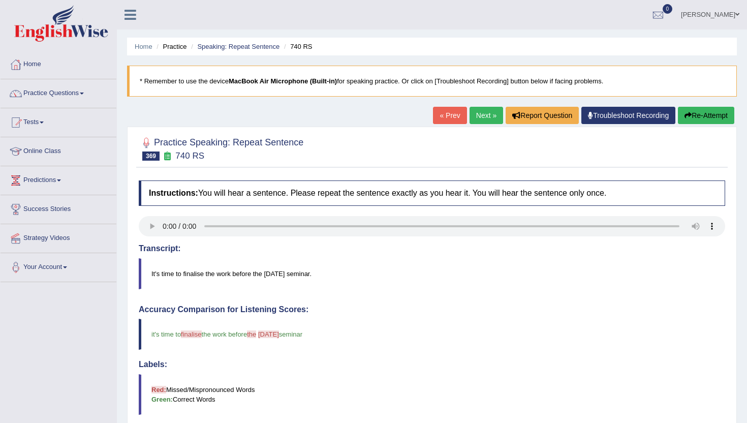
click at [478, 120] on link "Next »" at bounding box center [487, 115] width 34 height 17
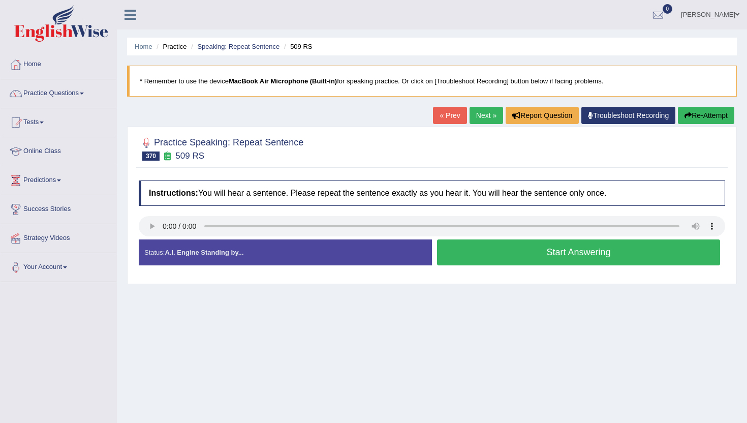
click at [509, 254] on button "Start Answering" at bounding box center [578, 252] width 283 height 26
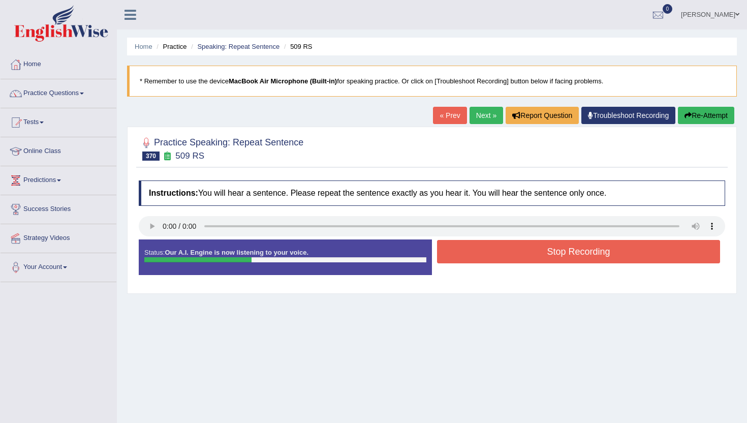
click at [509, 254] on button "Stop Recording" at bounding box center [578, 251] width 283 height 23
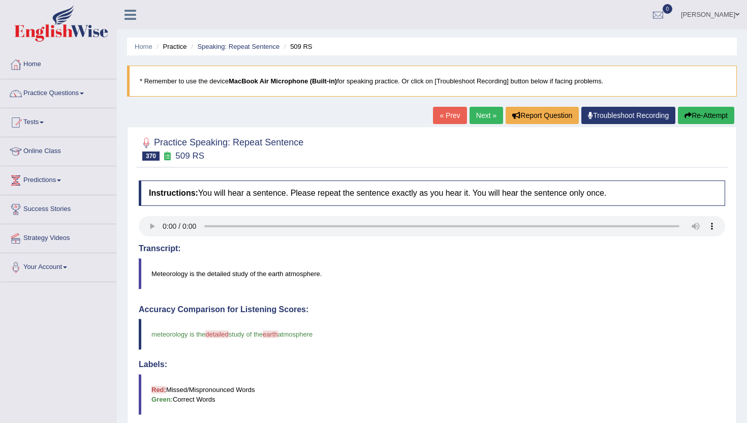
click at [472, 114] on link "Next »" at bounding box center [487, 115] width 34 height 17
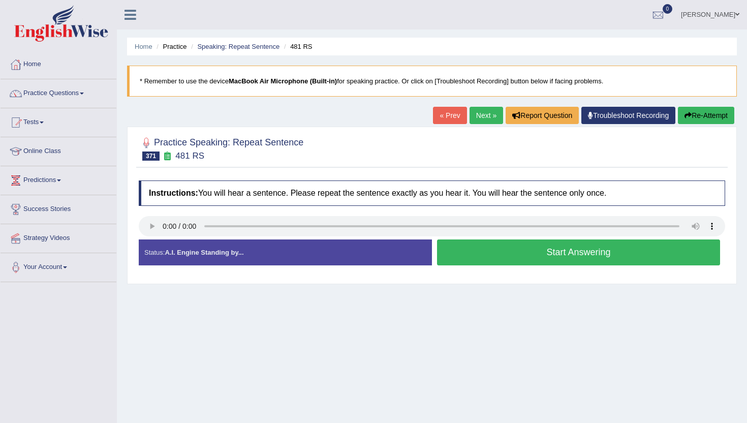
click at [454, 260] on button "Start Answering" at bounding box center [578, 252] width 283 height 26
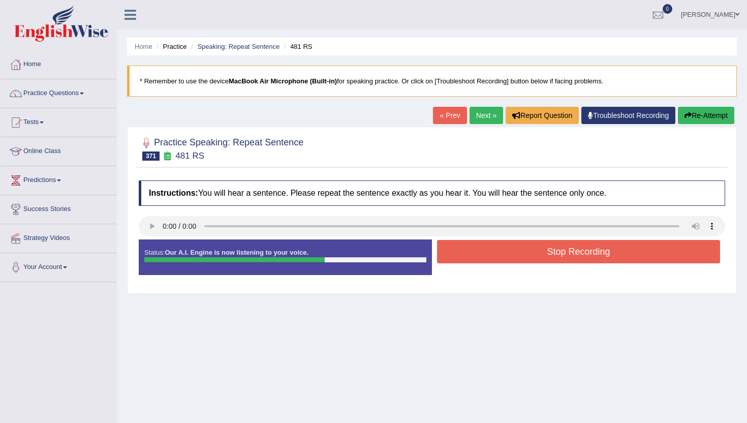
click at [454, 260] on button "Stop Recording" at bounding box center [578, 251] width 283 height 23
